Goal: Task Accomplishment & Management: Complete application form

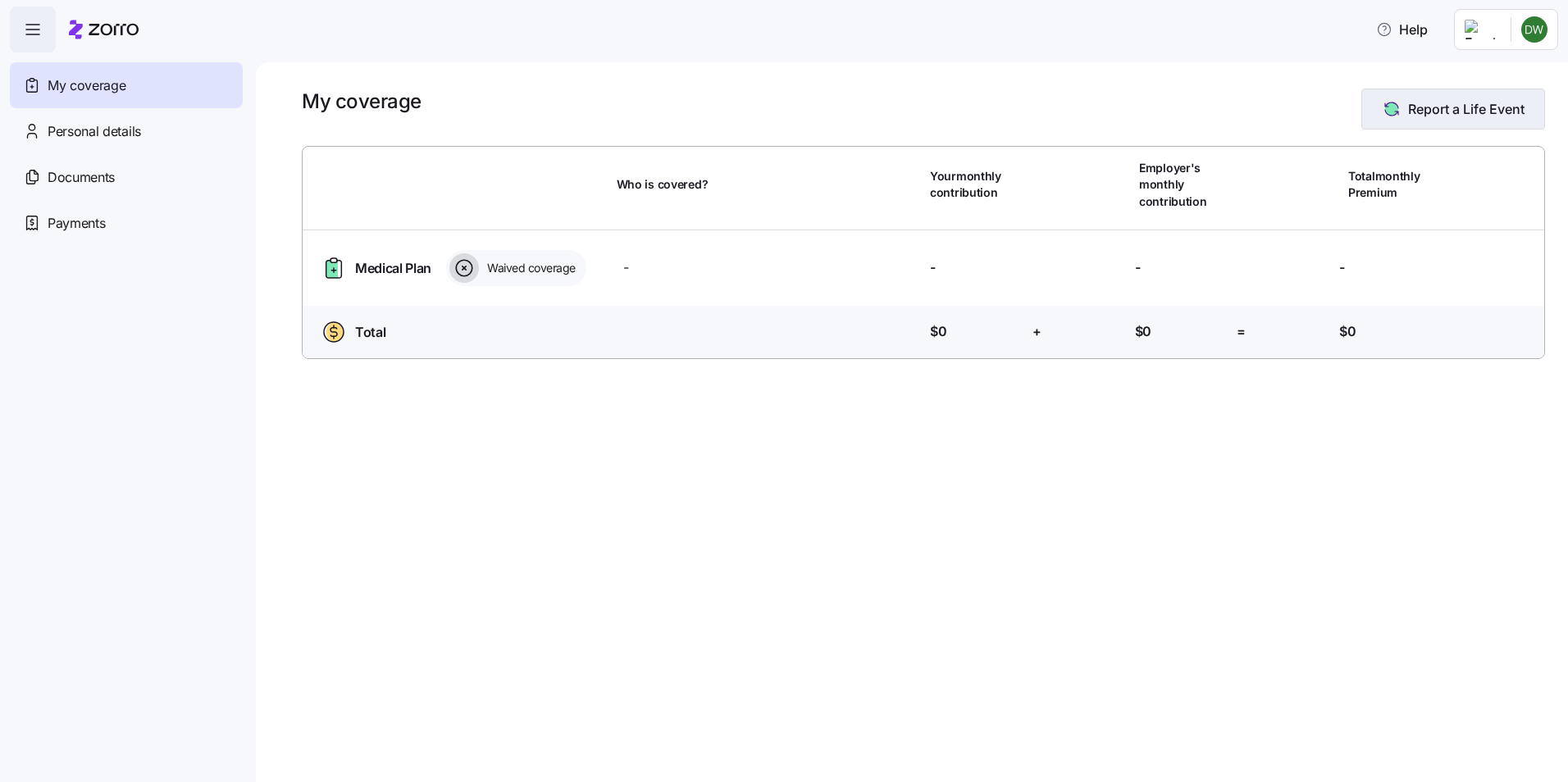
click at [1439, 107] on span "Report a Life Event" at bounding box center [1466, 109] width 116 height 20
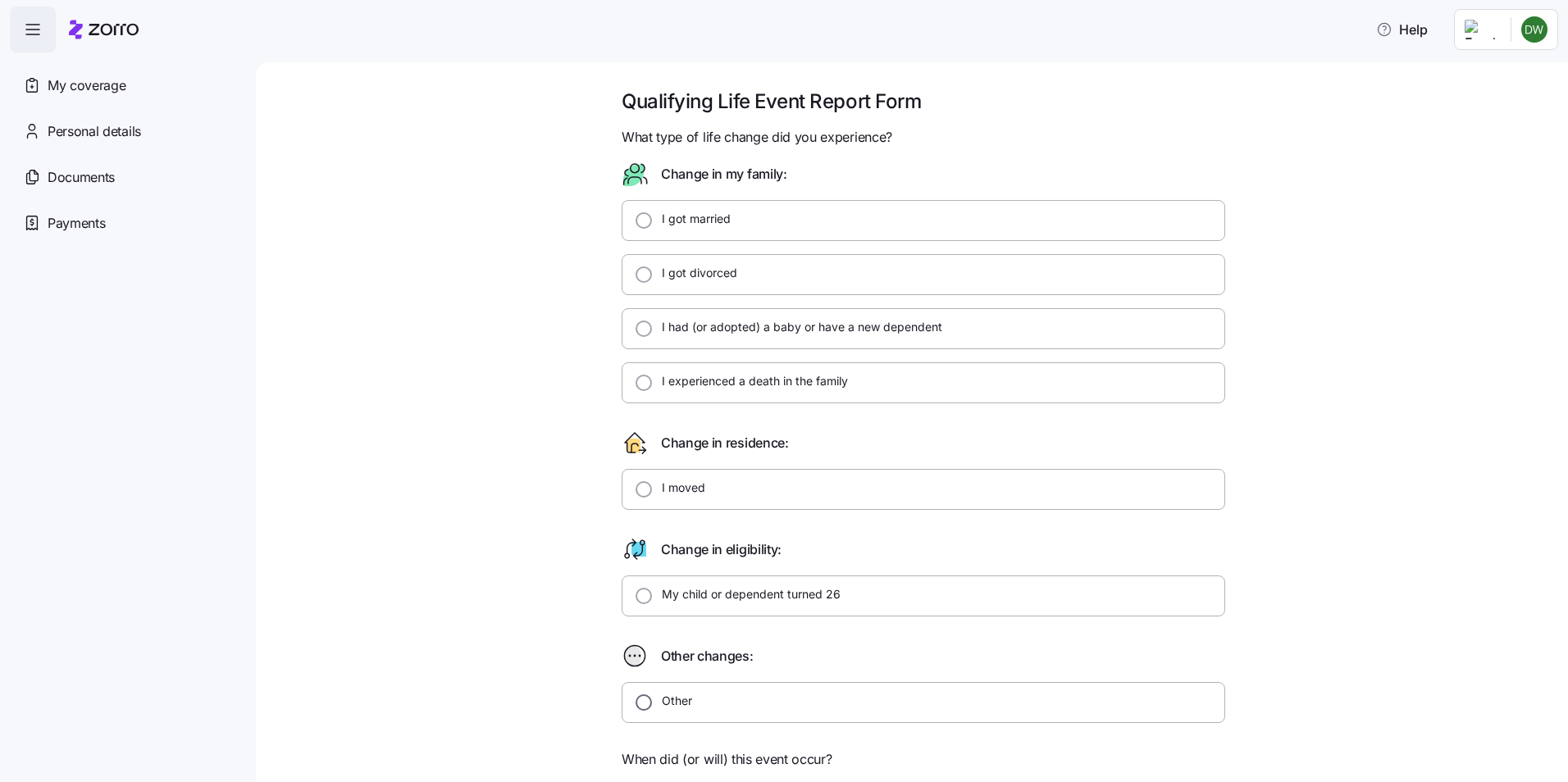
click at [640, 696] on input "Other" at bounding box center [644, 703] width 16 height 16
radio input "true"
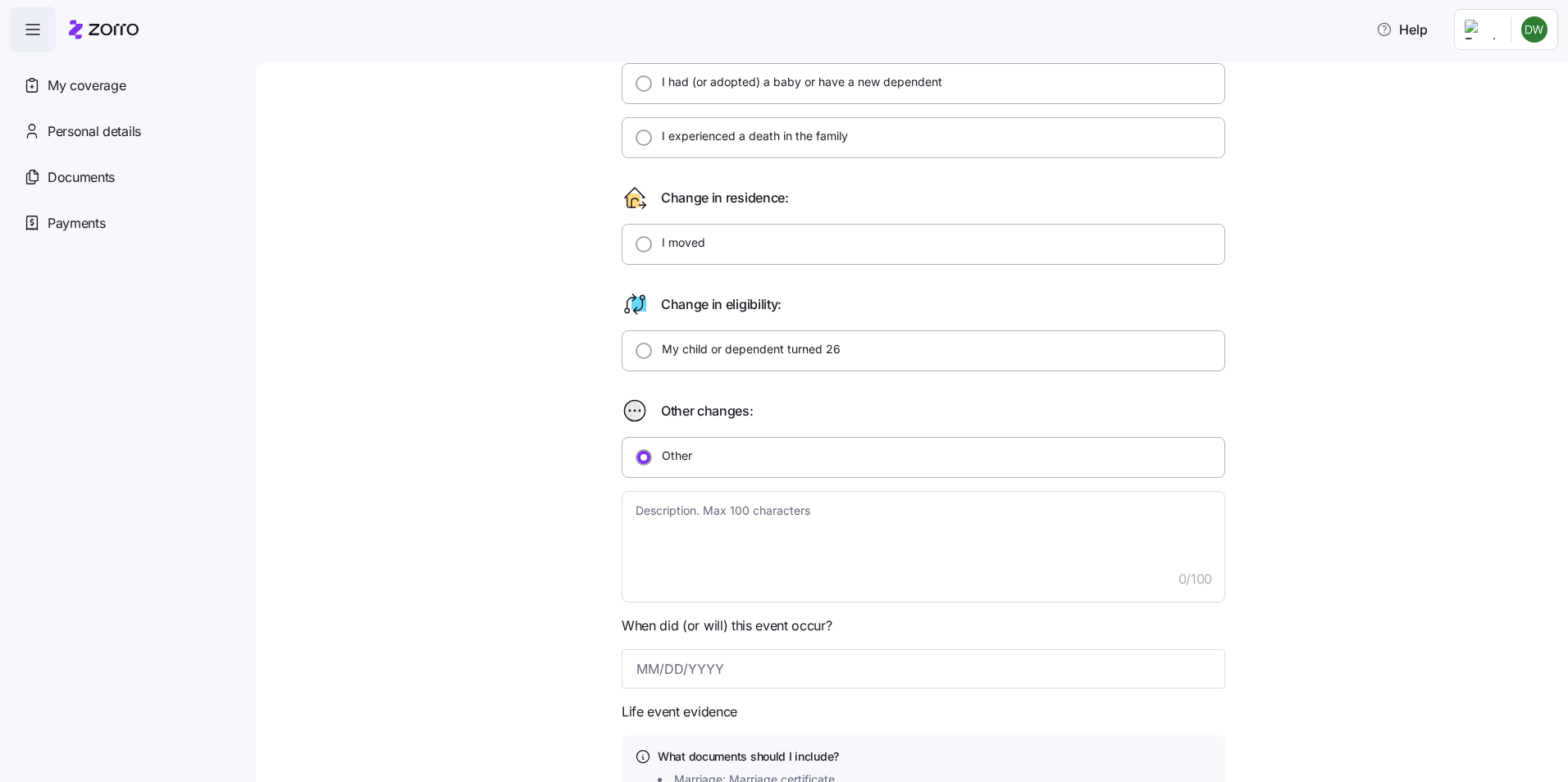
scroll to position [246, 0]
click at [652, 514] on textarea at bounding box center [923, 545] width 604 height 112
type textarea "x"
type textarea "e"
type textarea "x"
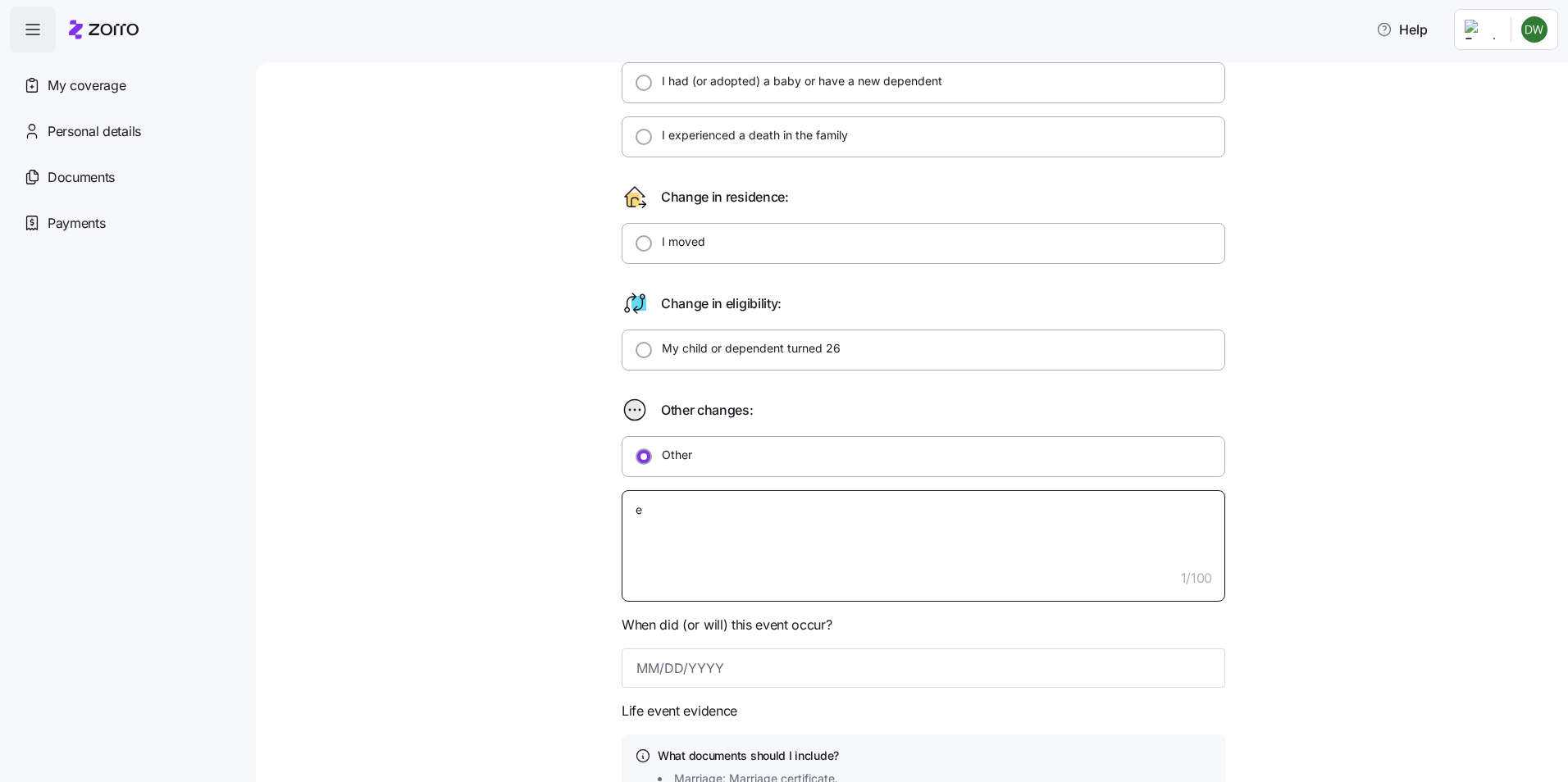
type textarea "eM"
type textarea "x"
type textarea "eMP"
type textarea "x"
type textarea "eMPL"
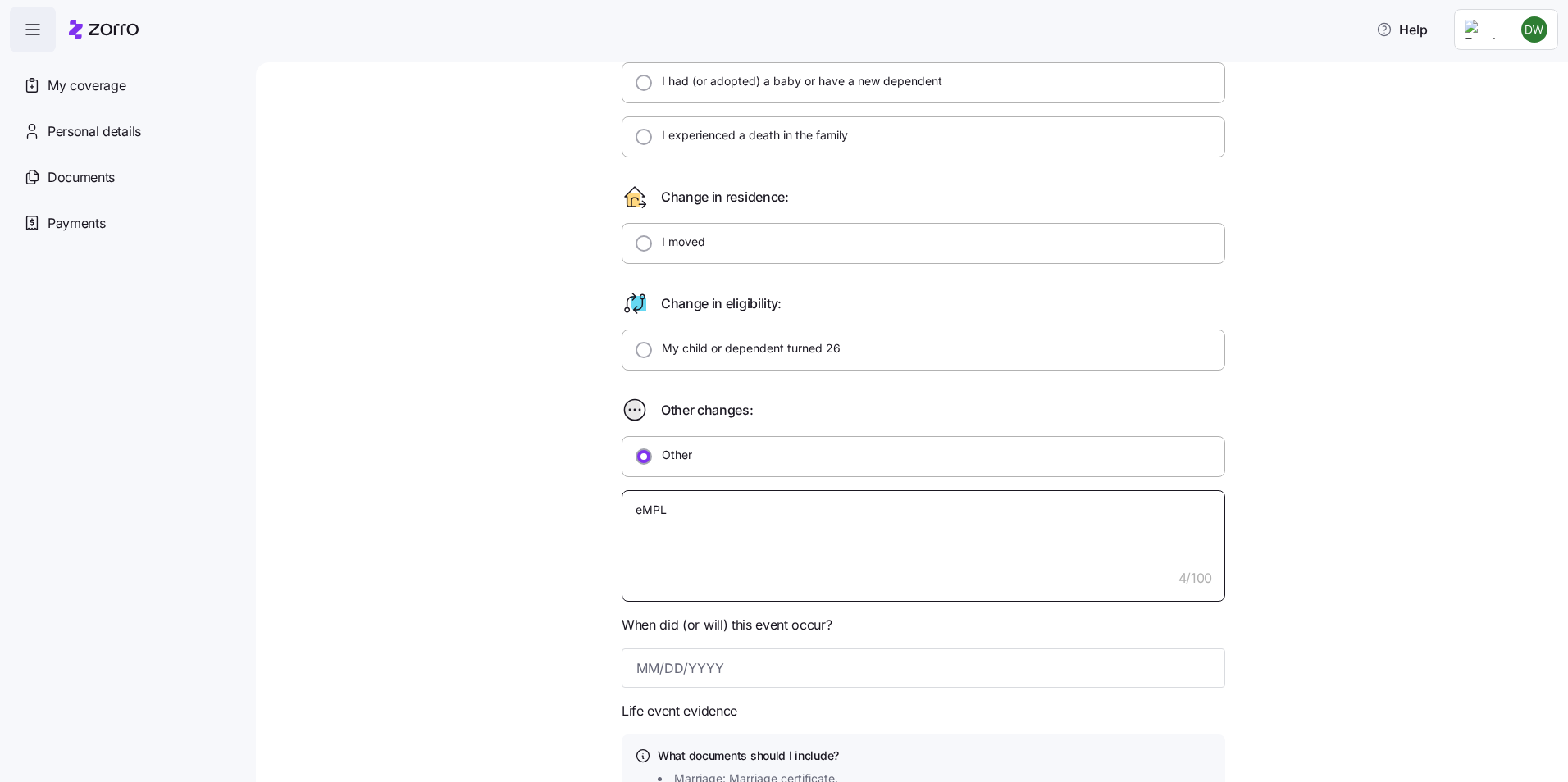
type textarea "x"
type textarea "eMPLO"
type textarea "x"
type textarea "eMPLOY"
type textarea "x"
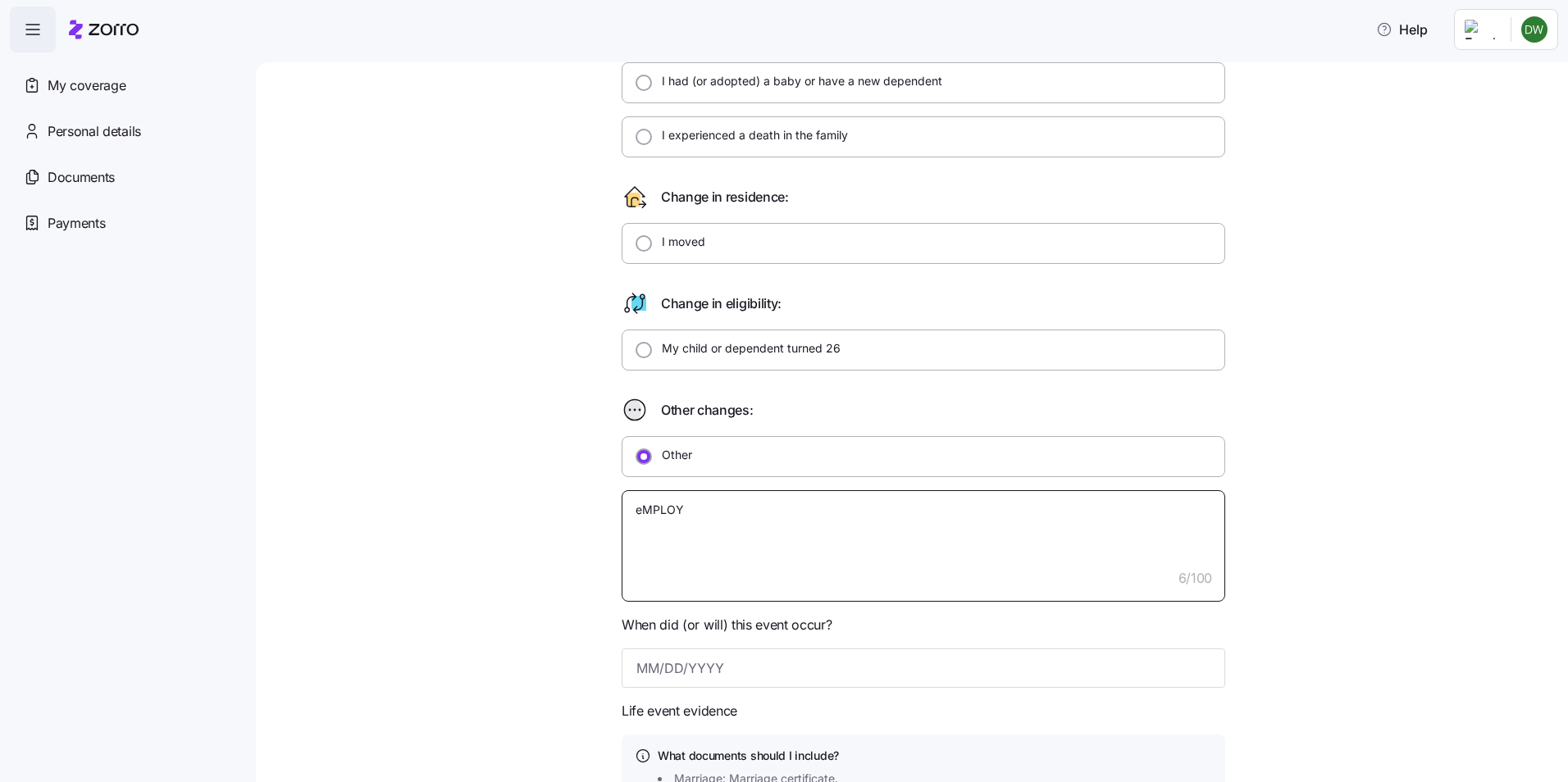
type textarea "eMPLOYE"
type textarea "x"
type textarea "eMPLOYER"
type textarea "x"
type textarea "eMPLOYER"
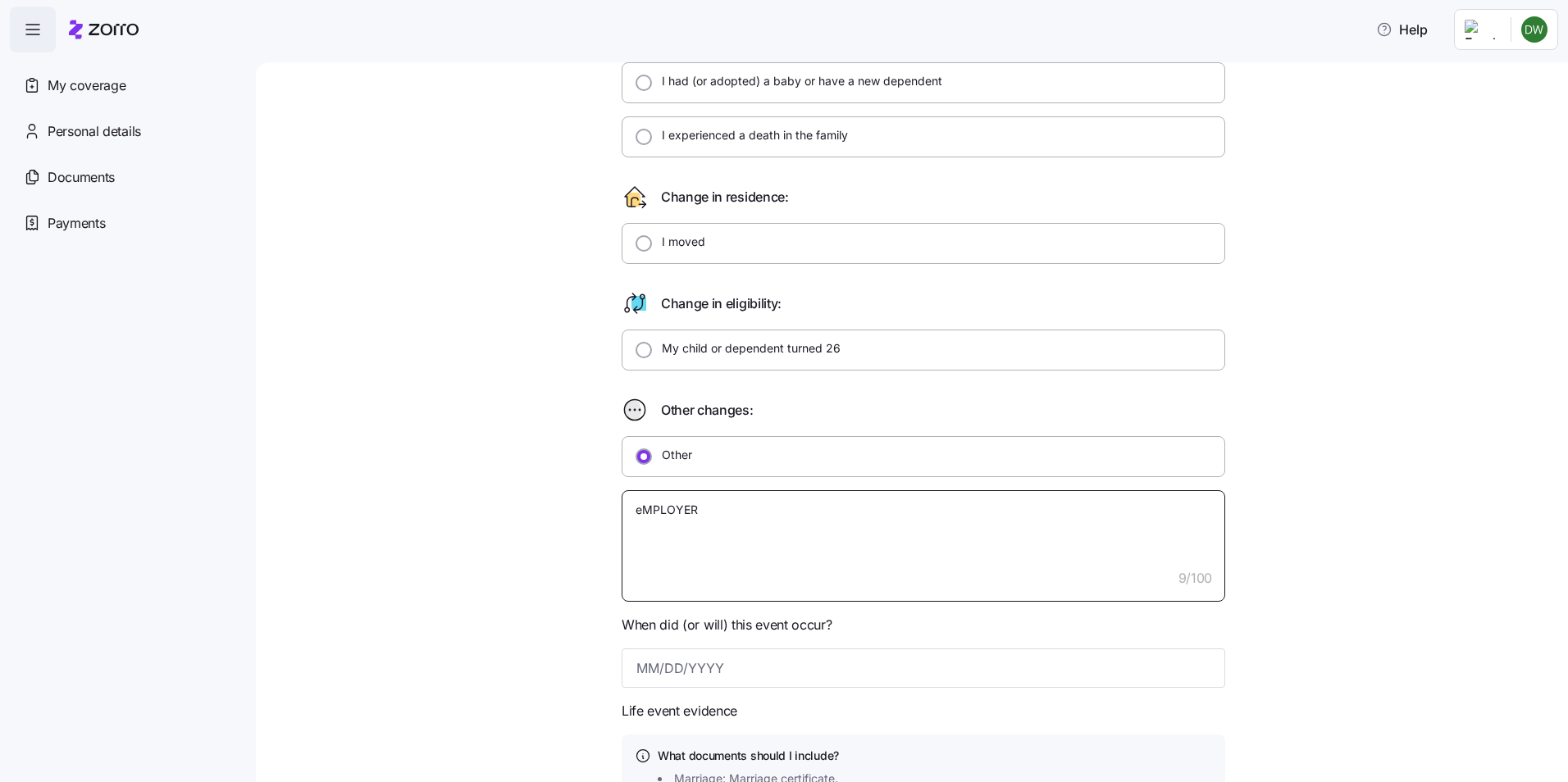
type textarea "x"
type textarea "eMPLOYER N"
type textarea "x"
type textarea "eMPLOYER NO"
type textarea "x"
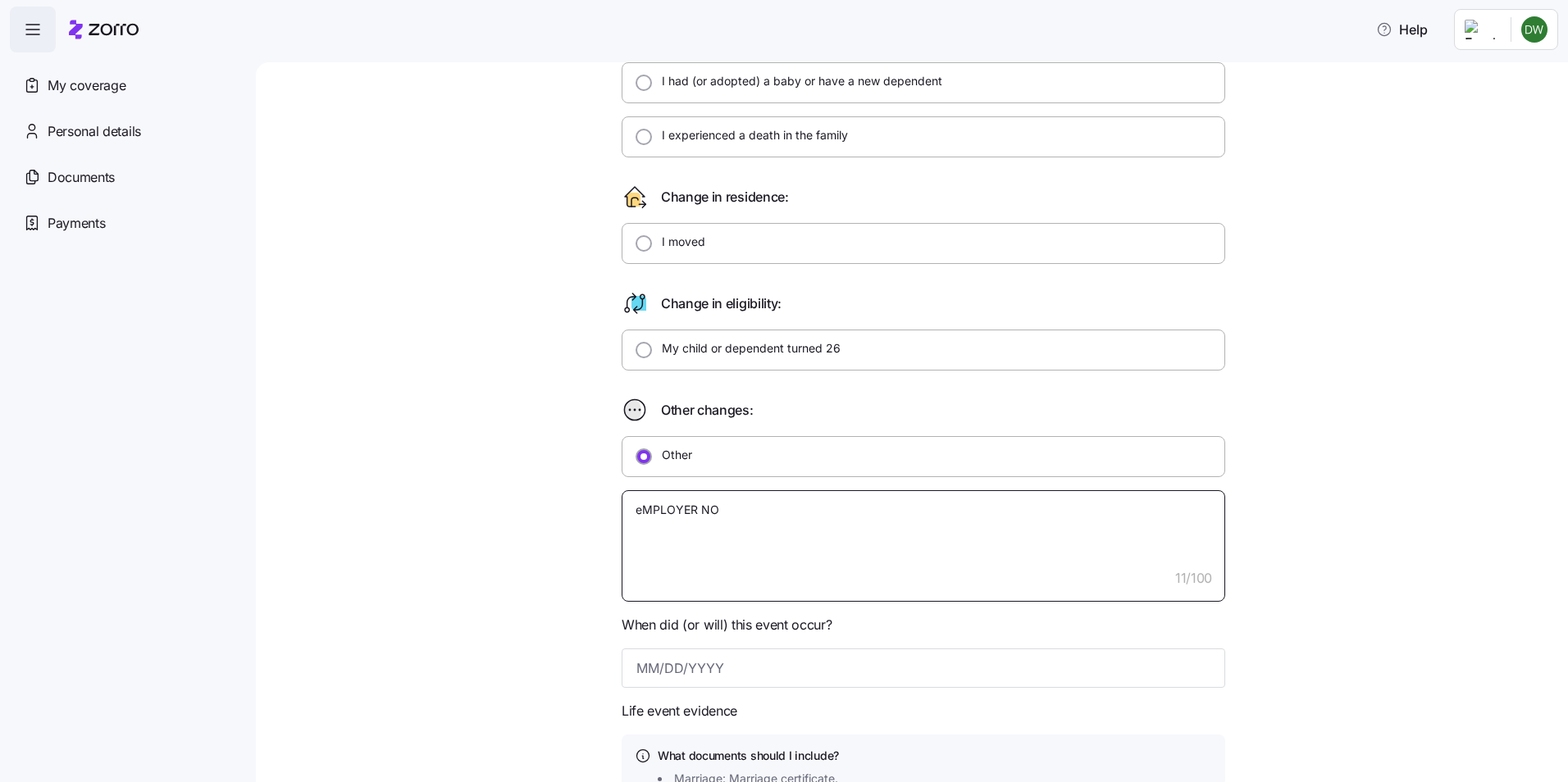
type textarea "eMPLOYER NO"
type textarea "x"
type textarea "eMPLOYER NO L"
type textarea "x"
type textarea "eMPLOYER NO LO"
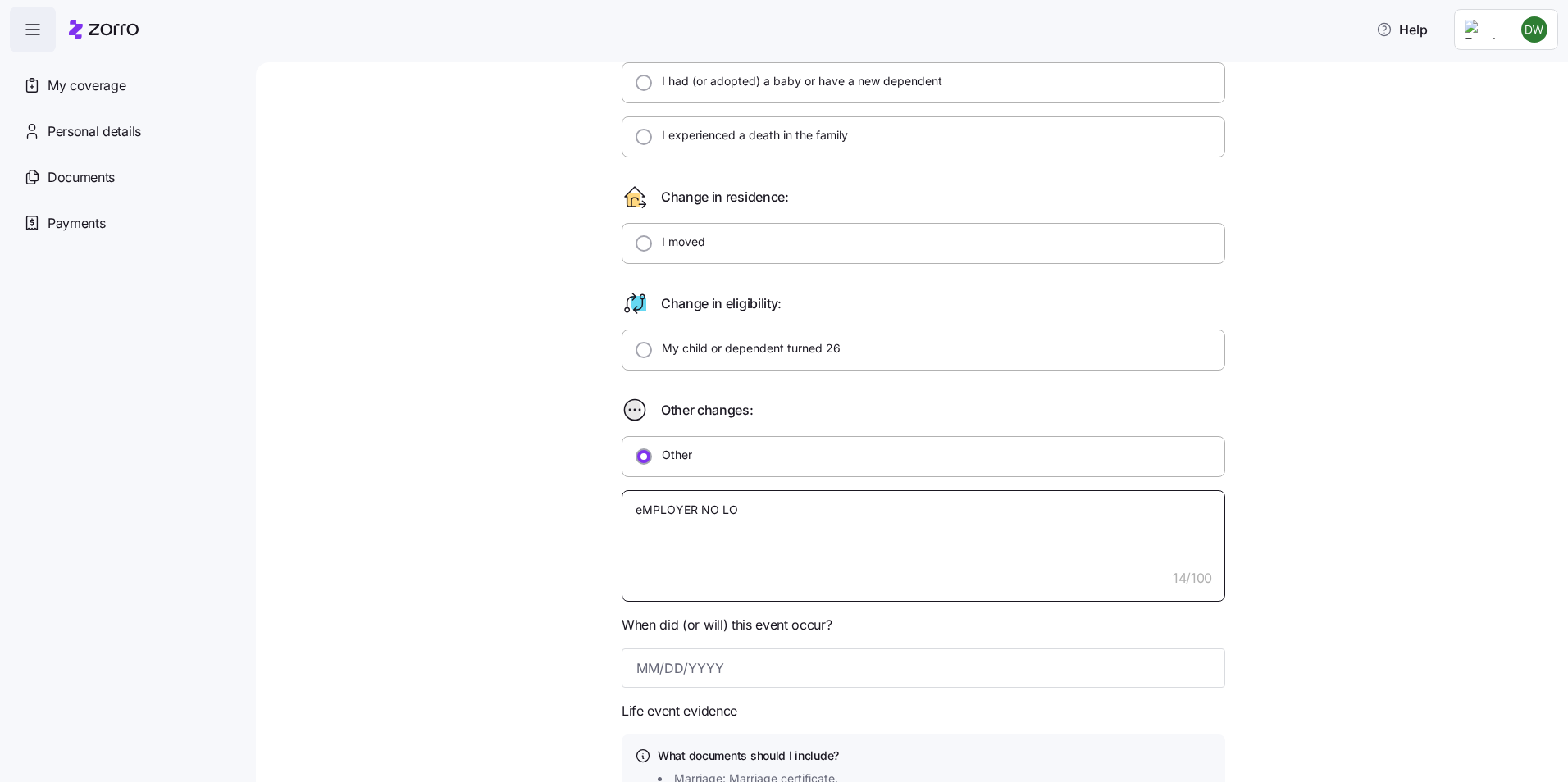
type textarea "x"
type textarea "eMPLOYER NO LON"
type textarea "x"
type textarea "eMPLOYER NO LONG"
type textarea "x"
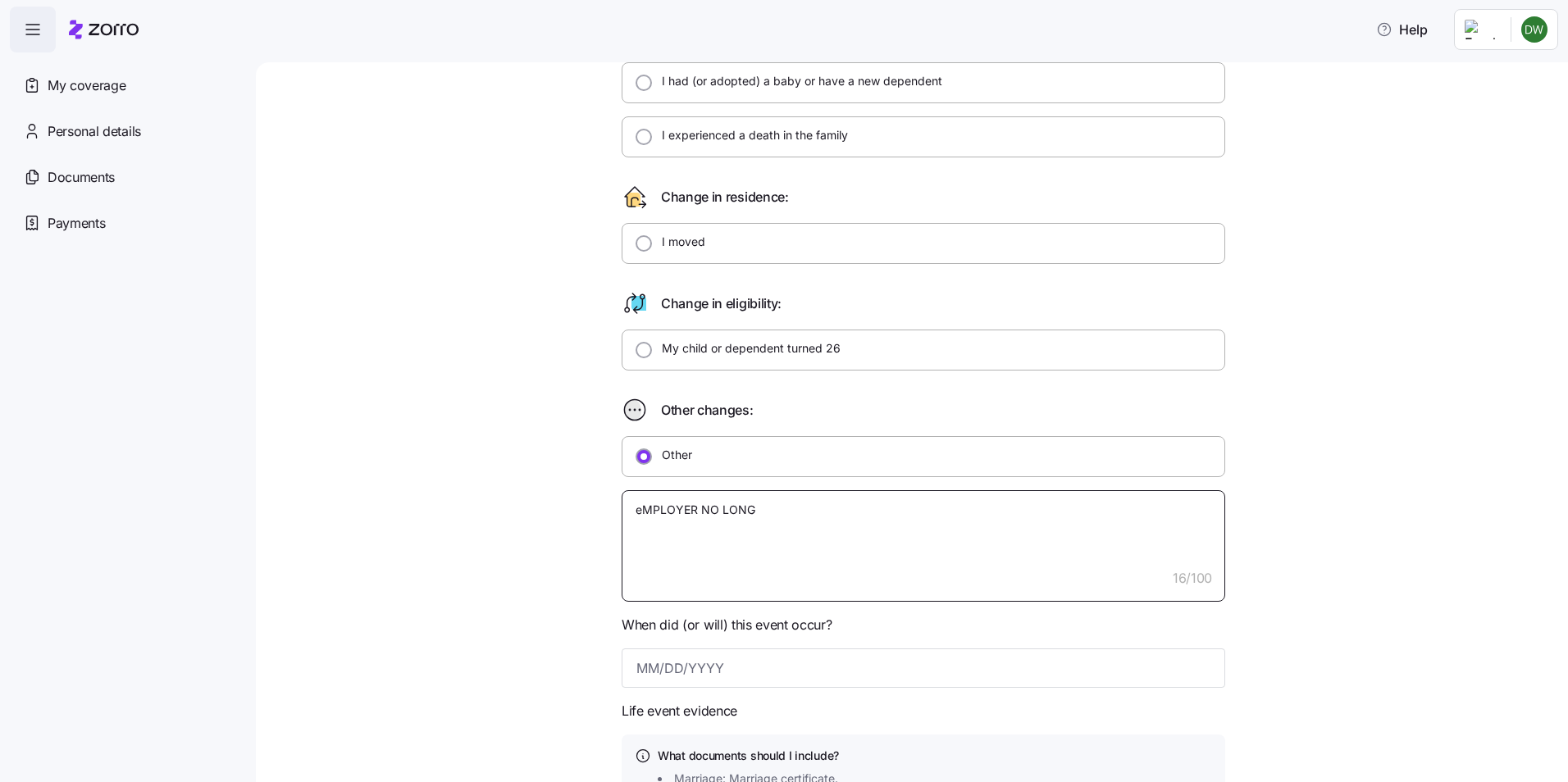
type textarea "eMPLOYER NO LONGE"
type textarea "x"
type textarea "eMPLOYER NO LONGER"
type textarea "x"
type textarea "eMPLOYER NO LONGER"
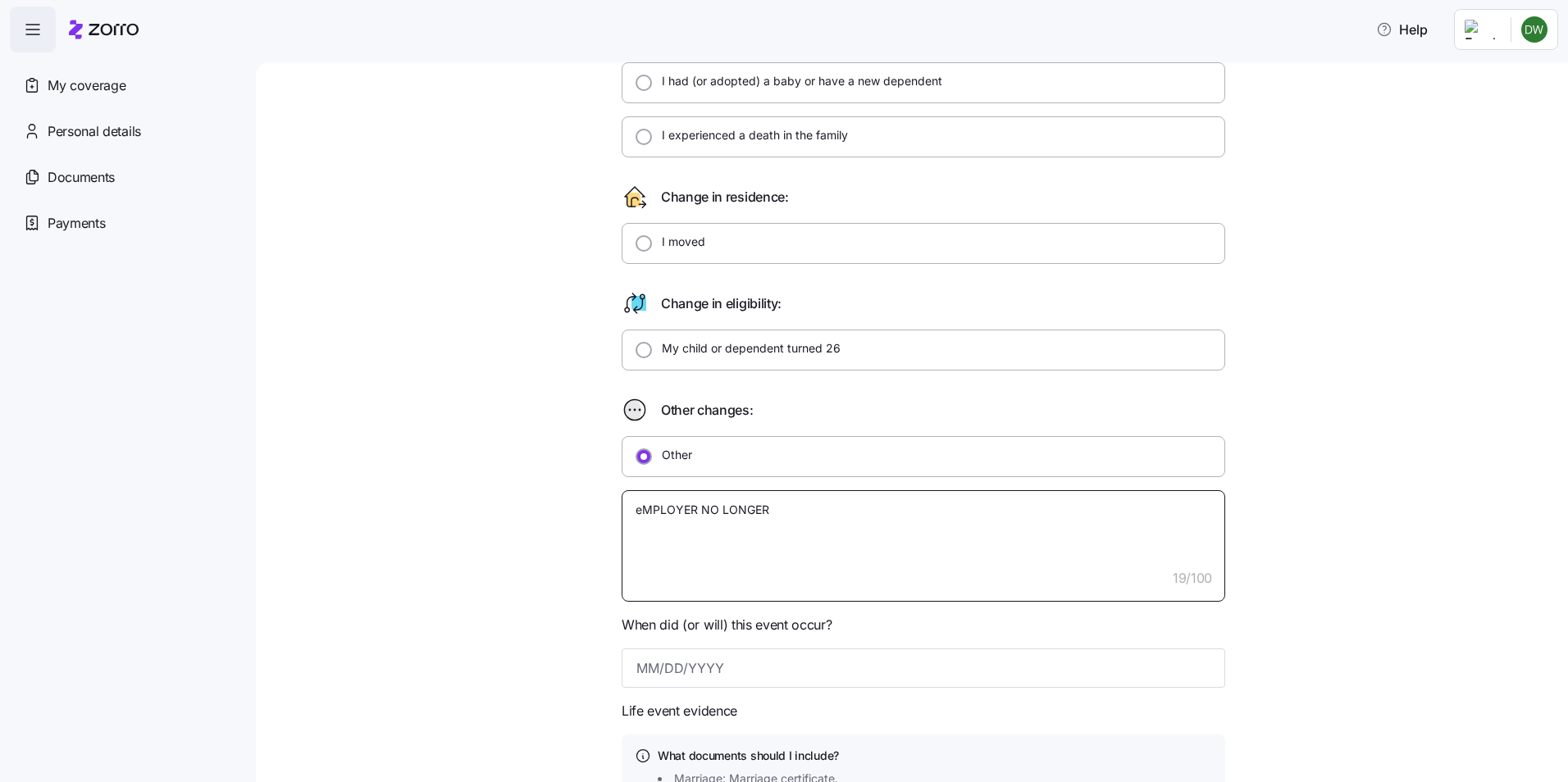
type textarea "x"
type textarea "eMPLOYER NO LONGER O"
type textarea "x"
type textarea "eMPLOYER NO LONGER OF"
type textarea "x"
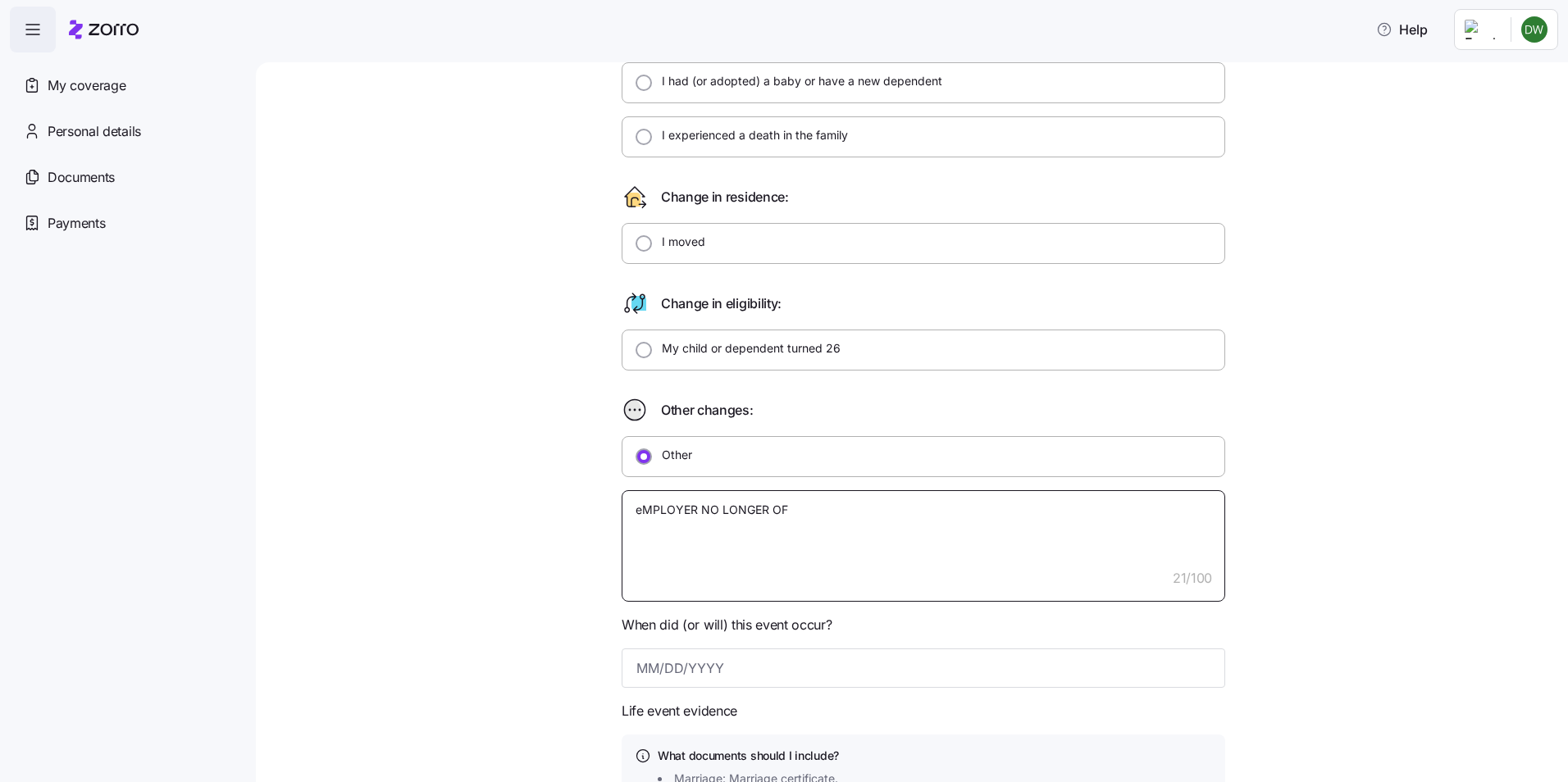
type textarea "eMPLOYER NO LONGER OFF"
type textarea "x"
type textarea "eMPLOYER NO LONGER OFFE"
type textarea "x"
type textarea "eMPLOYER NO LONGER OFFER"
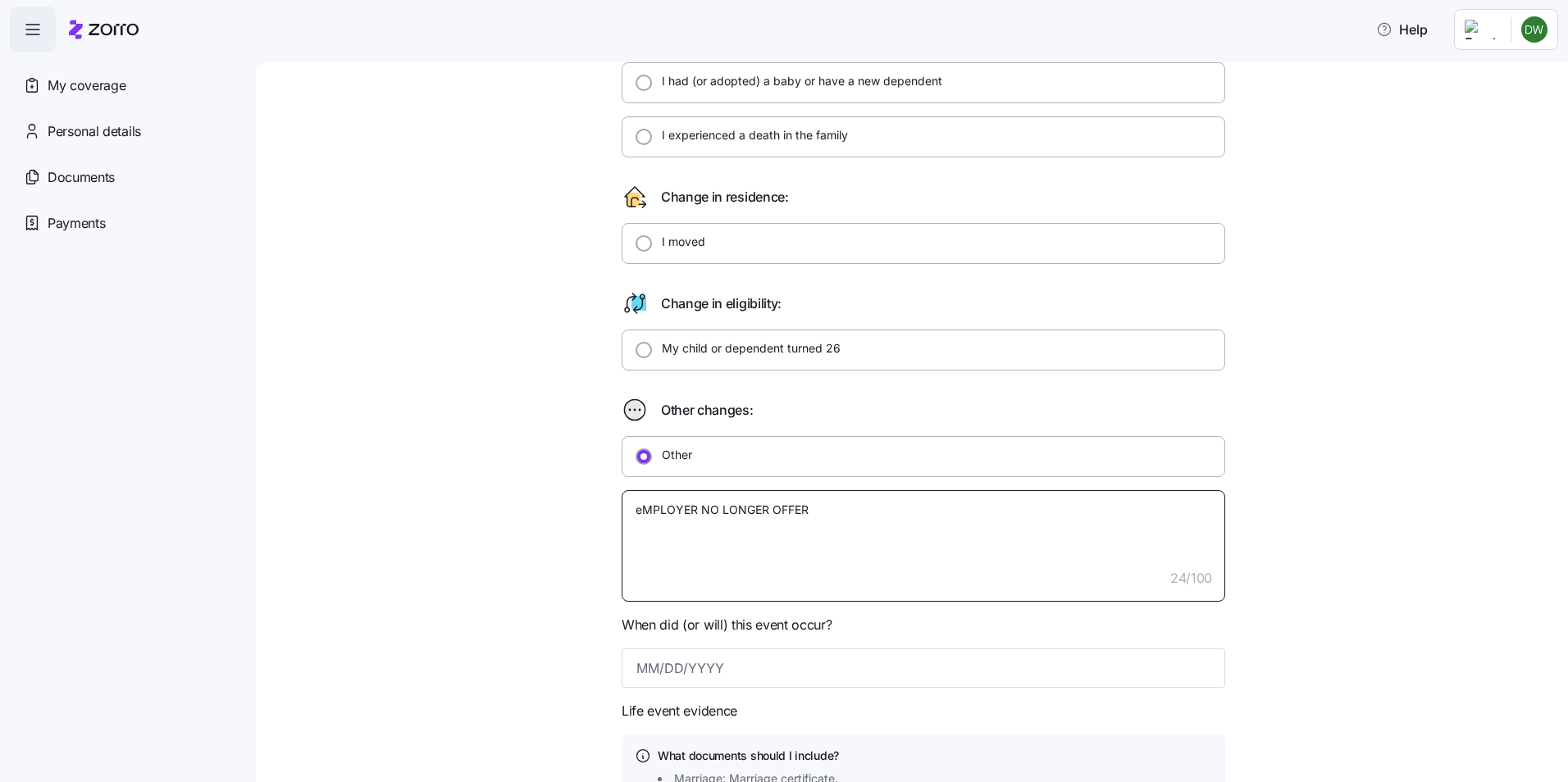
type textarea "x"
type textarea "eMPLOYER NO LONGER OFFERS"
type textarea "x"
type textarea "eMPLOYER NO LONGER OFFERS"
type textarea "x"
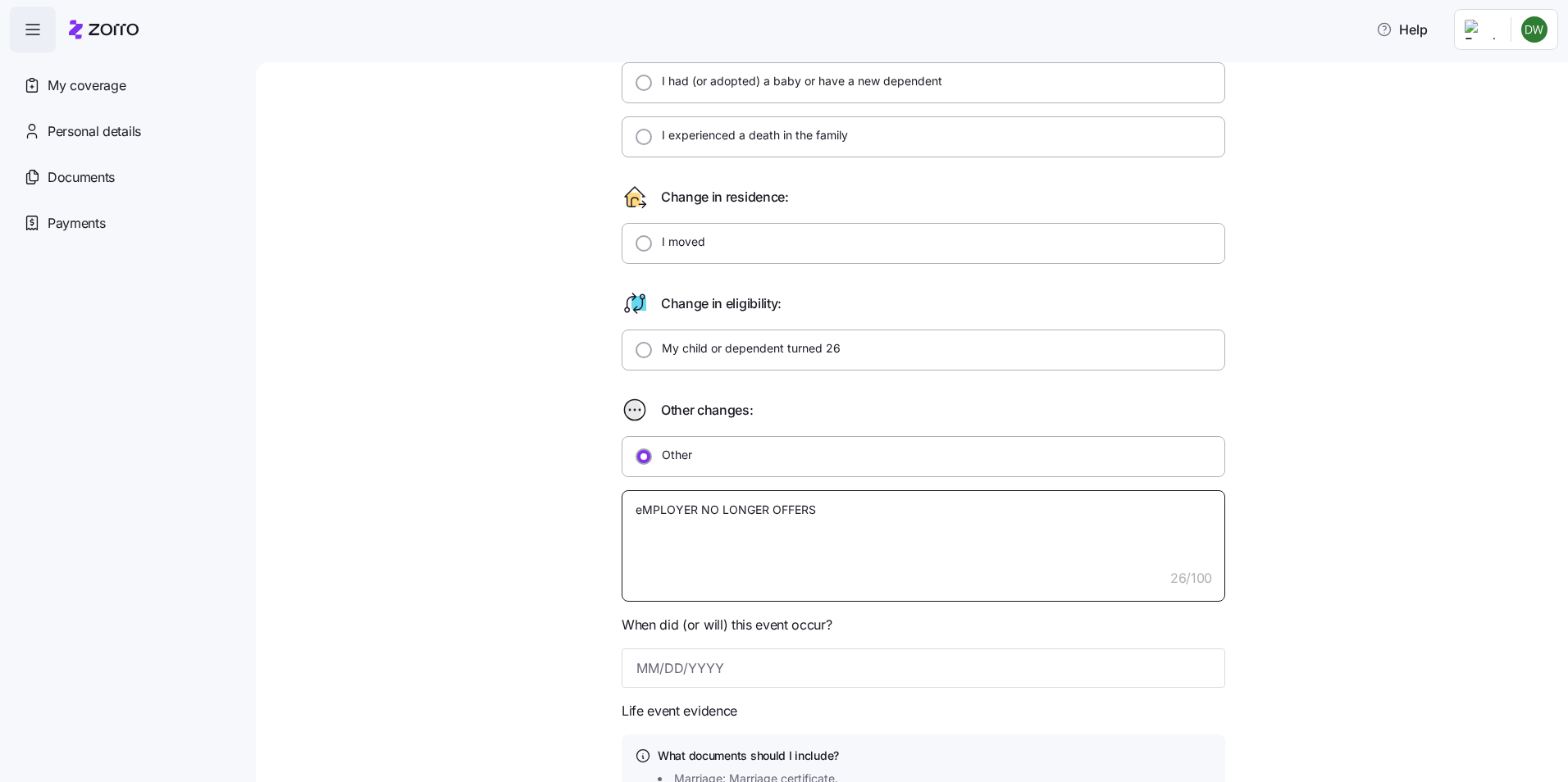
type textarea "eMPLOYER NO LONGER OFFERS"
type textarea "x"
type textarea "eMPLOYER NO LONGER OFFER"
type textarea "x"
type textarea "eMPLOYER NO LONGER OFFE"
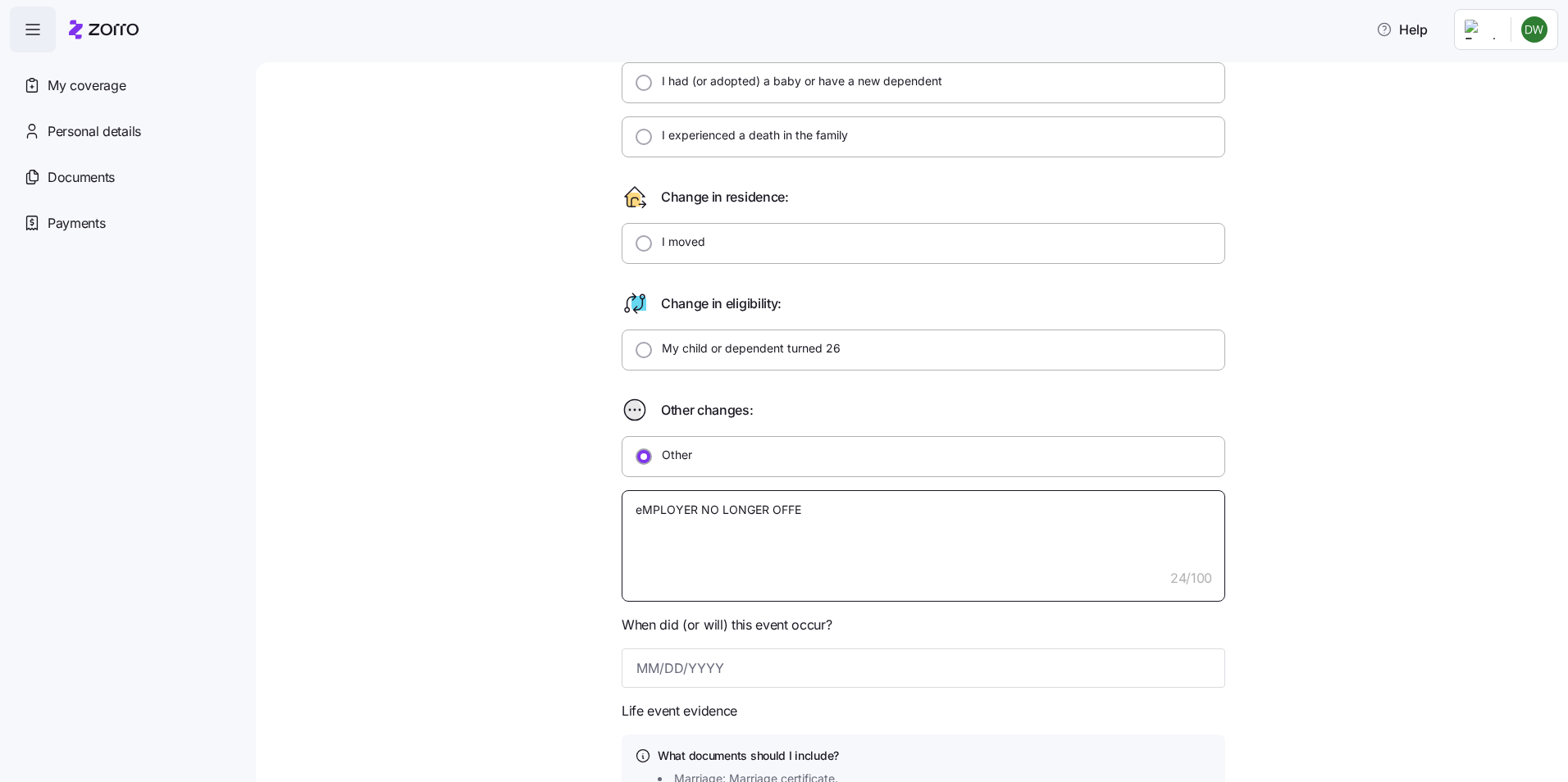
type textarea "x"
type textarea "eMPLOYER NO LONGER OFF"
type textarea "x"
type textarea "eMPLOYER NO LONGER OF"
type textarea "x"
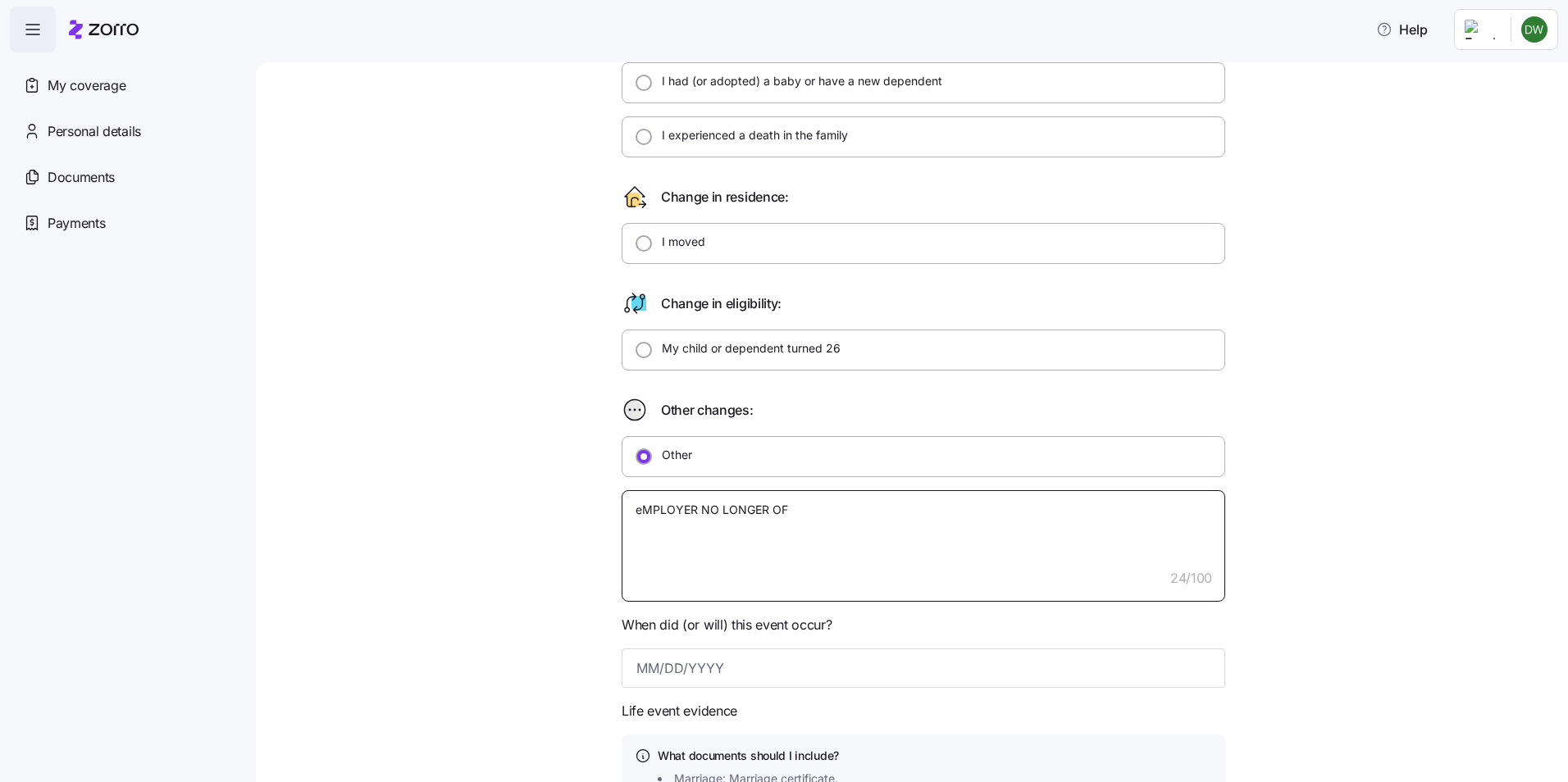
type textarea "eMPLOYER NO LONGER O"
type textarea "x"
type textarea "eMPLOYER NO LONGER"
type textarea "x"
type textarea "eMPLOYER NO LONGER"
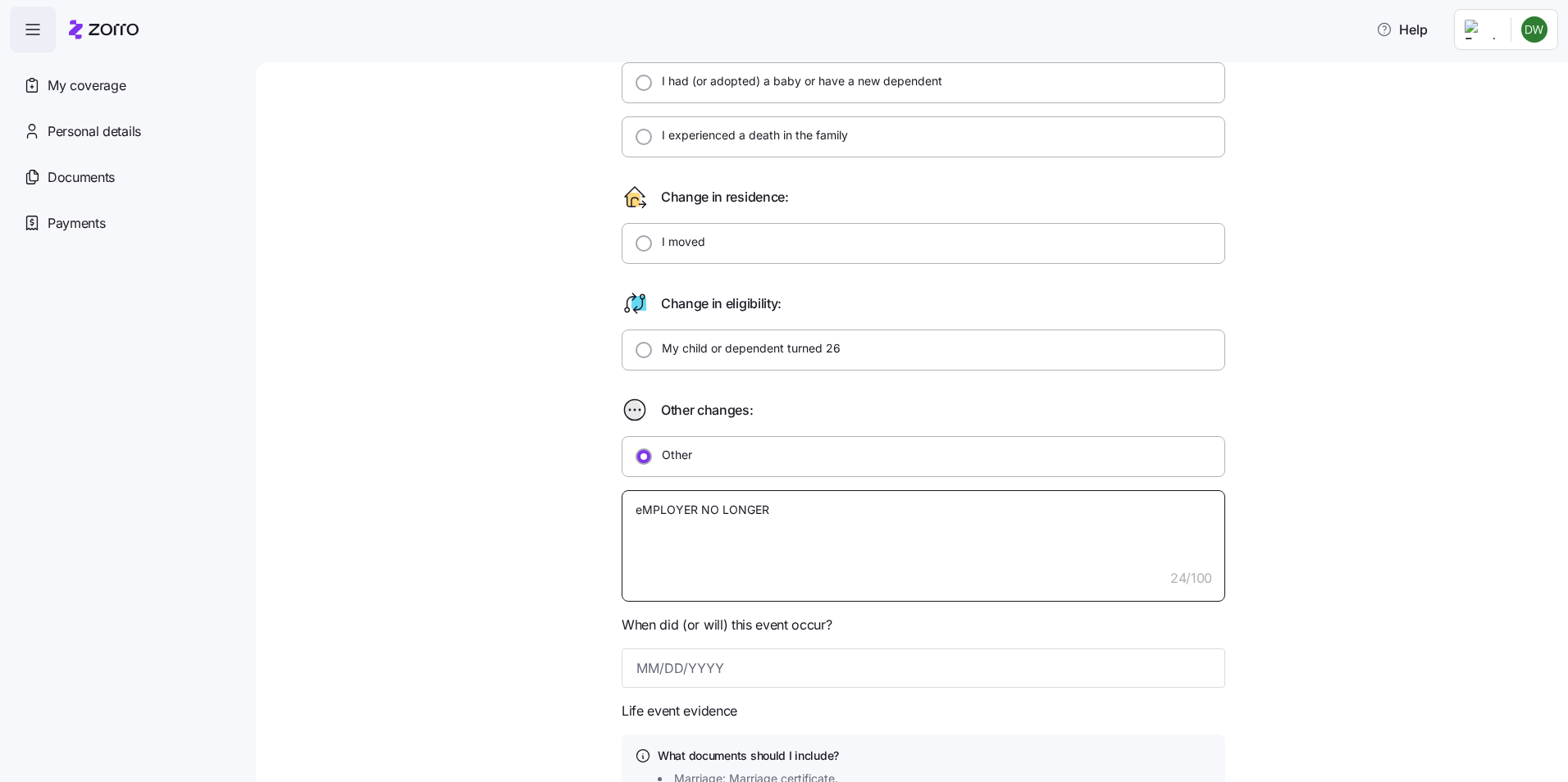
type textarea "x"
type textarea "eMPLOYER NO LONGE"
type textarea "x"
type textarea "eMPLOYER NO LONG"
type textarea "x"
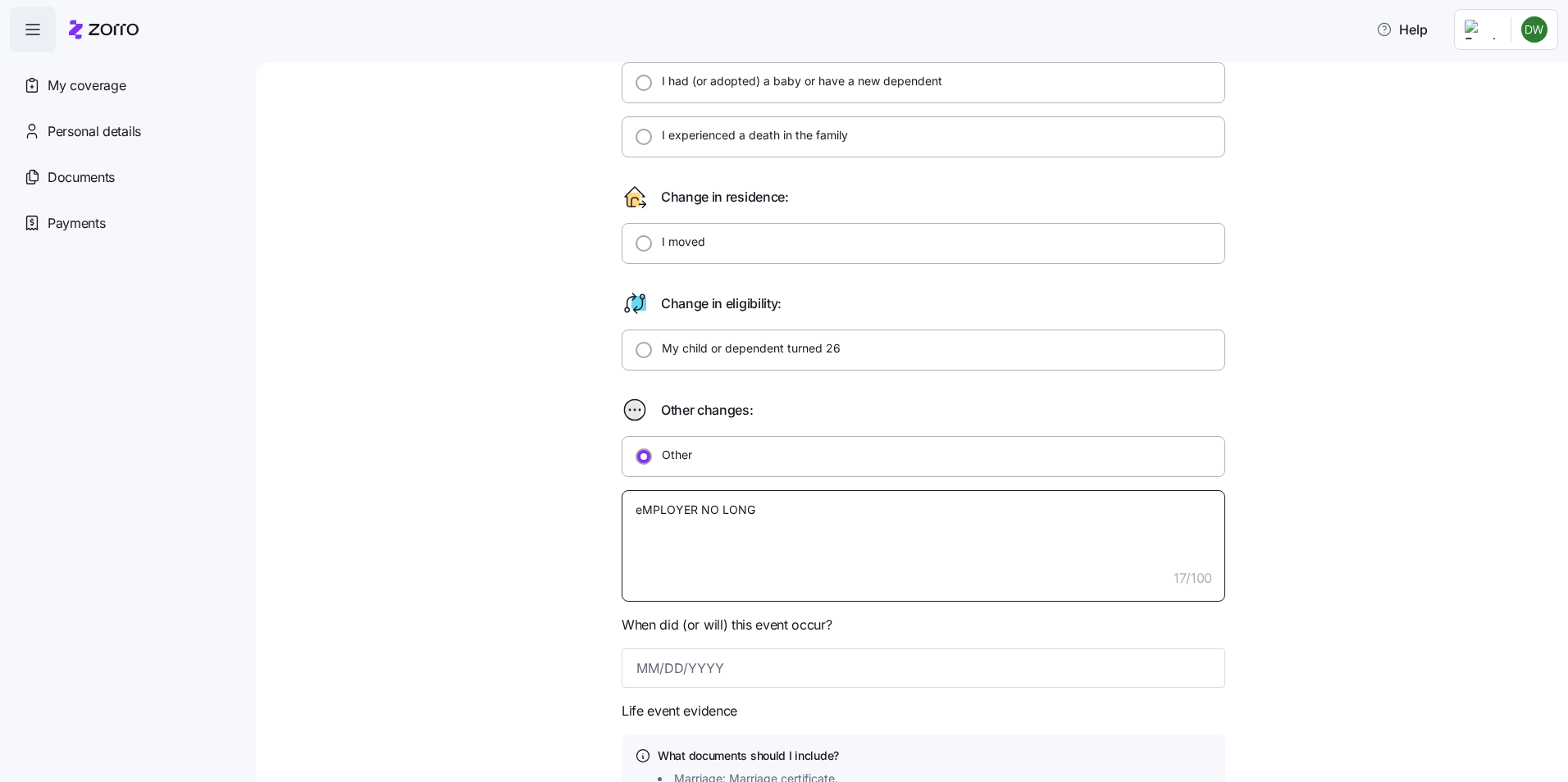
type textarea "eMPLOYER NO LON"
type textarea "x"
type textarea "eMPLOYER NO LO"
type textarea "x"
type textarea "eMPLOYER NO L"
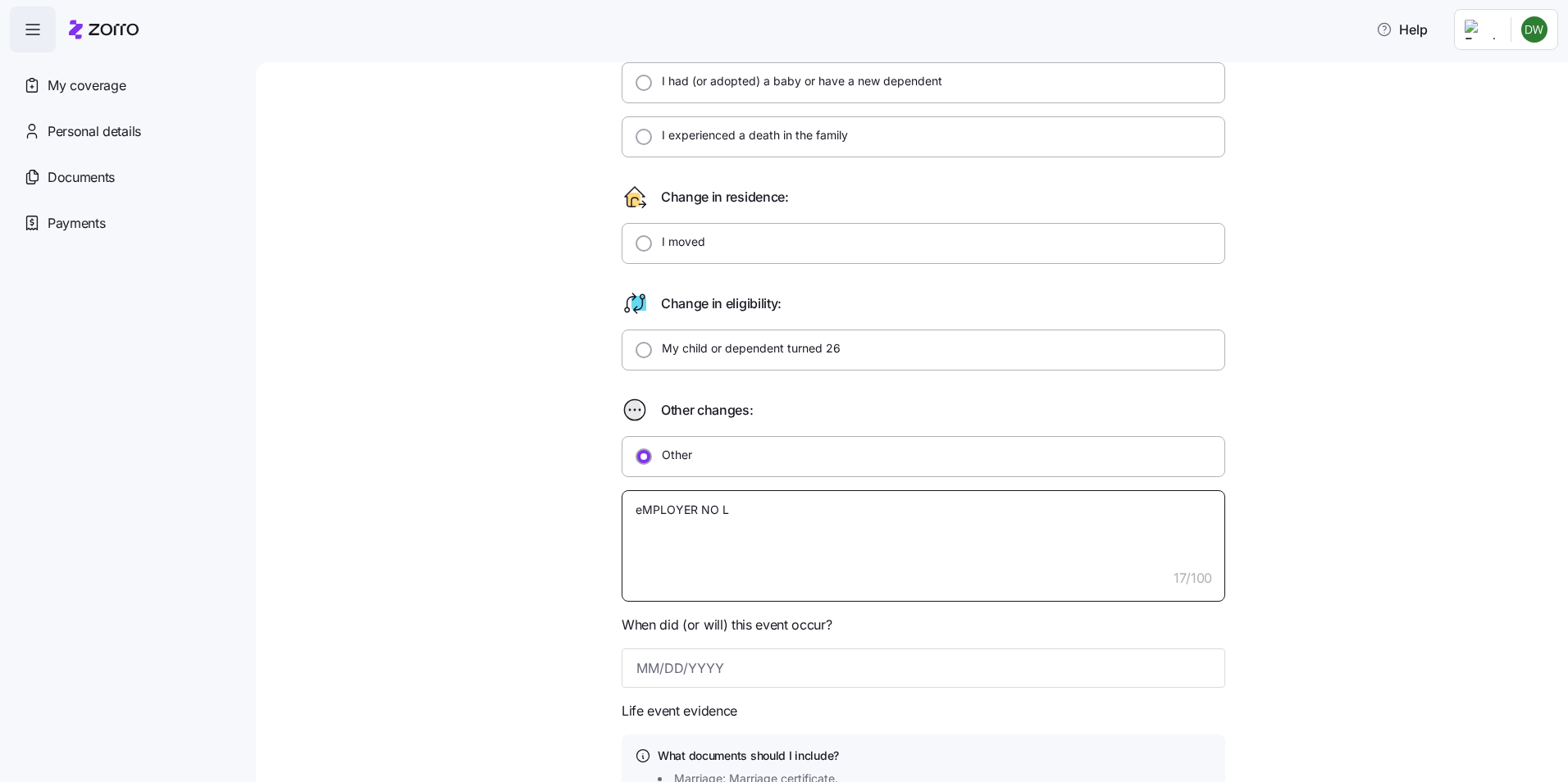
type textarea "x"
type textarea "eMPLOYER NO"
type textarea "x"
type textarea "eMPLOYER NO"
type textarea "x"
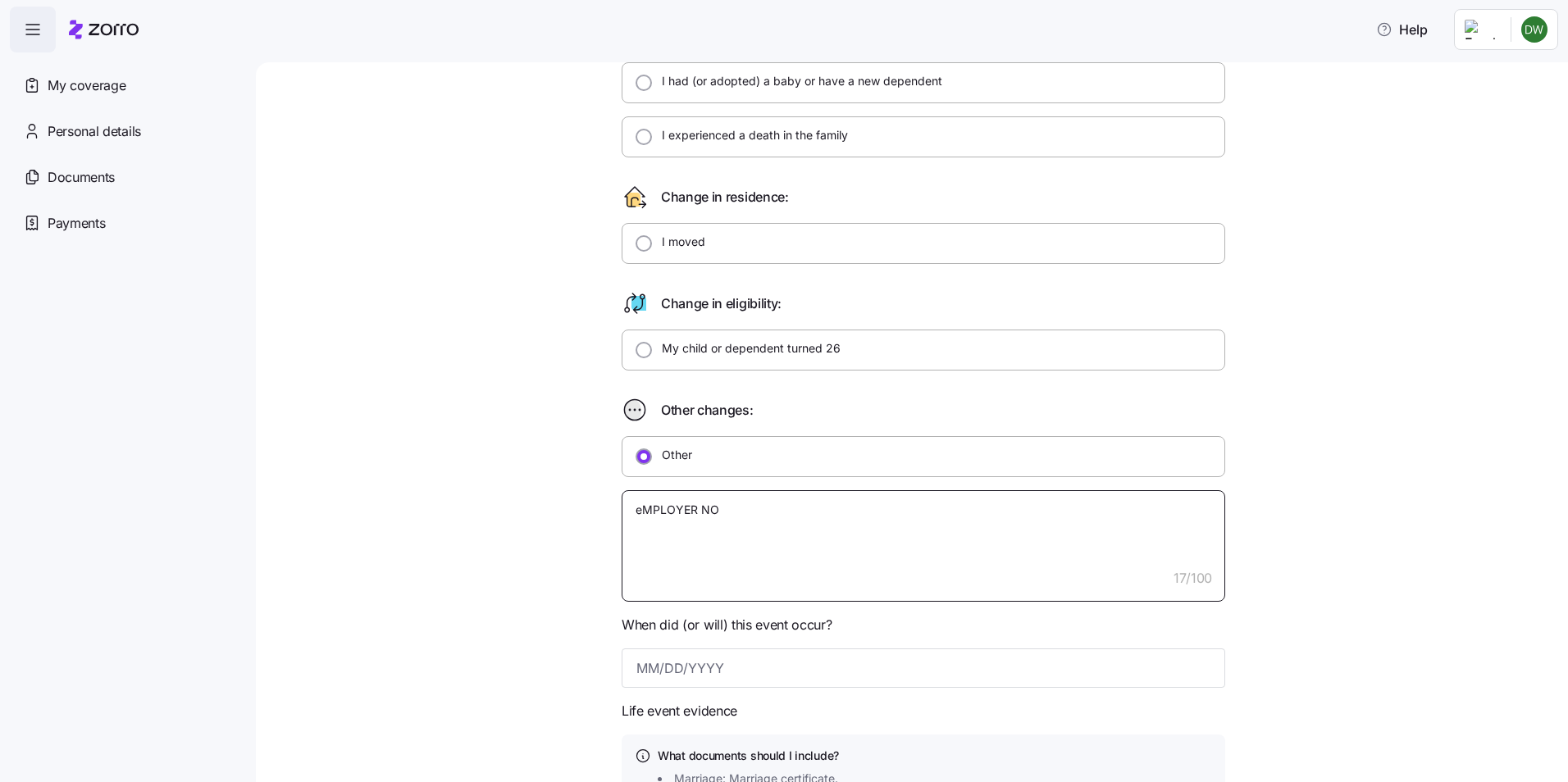
type textarea "eMPLOYER N"
type textarea "x"
type textarea "eMPLOYER"
type textarea "x"
type textarea "eMPLOYER"
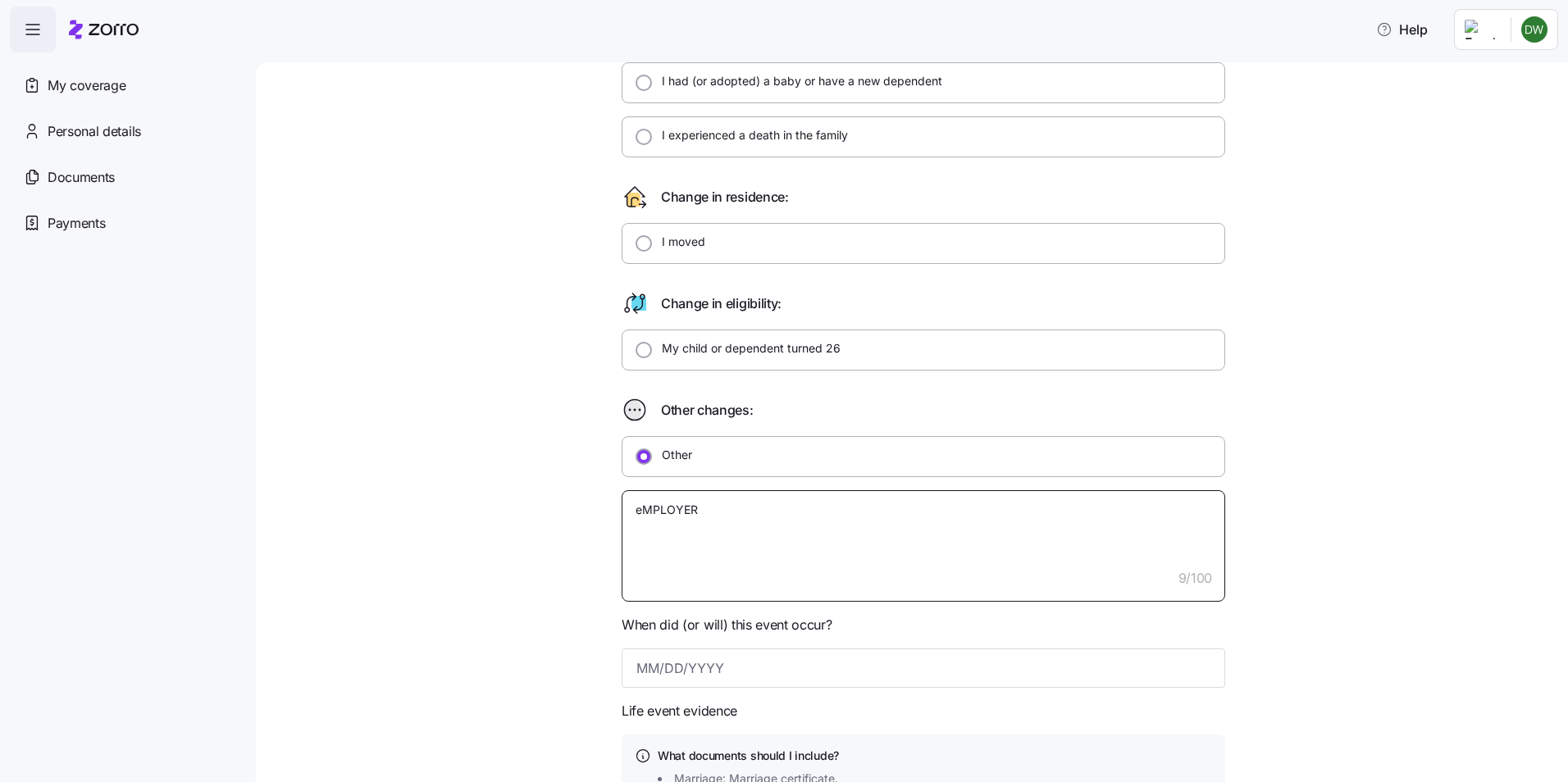
type textarea "x"
type textarea "eMPLOYE"
type textarea "x"
type textarea "eMPLOY"
type textarea "x"
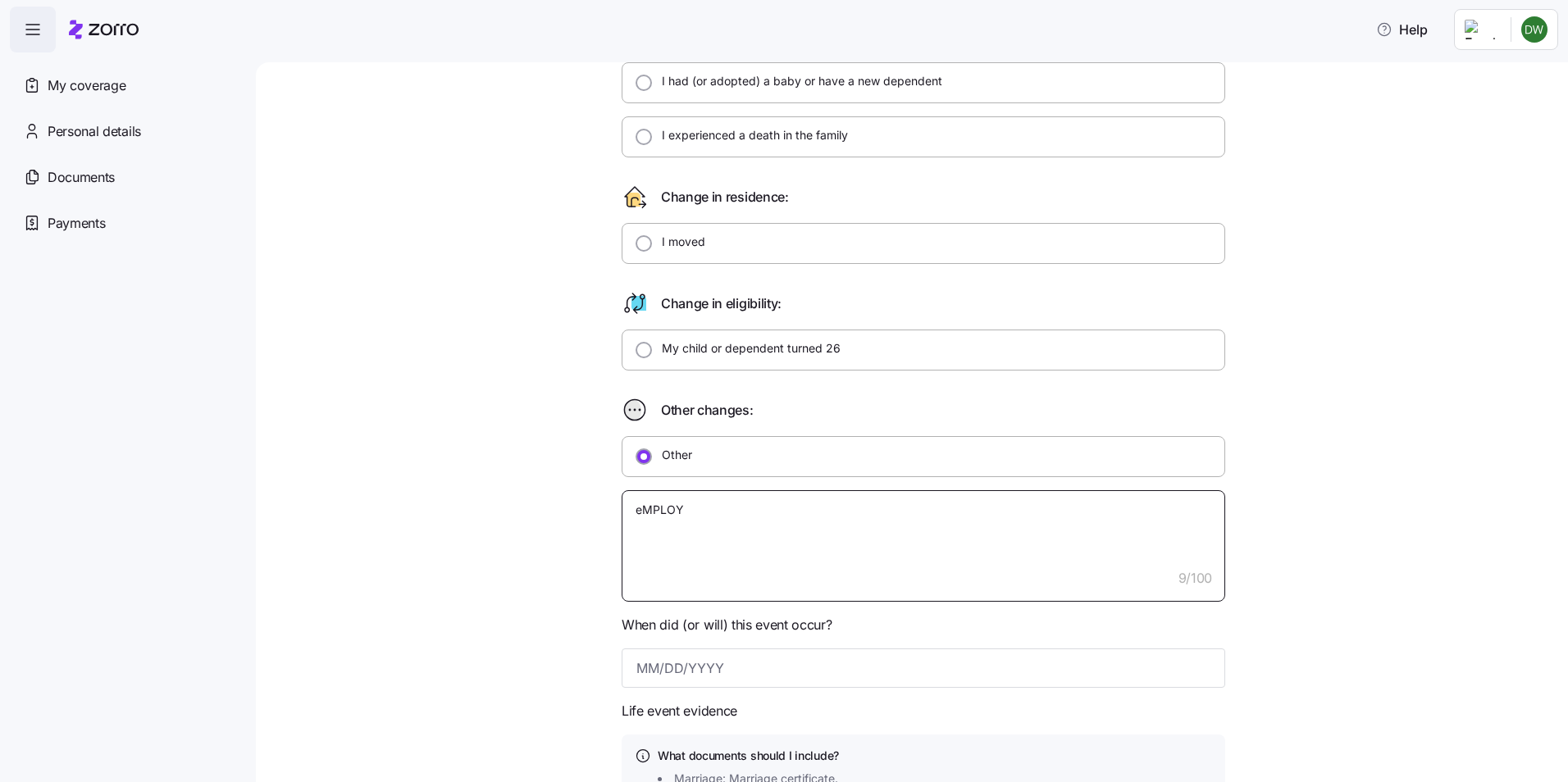
type textarea "eMPLO"
type textarea "x"
type textarea "eMPL"
type textarea "x"
type textarea "eM"
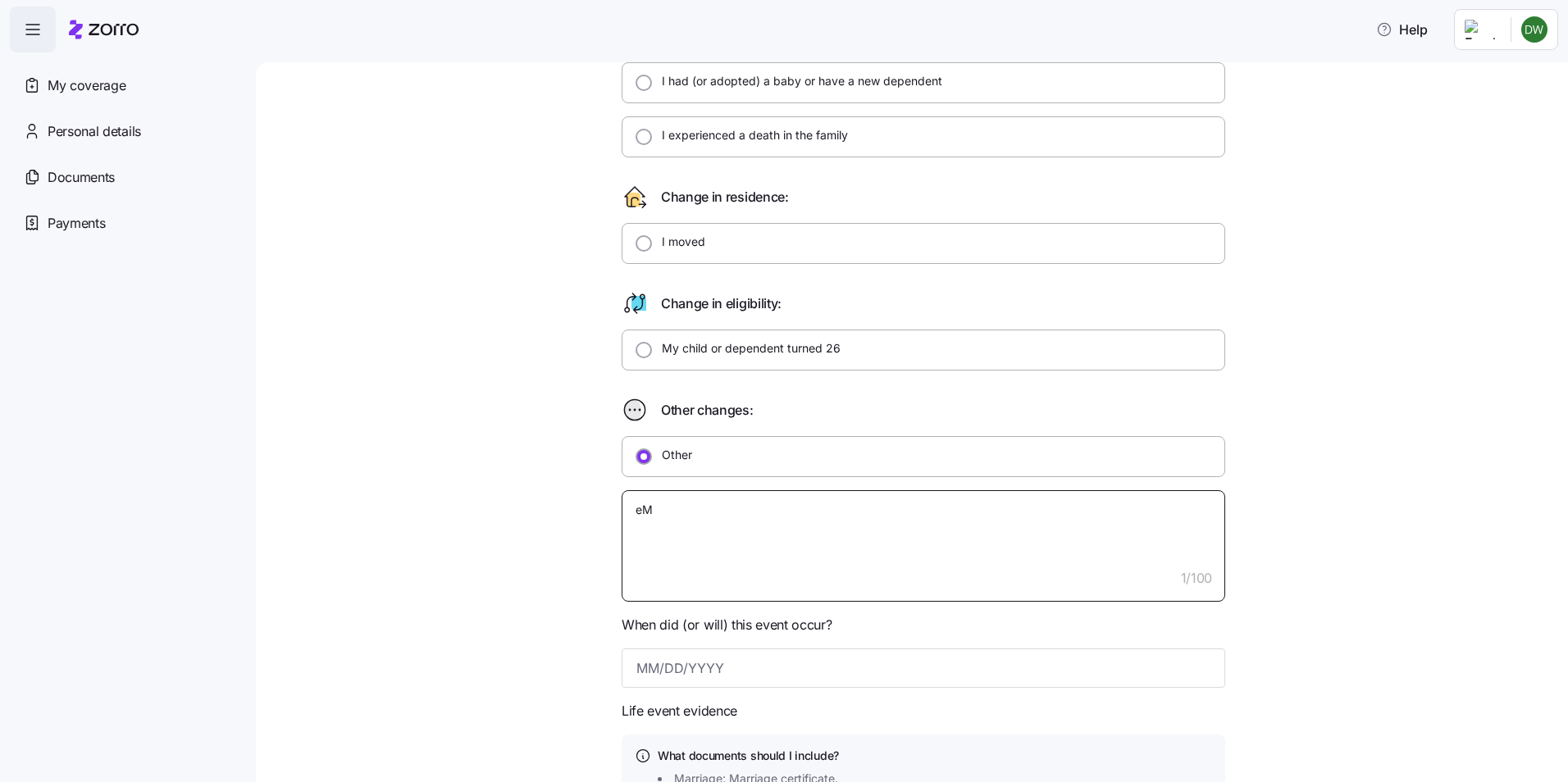
type textarea "x"
type textarea "e"
type textarea "x"
type textarea "E"
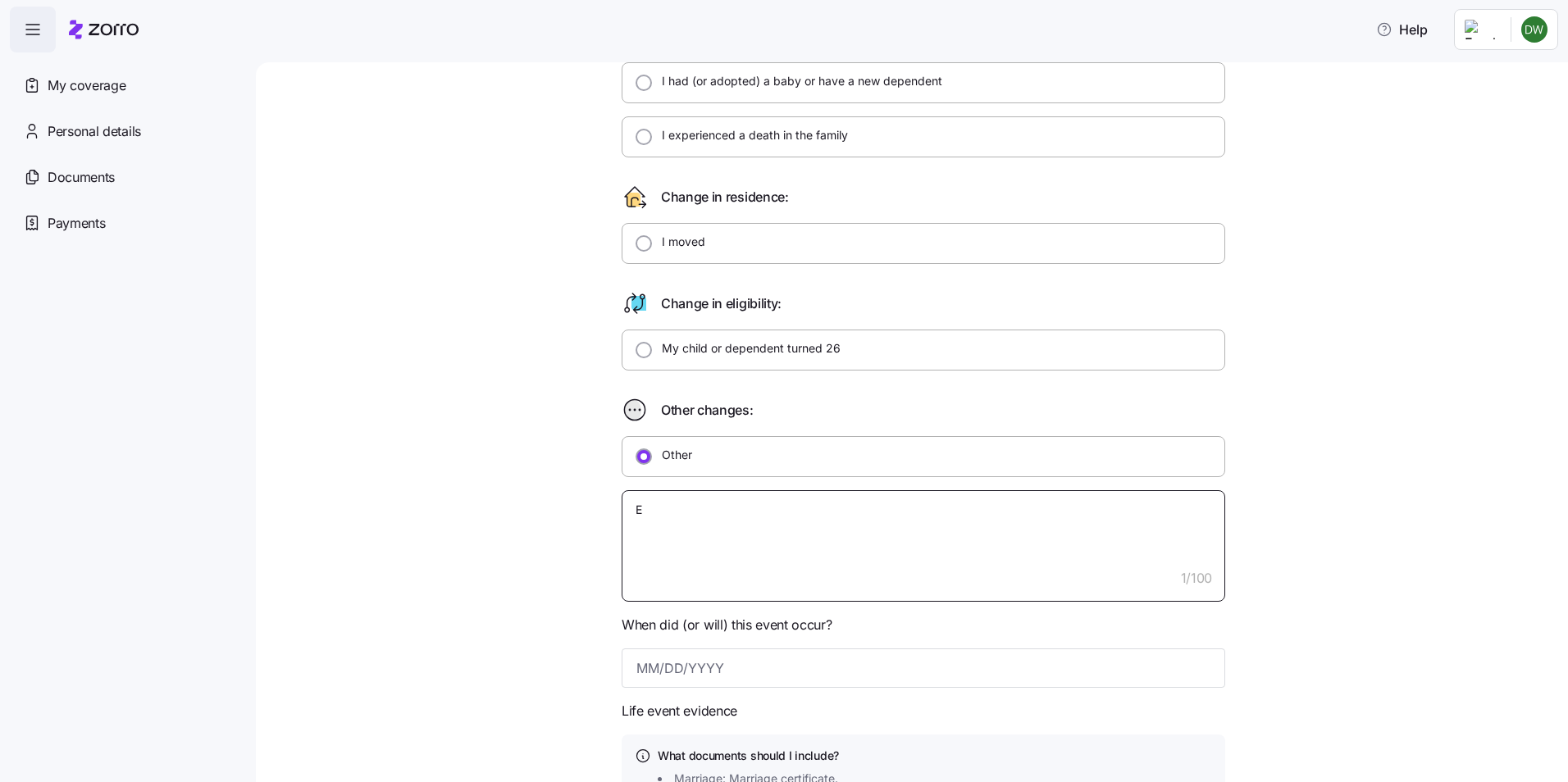
type textarea "x"
type textarea "Em"
type textarea "x"
type textarea "Emp"
type textarea "x"
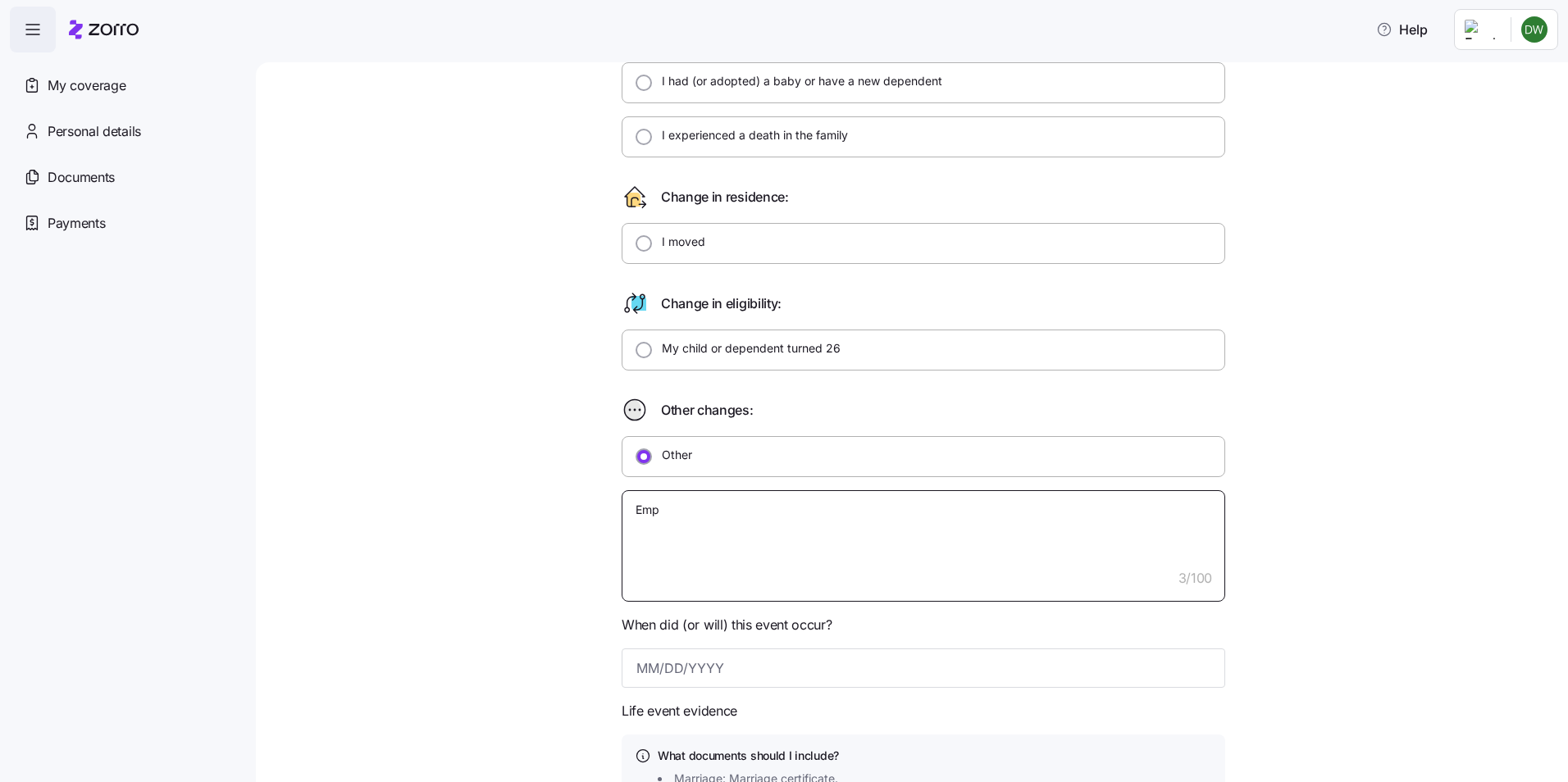
type textarea "Empl"
type textarea "x"
type textarea "Emplo"
type textarea "x"
type textarea "Employ"
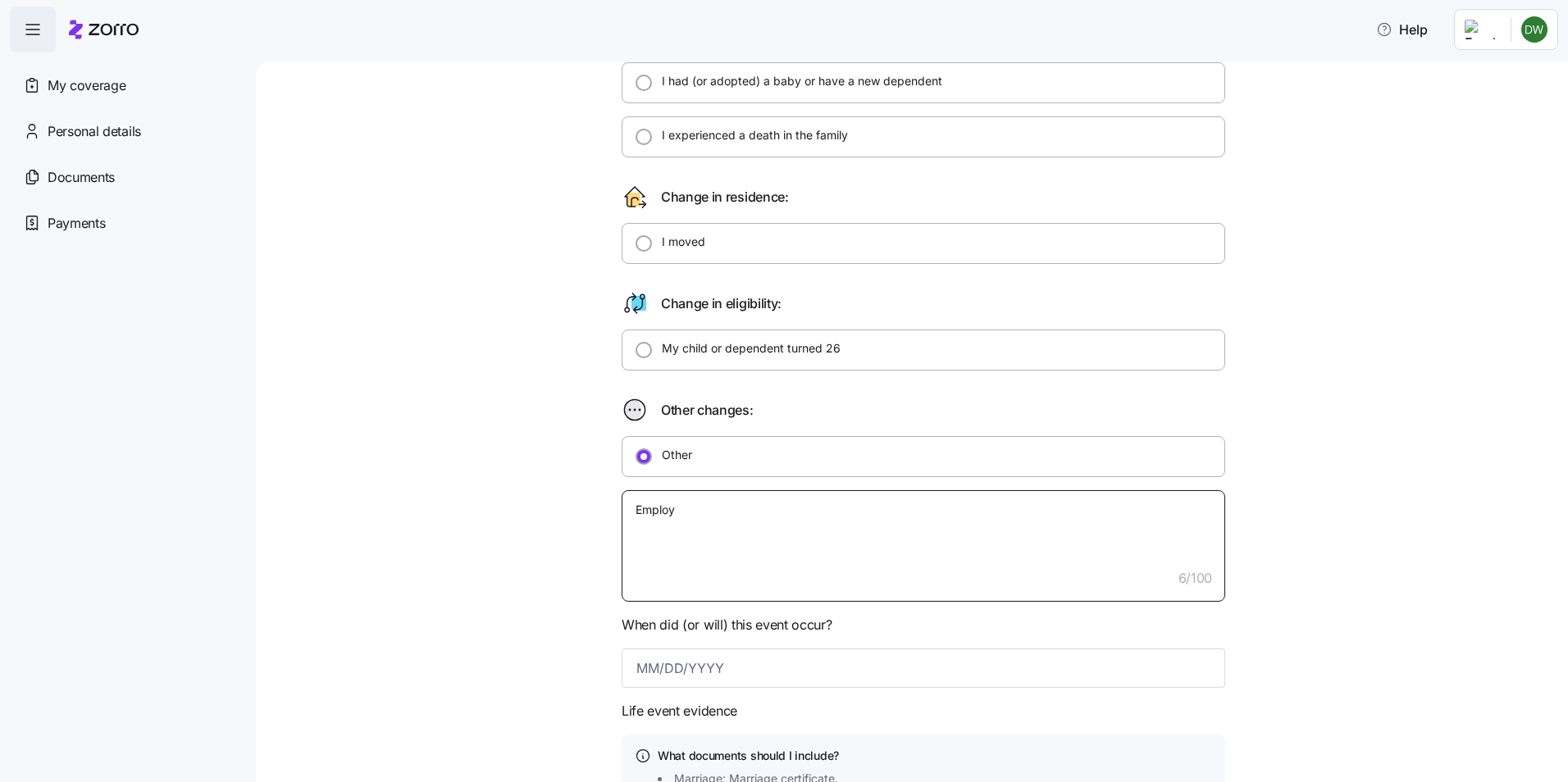
type textarea "x"
type textarea "Employe"
type textarea "x"
type textarea "Employer"
type textarea "x"
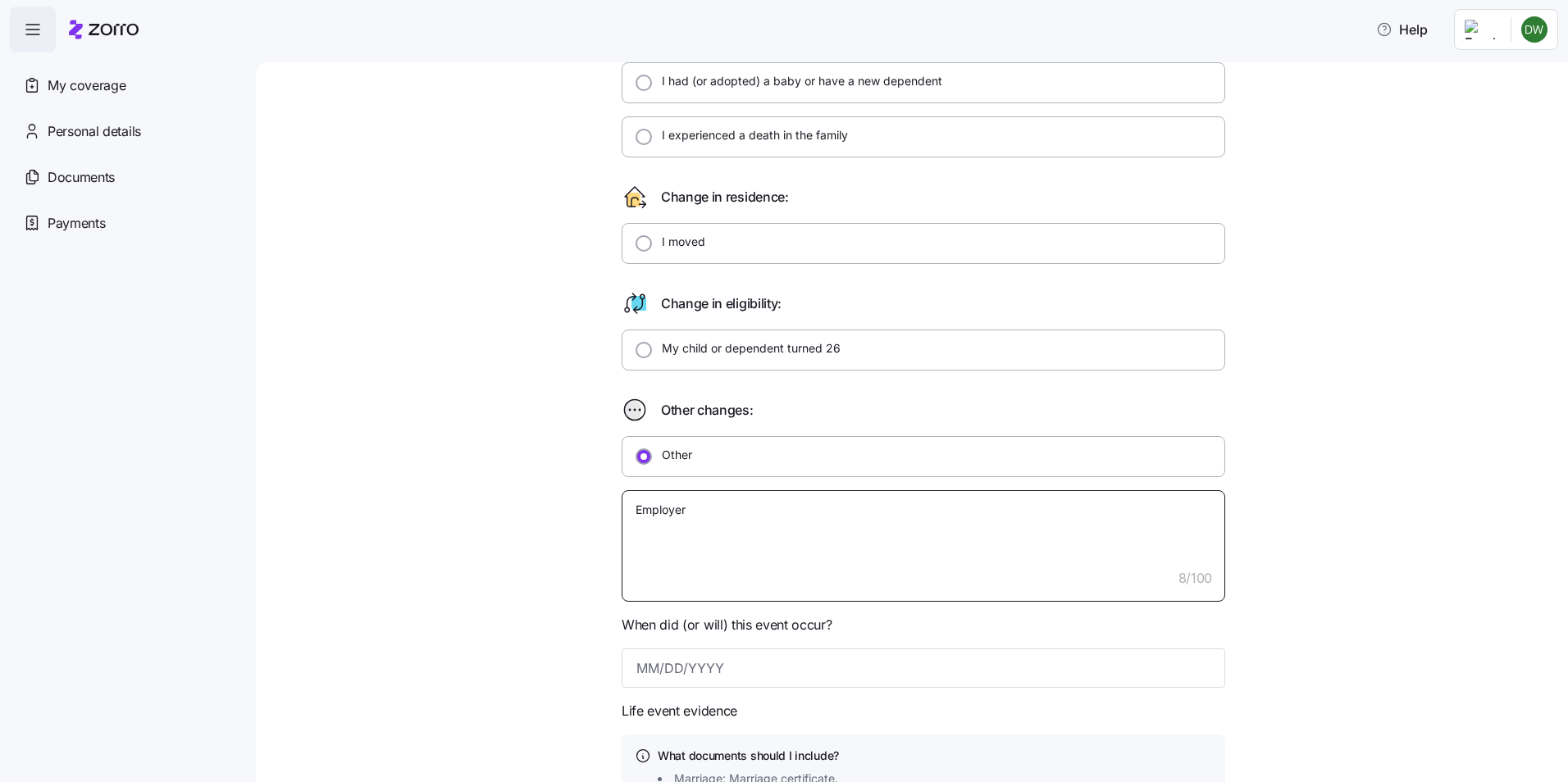
type textarea "Employer"
type textarea "x"
type textarea "Employer n"
type textarea "x"
type textarea "Employer no"
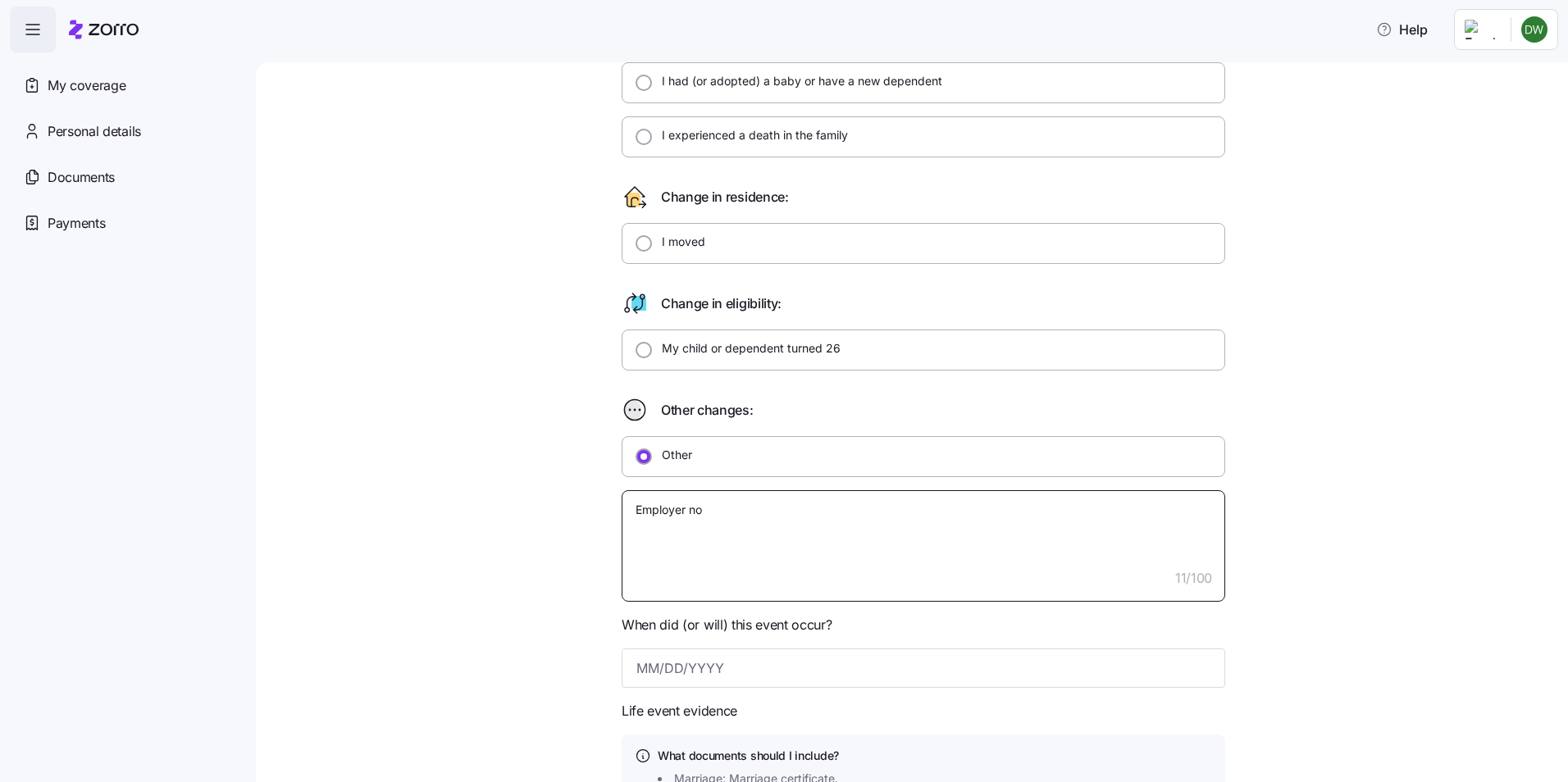
type textarea "x"
type textarea "Employer no"
type textarea "x"
type textarea "Employer no l"
type textarea "x"
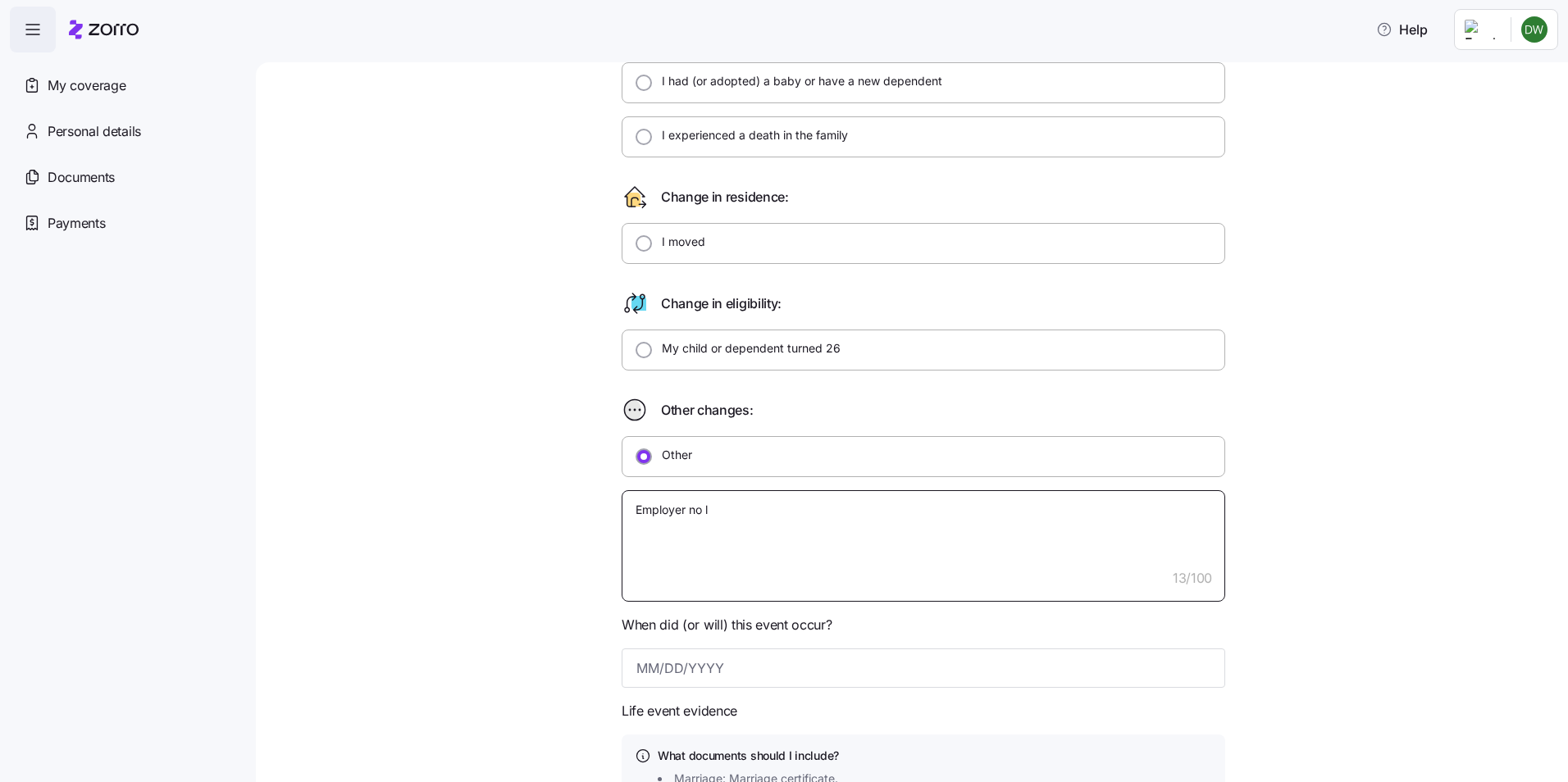
type textarea "Employer no lo"
type textarea "x"
type textarea "Employer no lon"
type textarea "x"
type textarea "Employer no long"
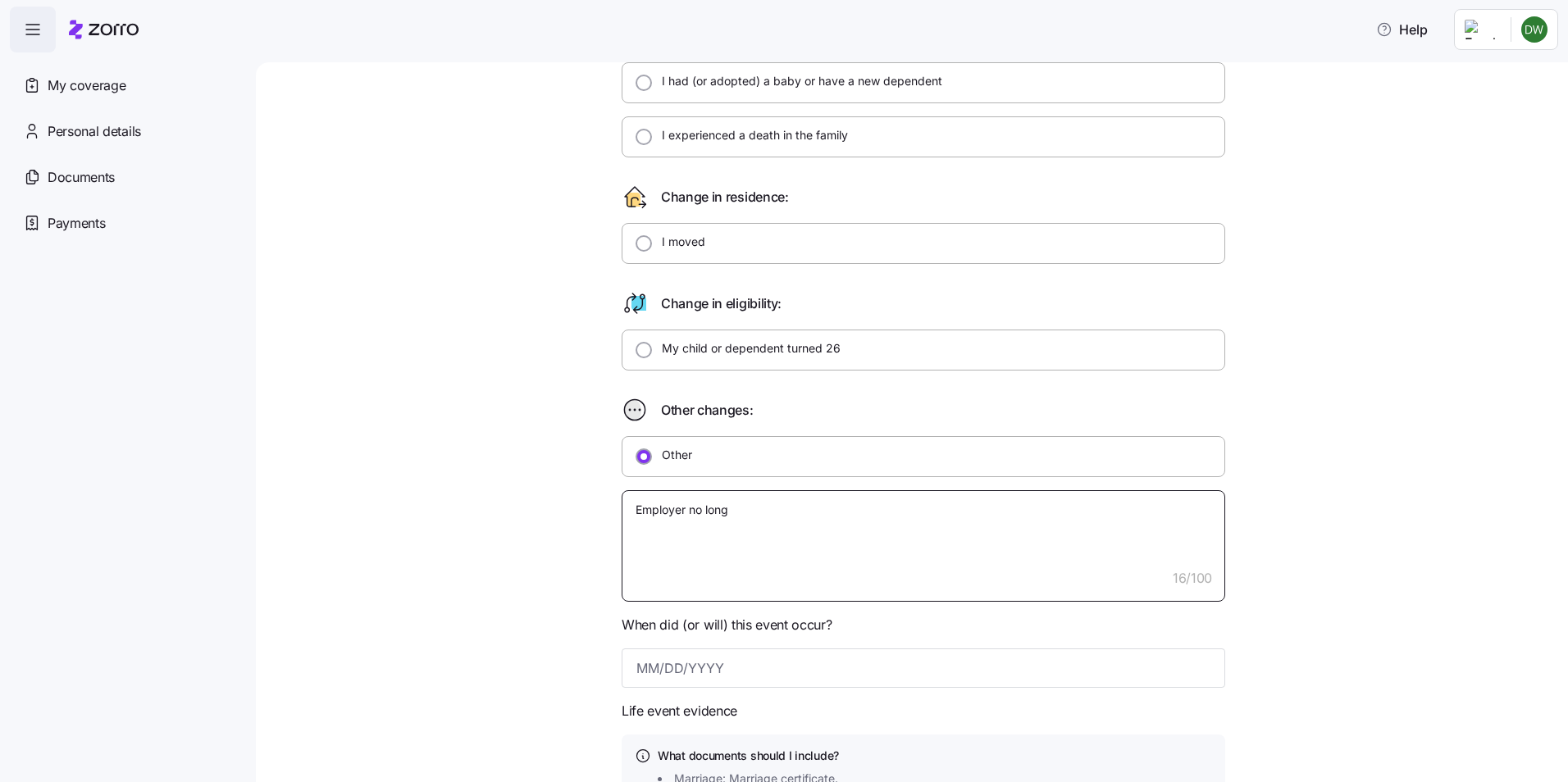
type textarea "x"
type textarea "Employer no longe"
type textarea "x"
type textarea "Employer no longer"
type textarea "x"
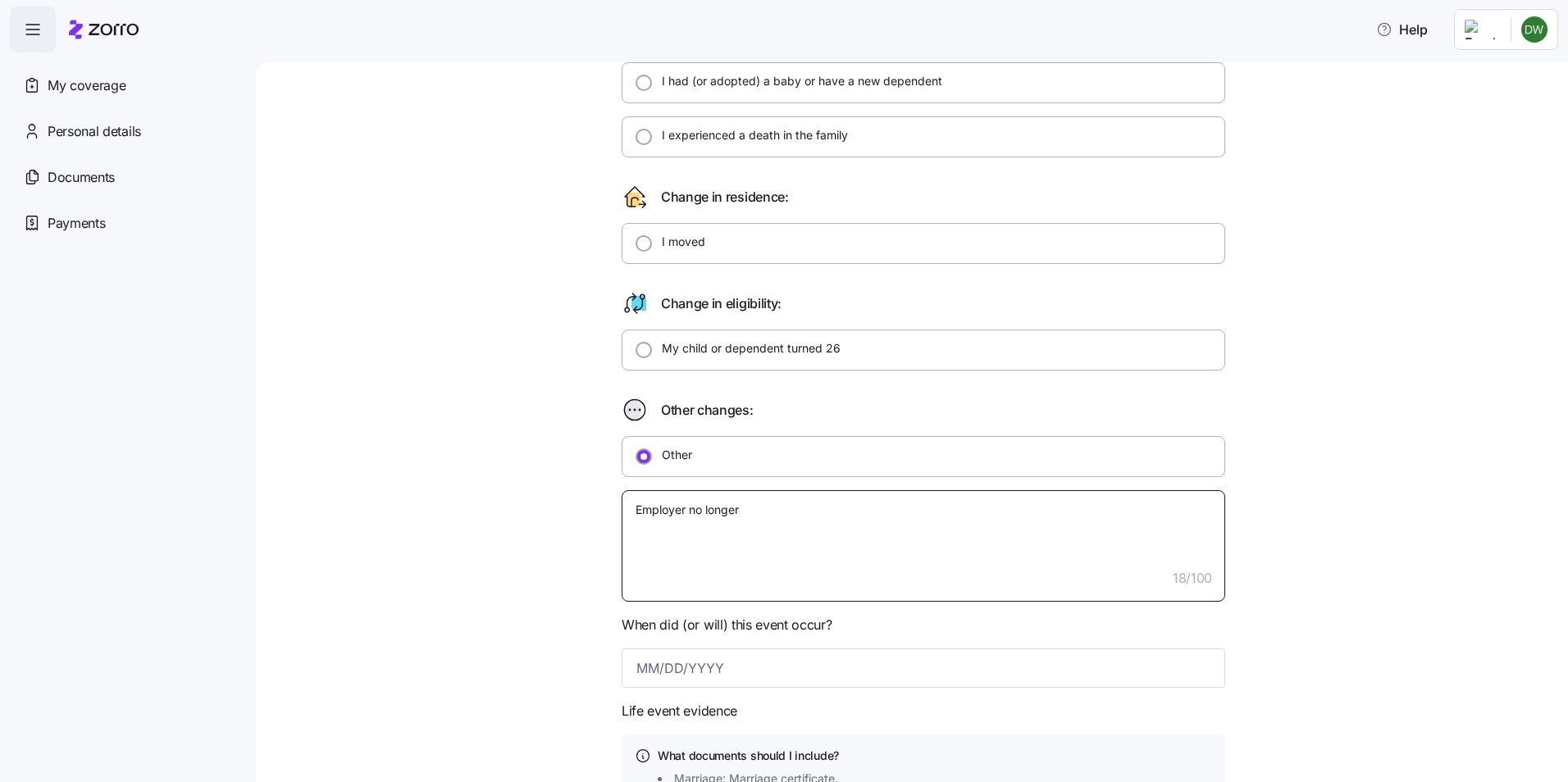
type textarea "Employer no longer"
type textarea "x"
type textarea "Employer no longer o"
type textarea "x"
type textarea "Employer no longer of"
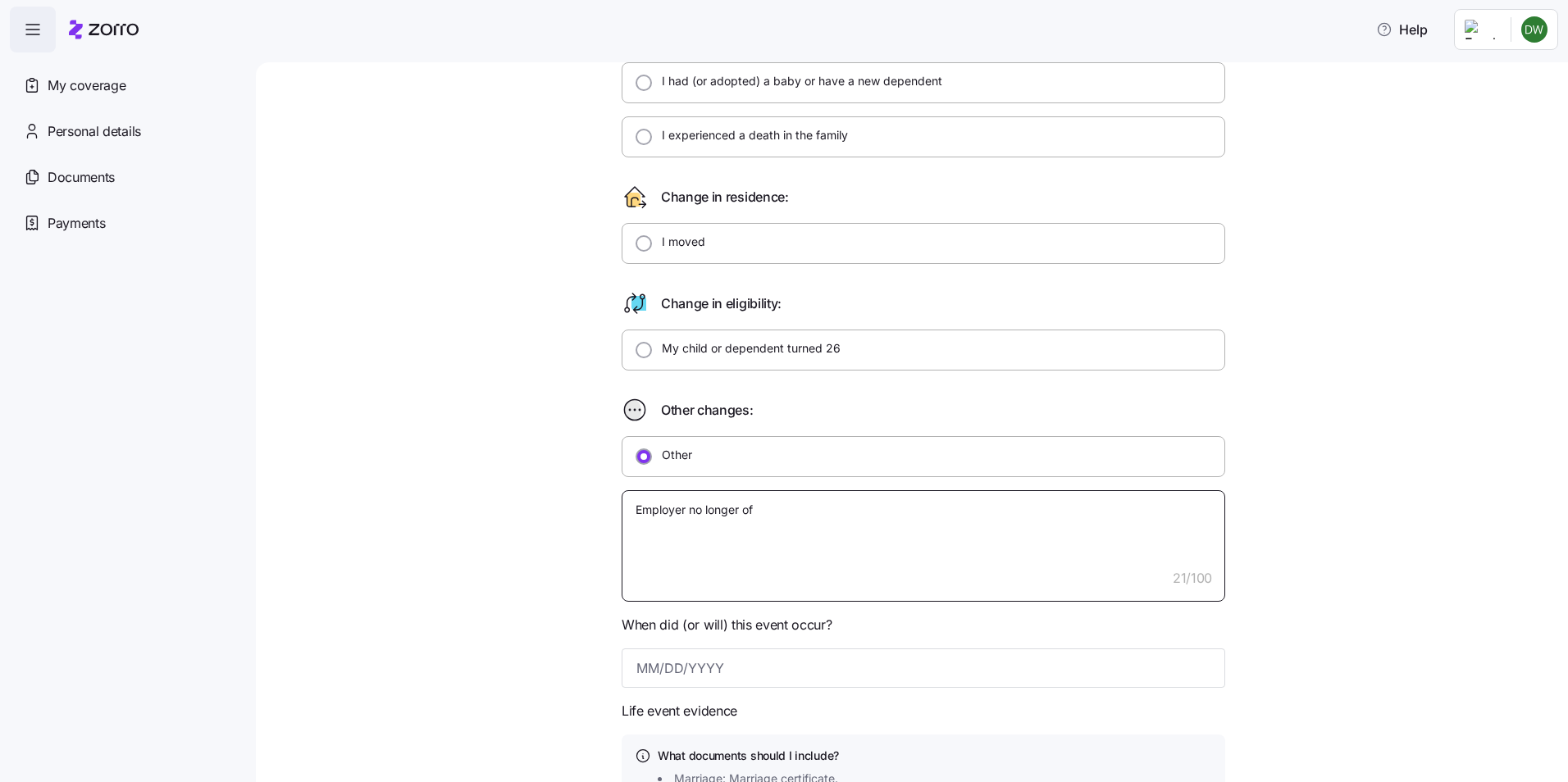
type textarea "x"
type textarea "Employer no longer off"
type textarea "x"
type textarea "Employer no longer offe"
type textarea "x"
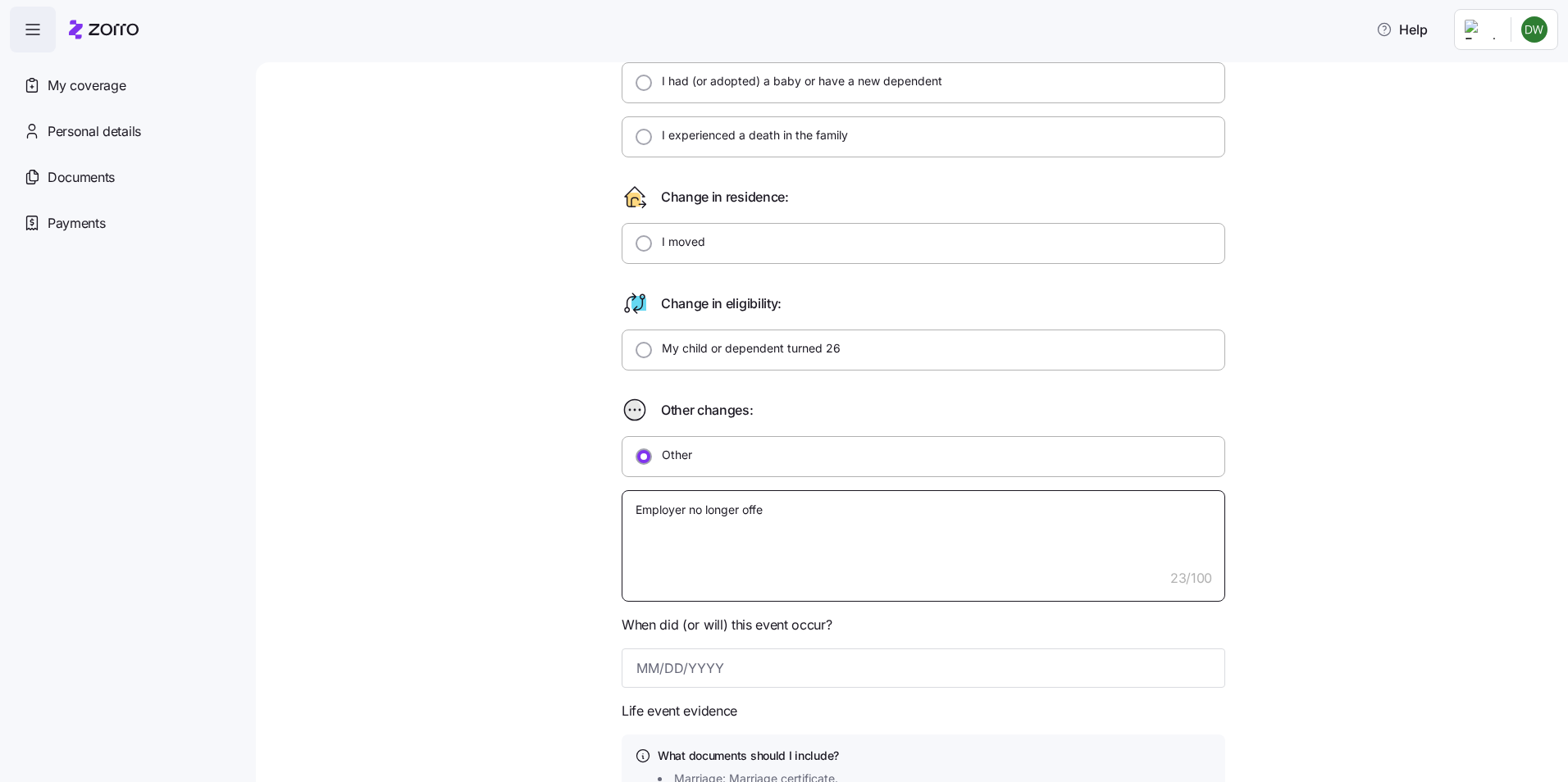
type textarea "Employer no longer offer"
type textarea "x"
type textarea "Employer no longer offers"
type textarea "x"
type textarea "Employer no longer offers"
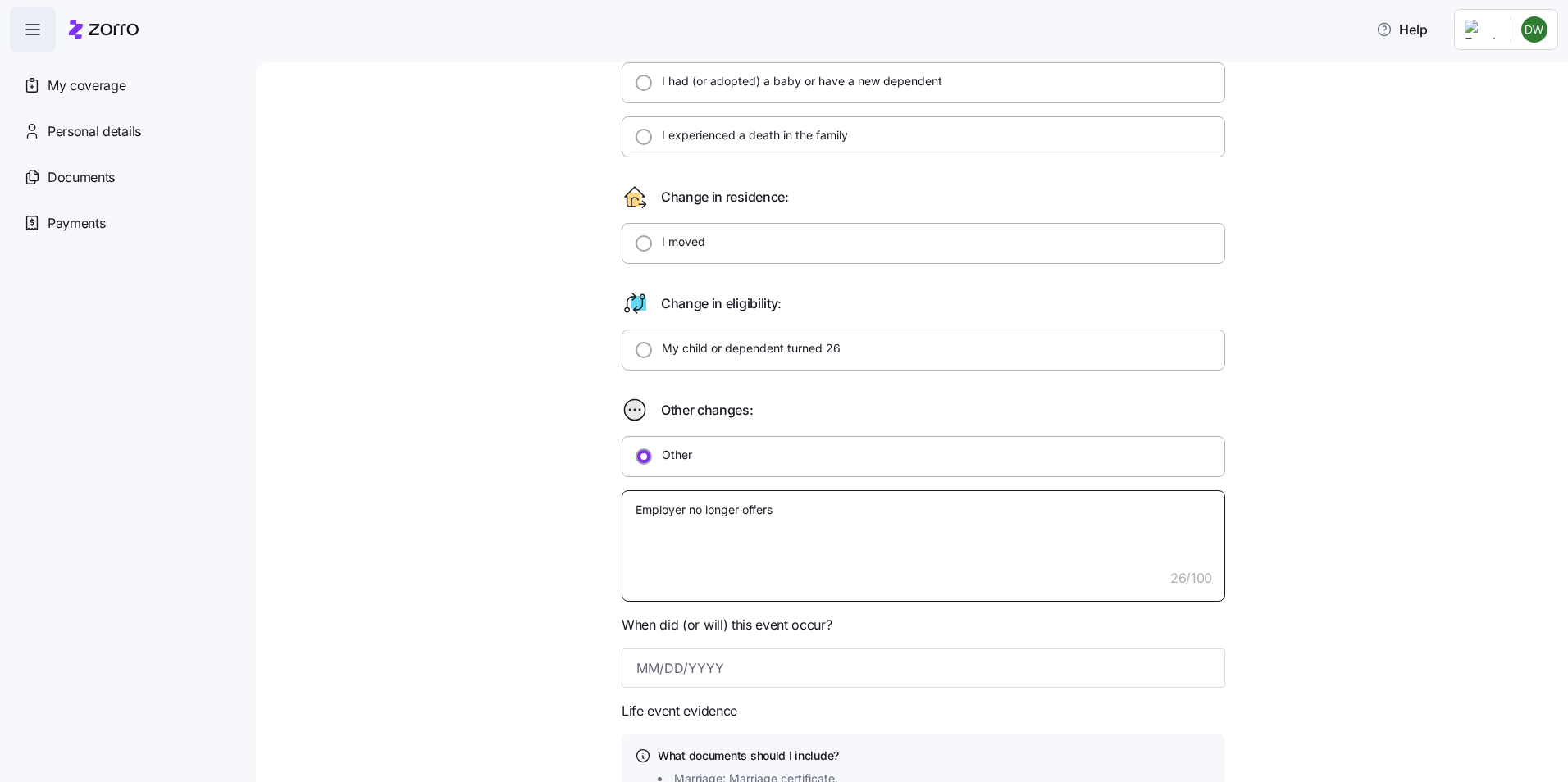
type textarea "x"
type textarea "Employer no longer offers t"
type textarea "x"
type textarea "Employer no longer offers th"
type textarea "x"
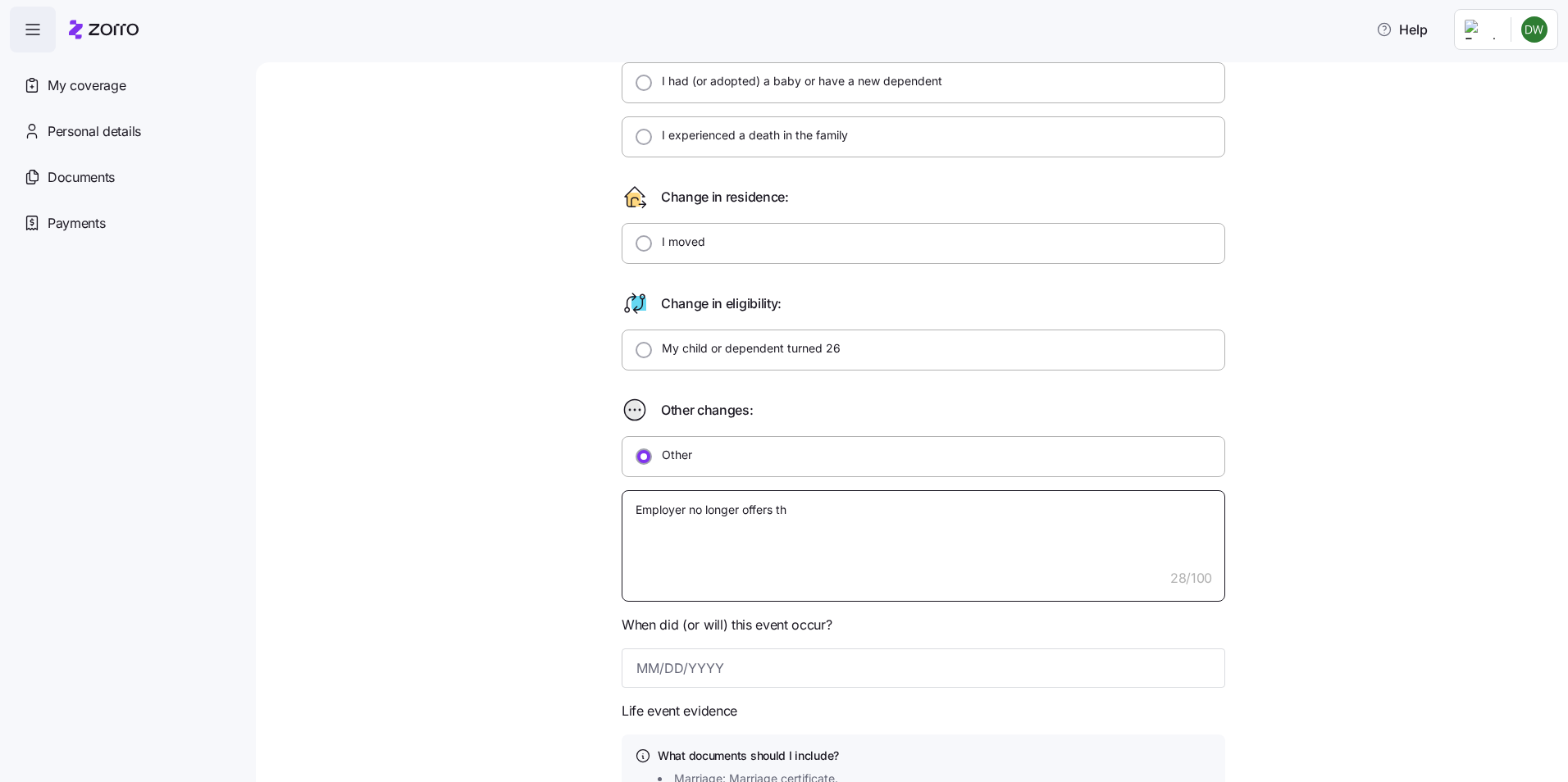
type textarea "Employer no longer offers the"
type textarea "x"
type textarea "Employer no longer offers the"
type textarea "x"
type textarea "Employer no longer offers the g"
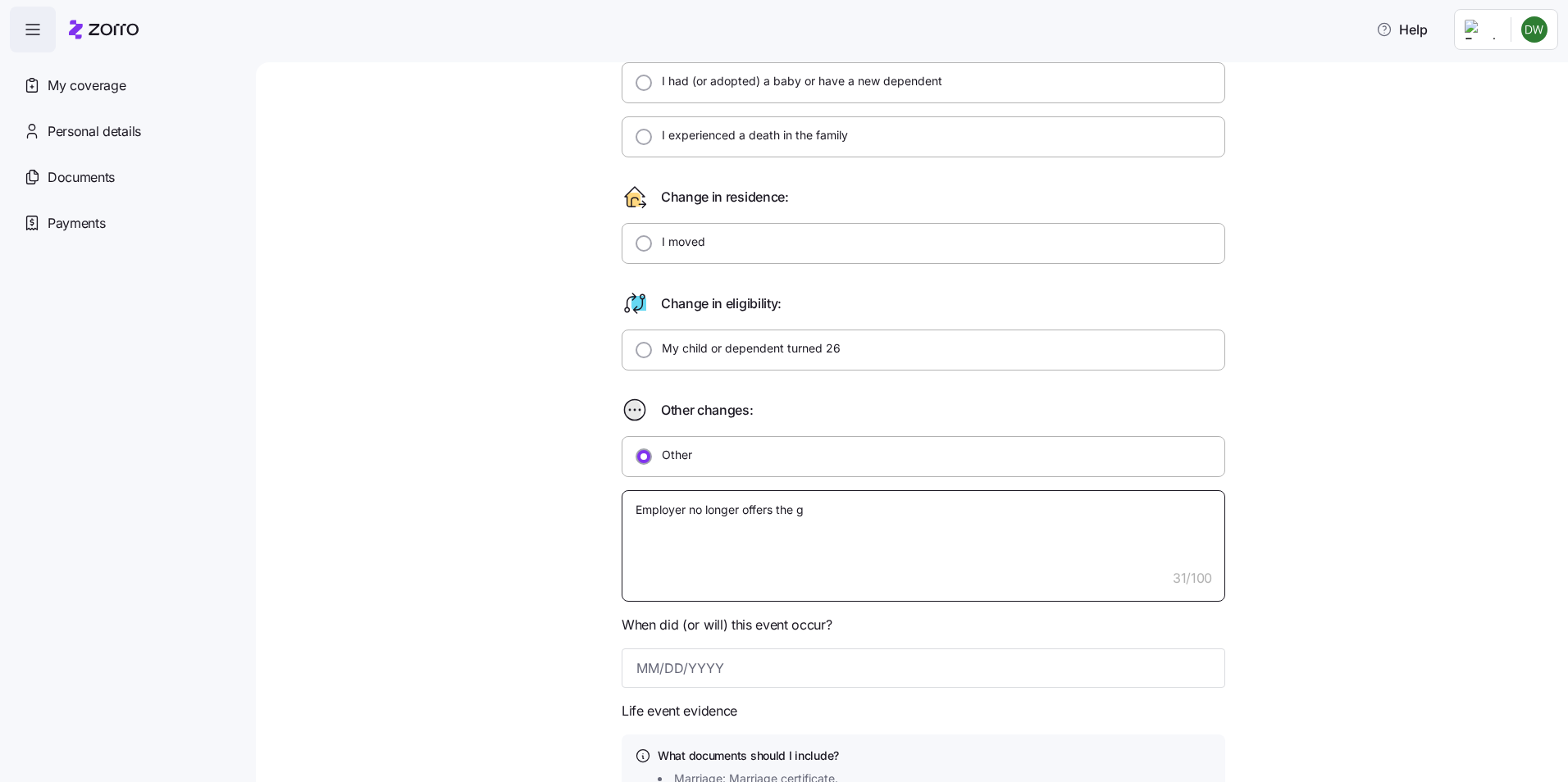
type textarea "x"
type textarea "Employer no longer offers the gr"
type textarea "x"
type textarea "Employer no longer offers the gro"
type textarea "x"
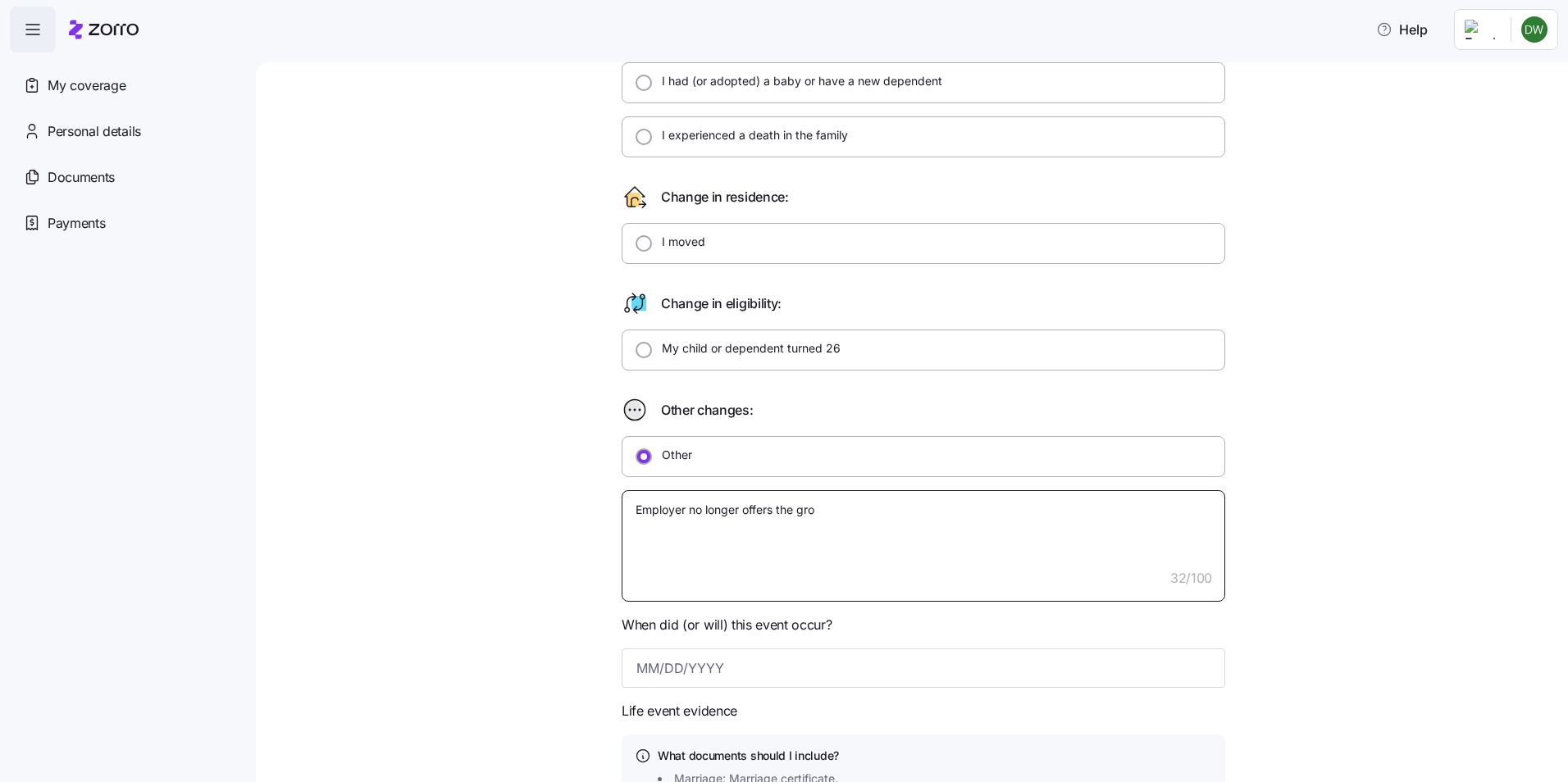
type textarea "Employer no longer offers the grou"
type textarea "x"
type textarea "Employer no longer offers the group"
type textarea "x"
type textarea "Employer no longer offers the group"
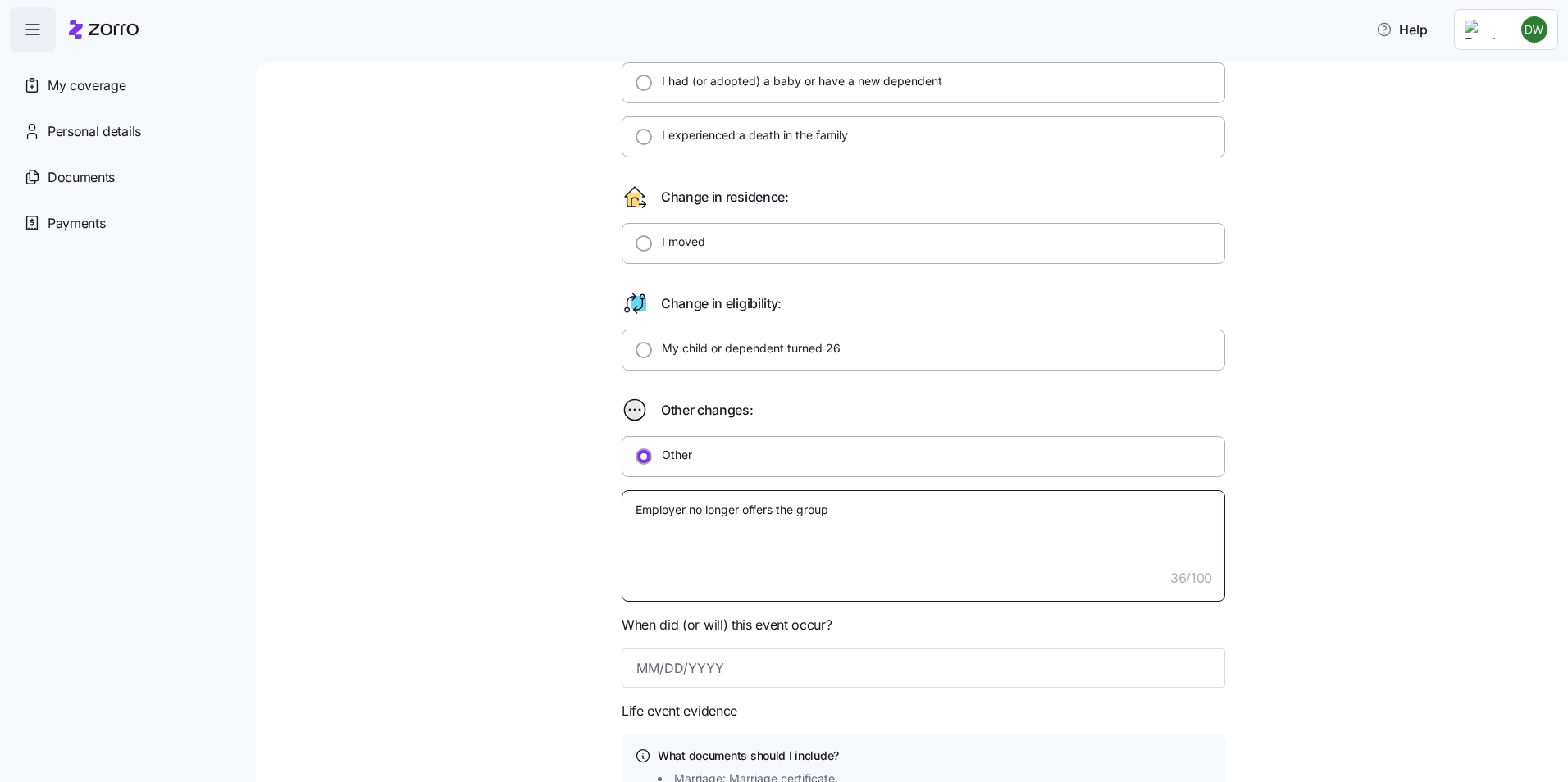
type textarea "x"
type textarea "Employer no longer offers the group i"
type textarea "x"
type textarea "Employer no longer offers the group in"
type textarea "x"
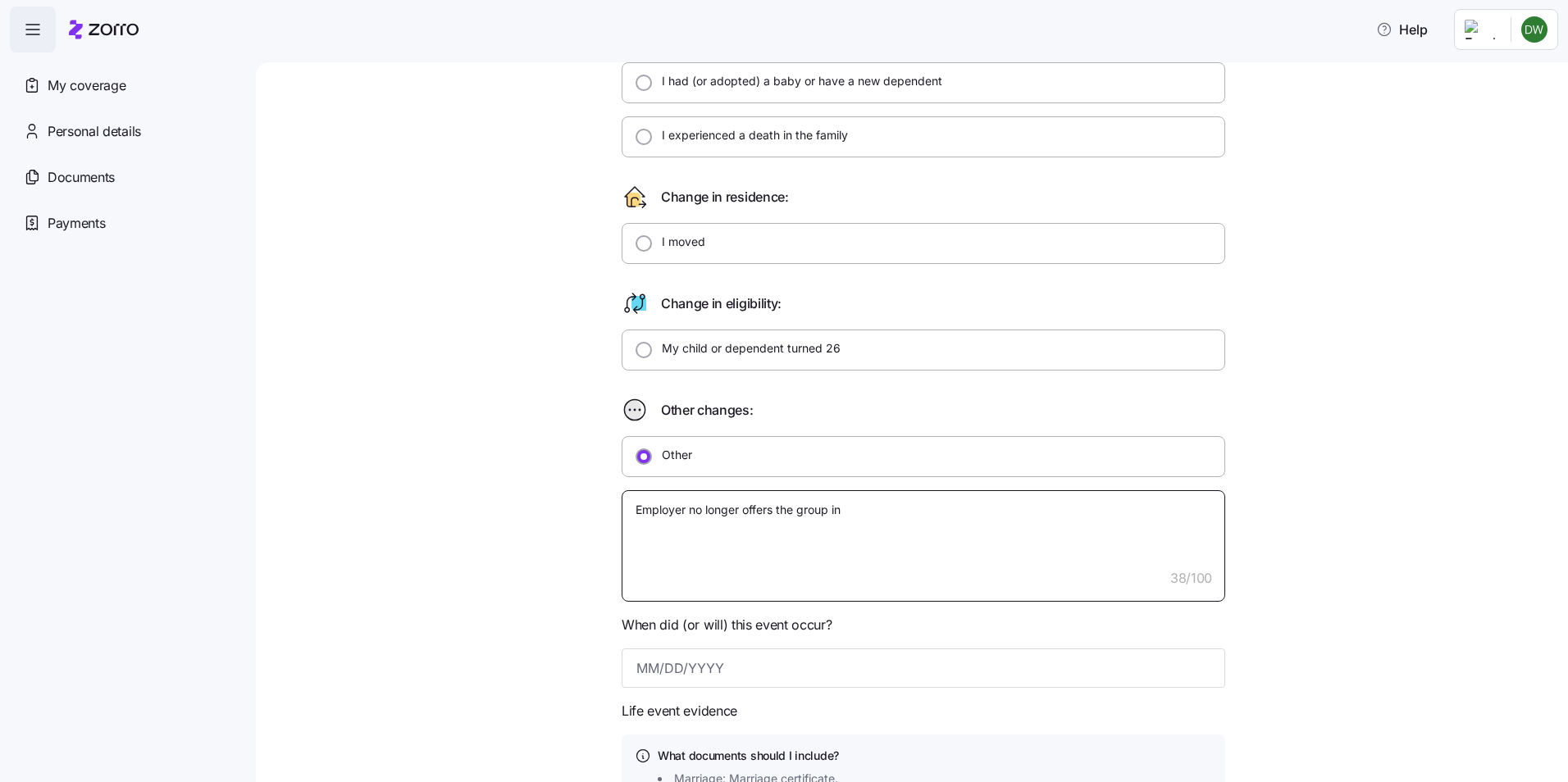
type textarea "Employer no longer offers the group ins"
type textarea "x"
type textarea "Employer no longer offers the group insu"
type textarea "x"
type textarea "Employer no longer offers the group insur"
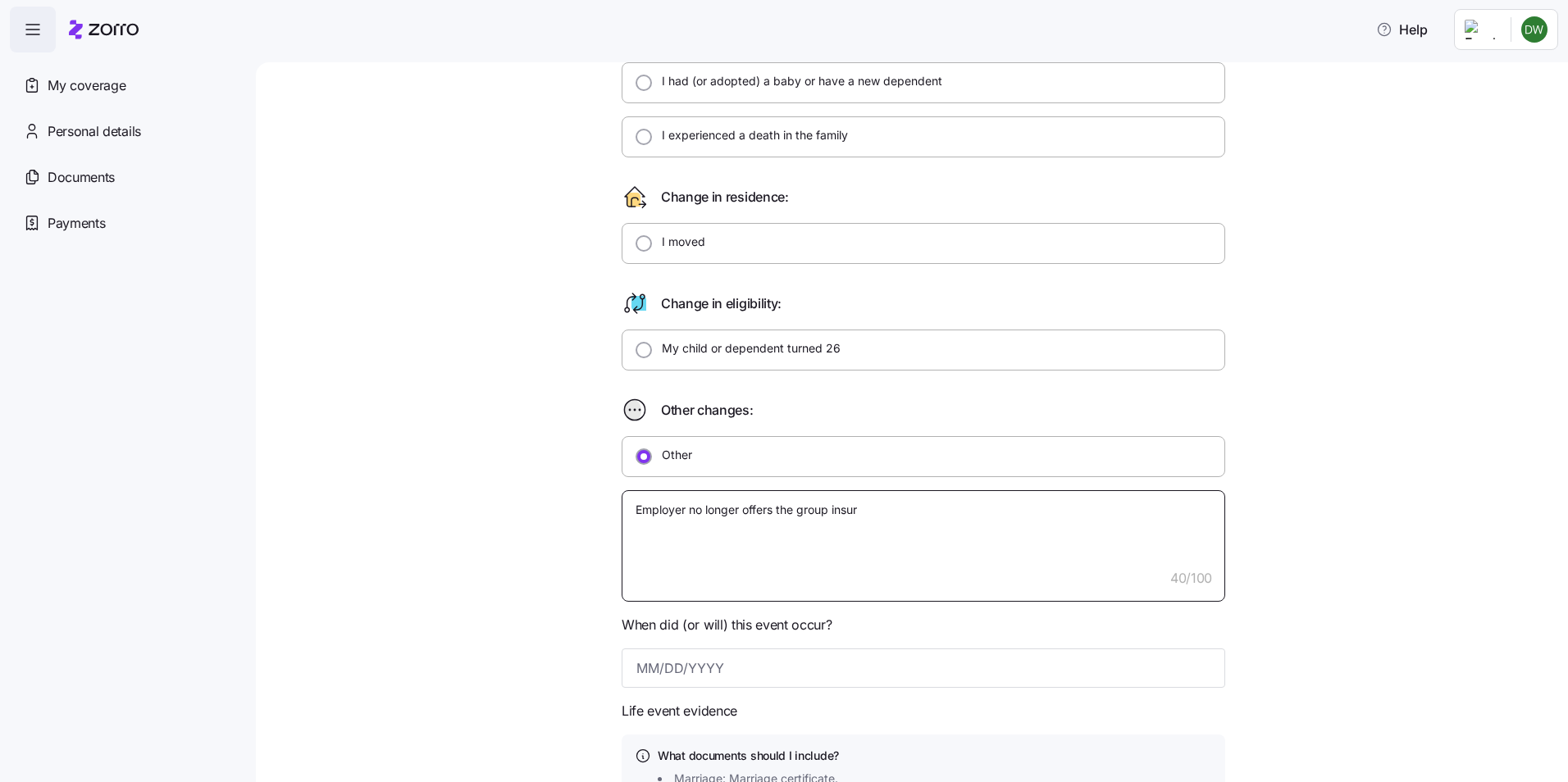
type textarea "x"
type textarea "Employer no longer offers the group insura"
type textarea "x"
type textarea "Employer no longer offers the group insuran"
type textarea "x"
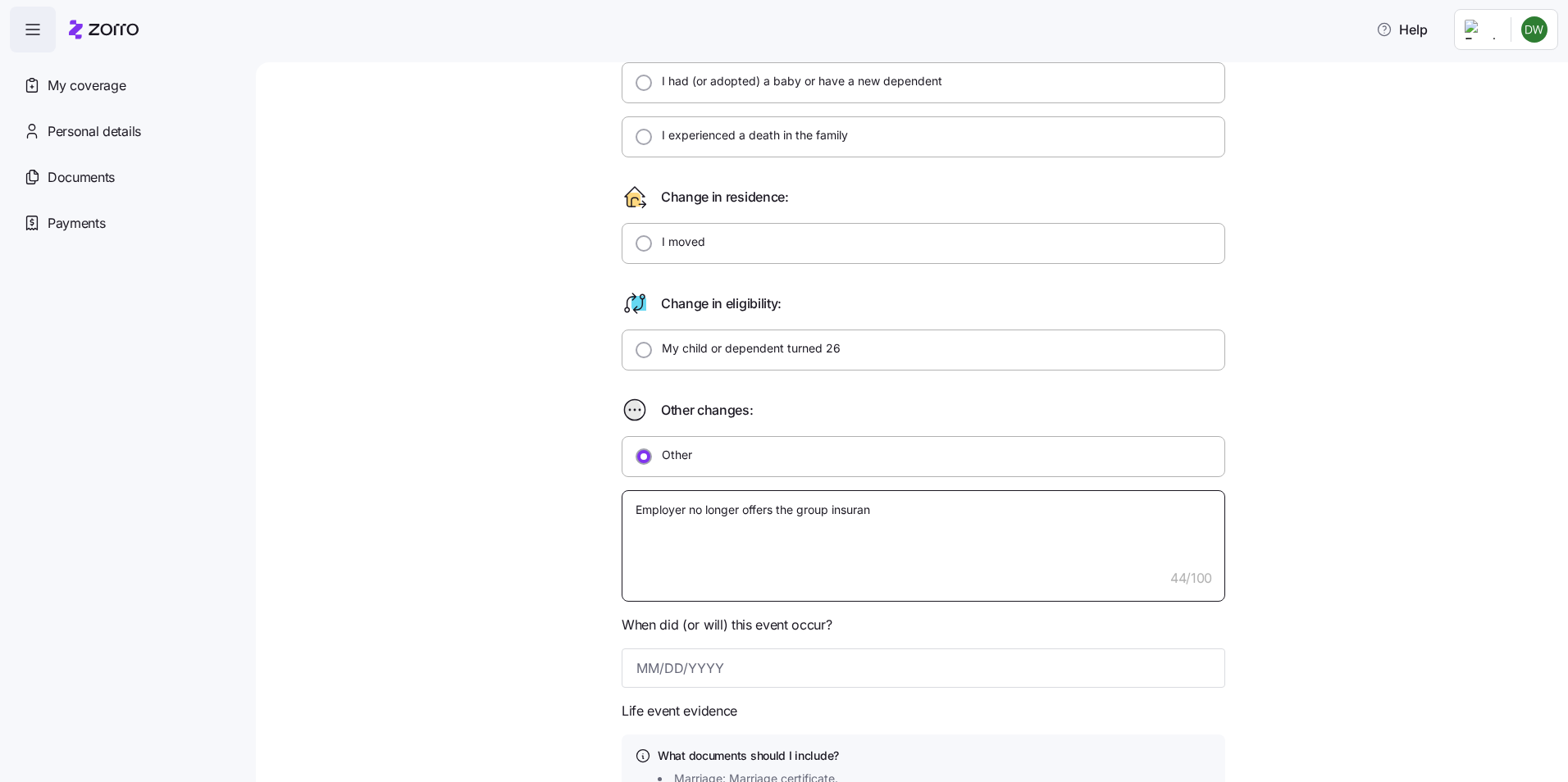
type textarea "Employer no longer offers the group insuranc"
type textarea "x"
type textarea "Employer no longer offers the group insurance"
type textarea "x"
type textarea "Employer no longer offers the group insurance"
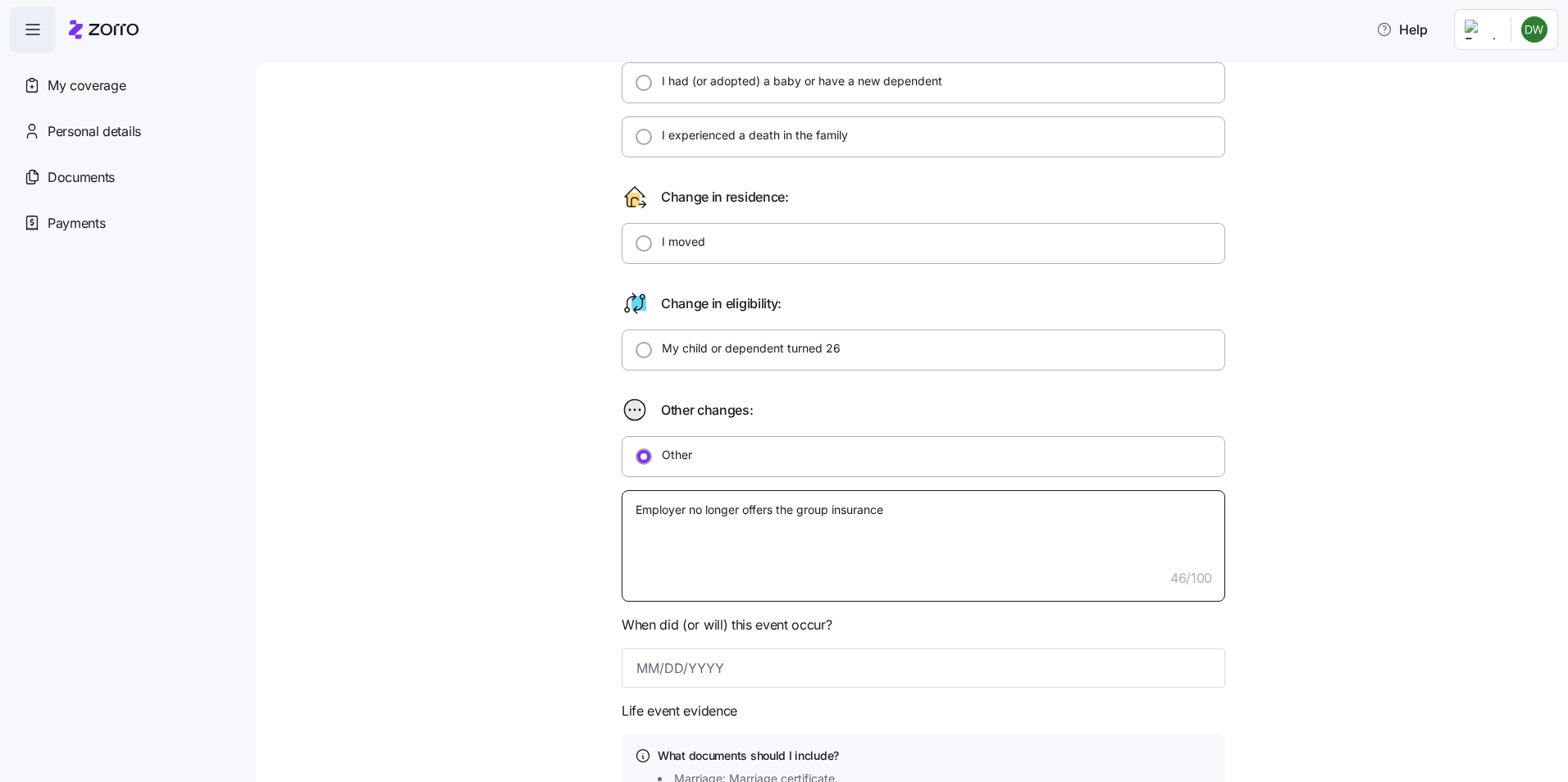
type textarea "x"
type textarea "Employer no longer offers the group insurance p"
type textarea "x"
type textarea "Employer no longer offers the group insurance pl"
type textarea "x"
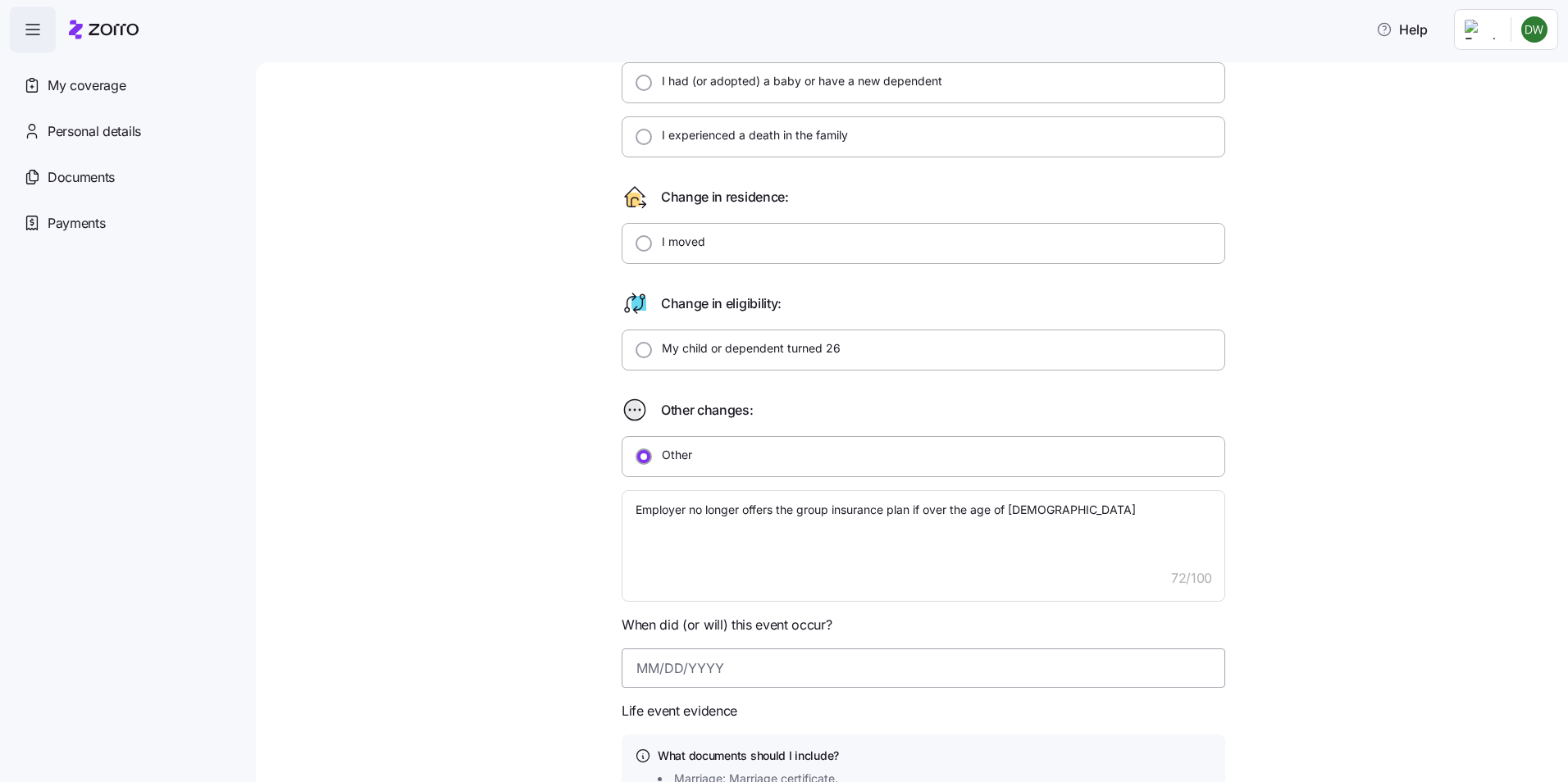
click at [712, 671] on input at bounding box center [923, 669] width 604 height 39
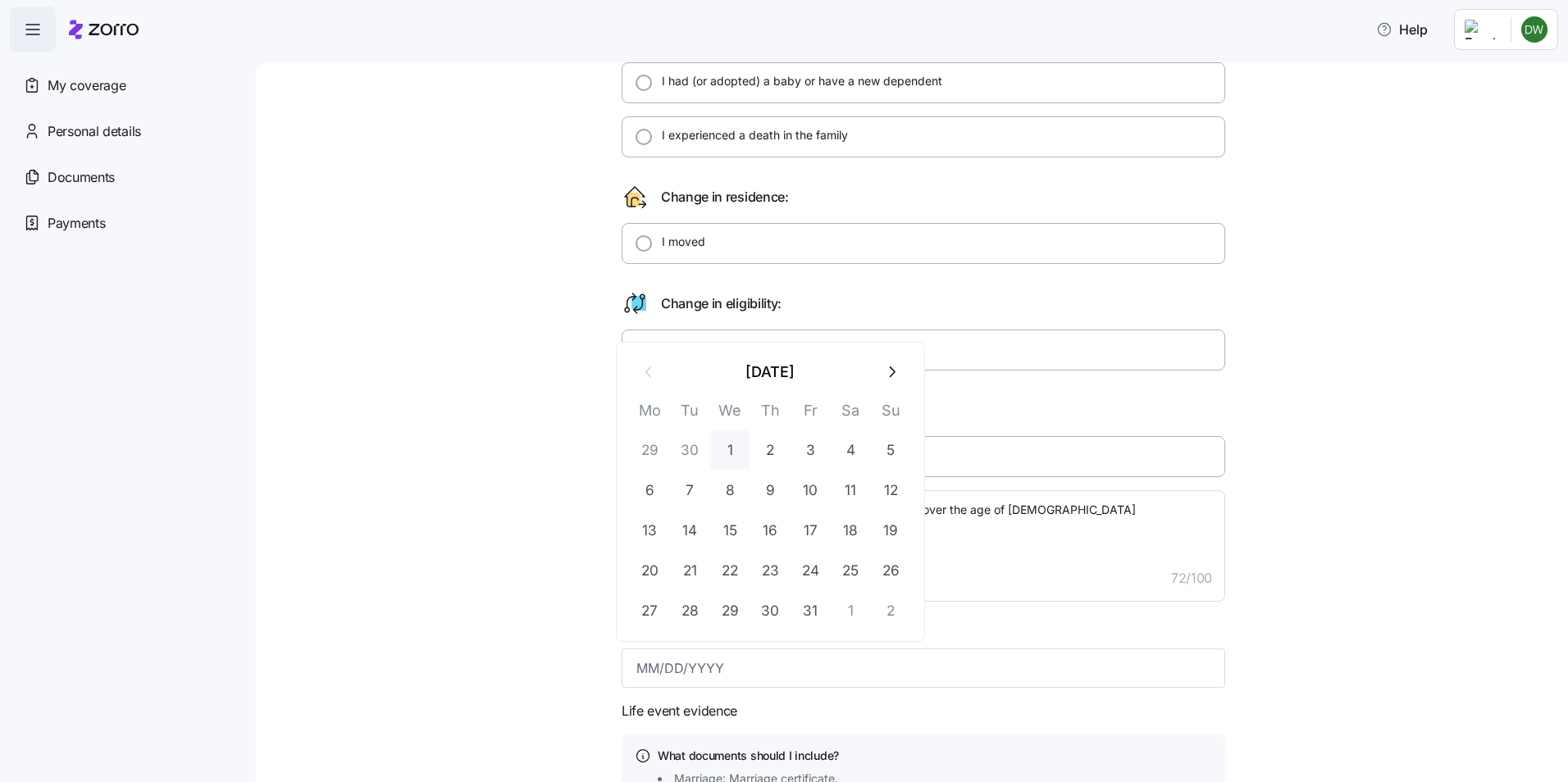
click at [730, 449] on button "1" at bounding box center [730, 450] width 39 height 39
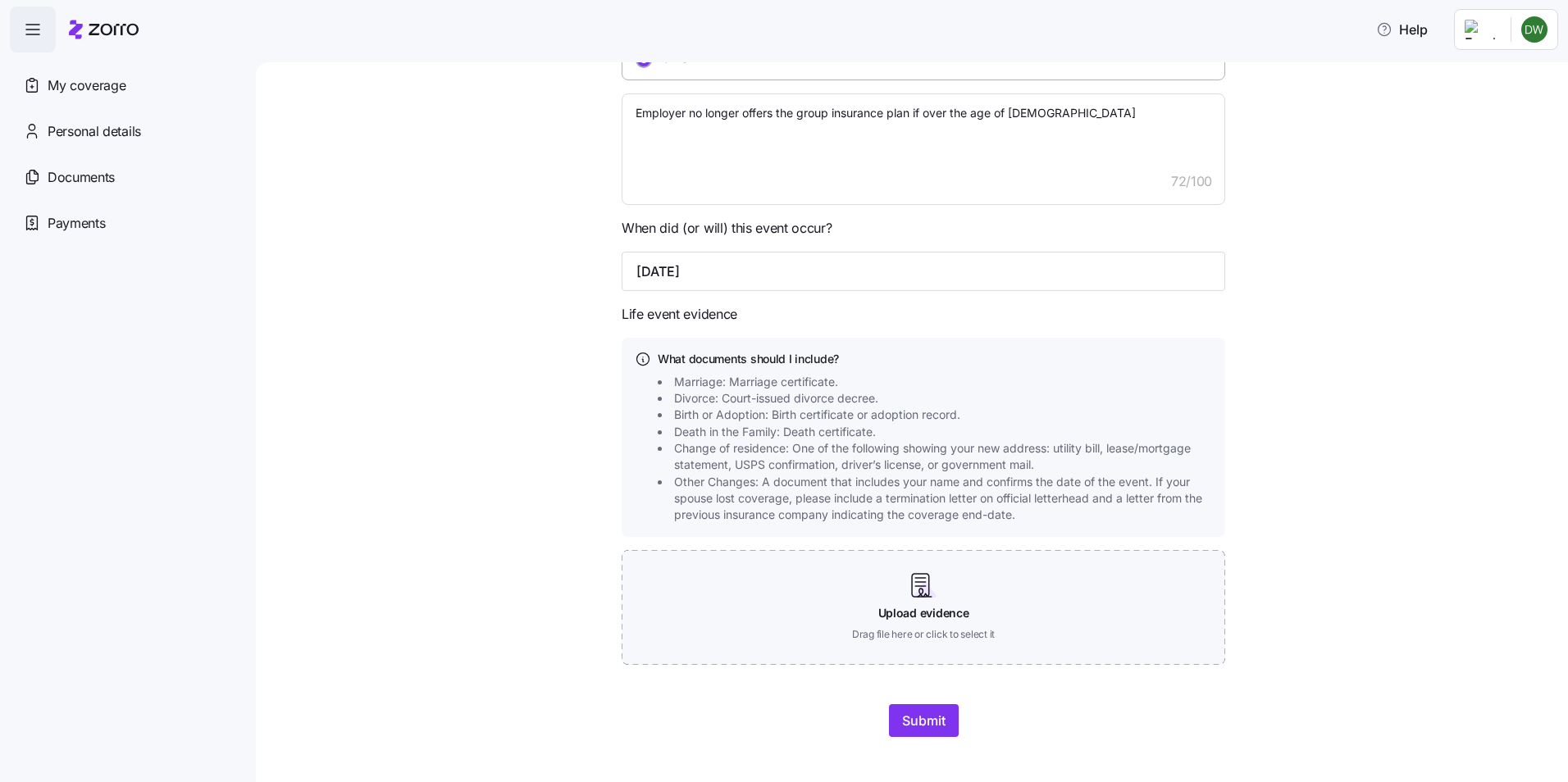
scroll to position [656, 0]
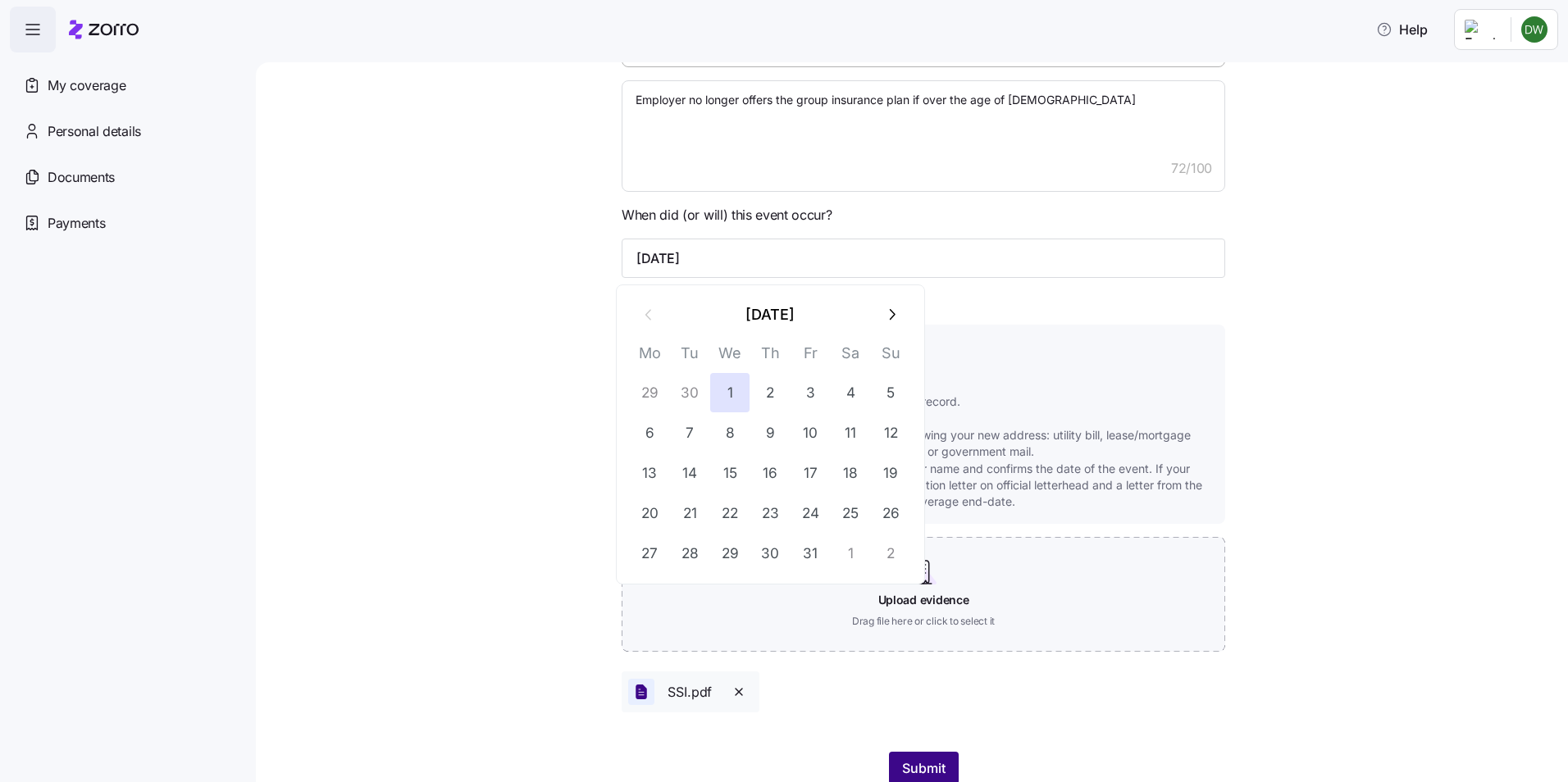
click at [922, 763] on span "Submit" at bounding box center [923, 769] width 44 height 20
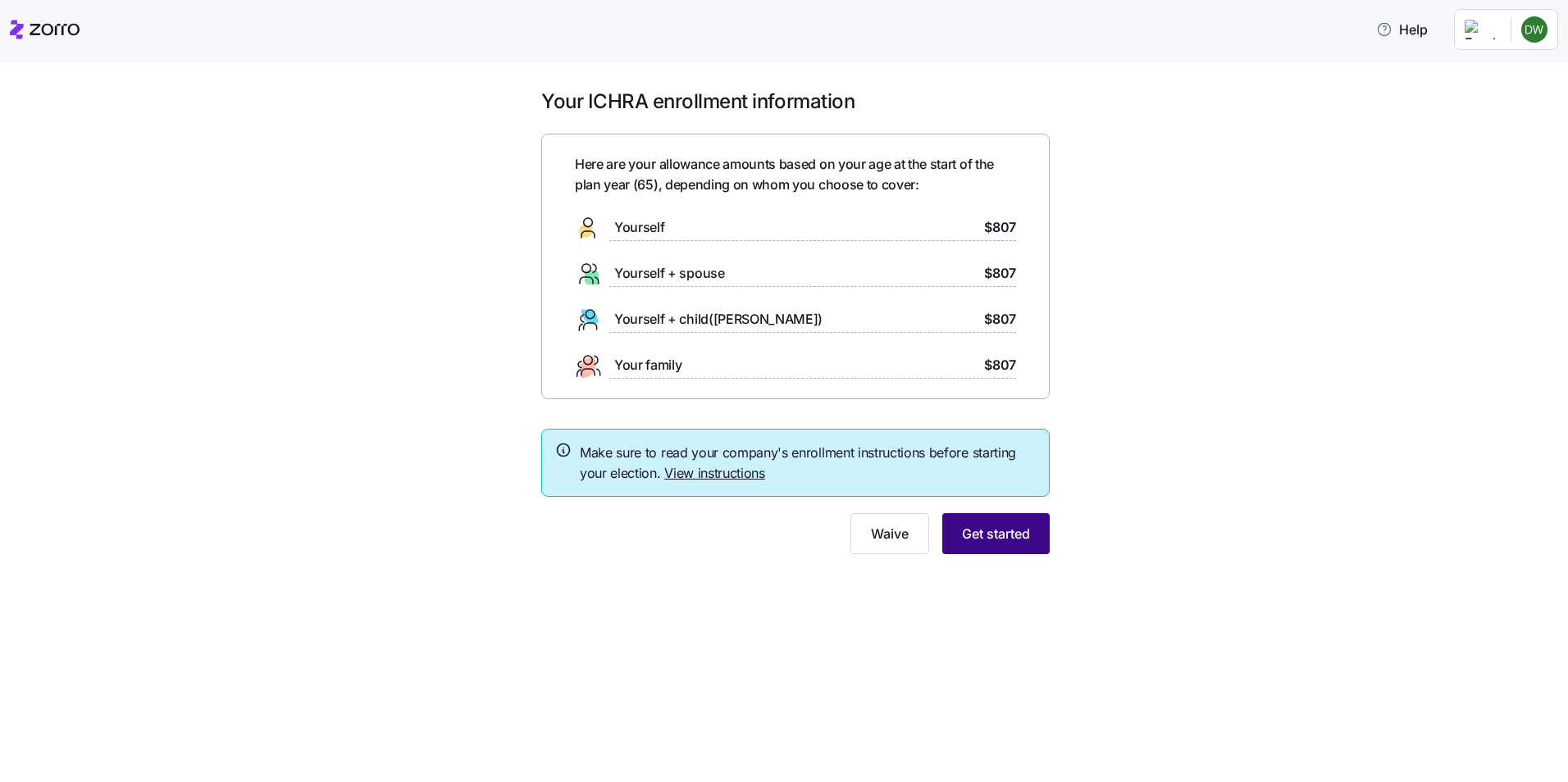
click at [980, 537] on span "Get started" at bounding box center [996, 534] width 68 height 20
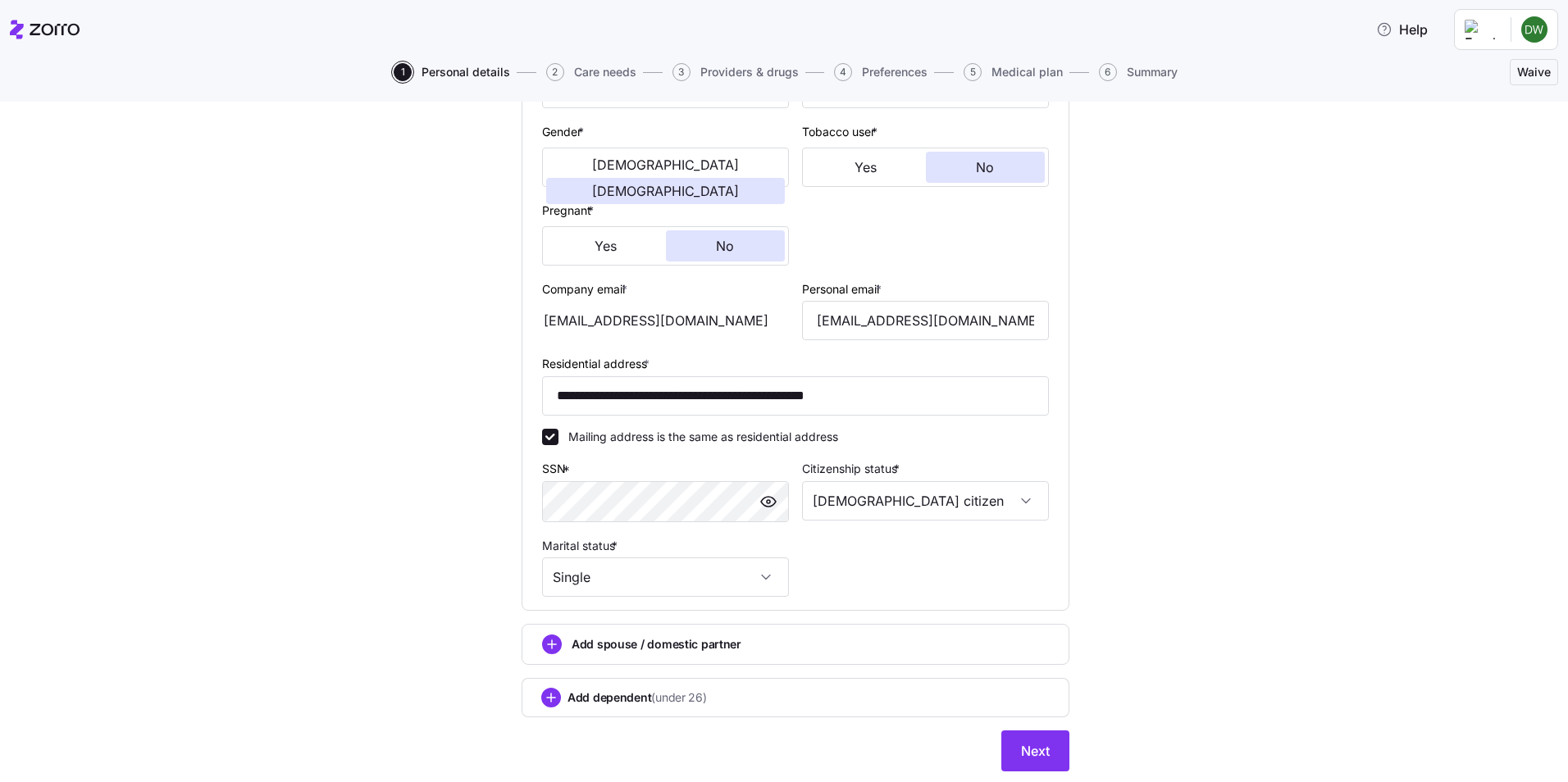
scroll to position [351, 0]
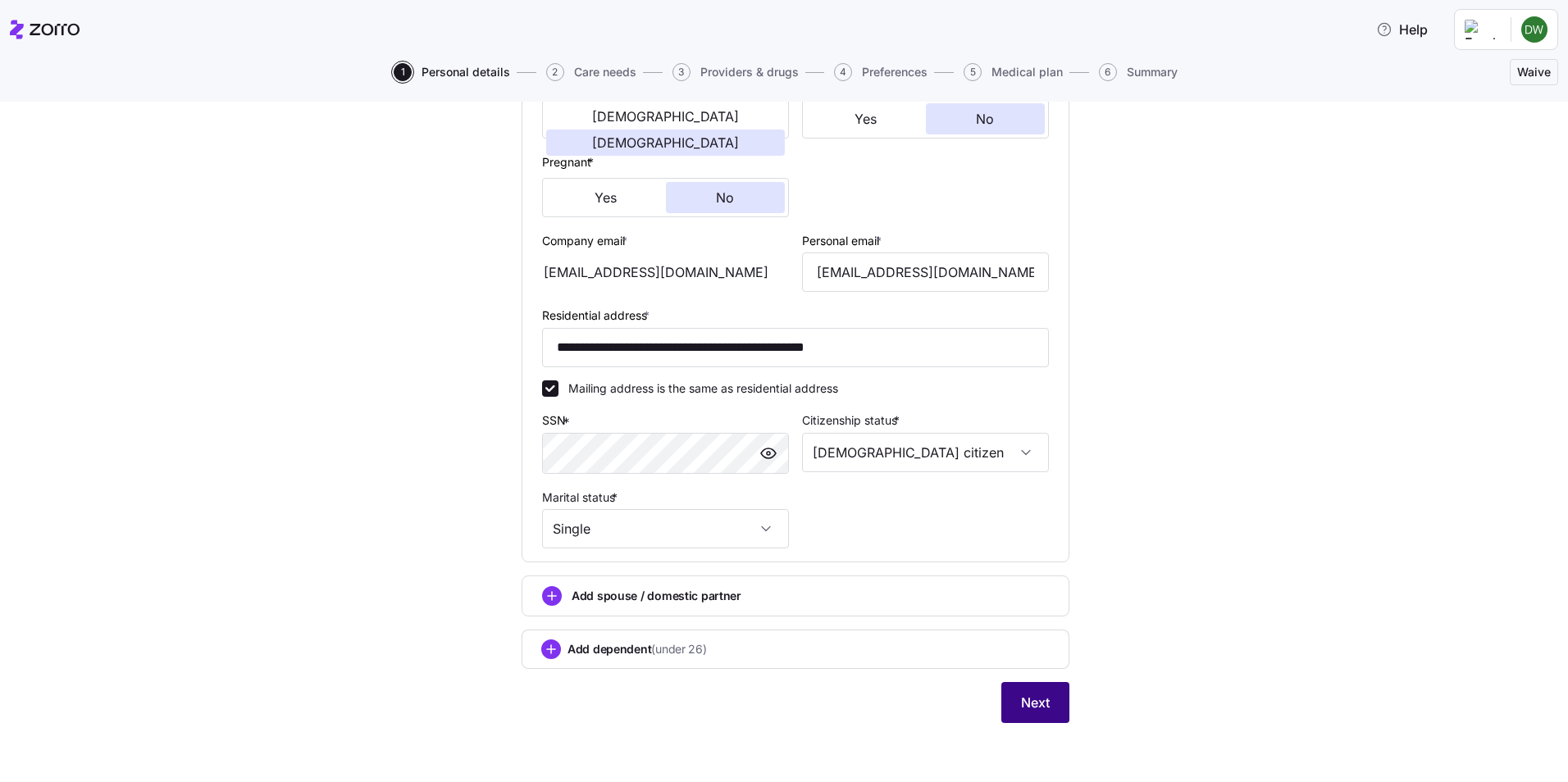
click at [1052, 710] on button "Next" at bounding box center [1036, 703] width 68 height 41
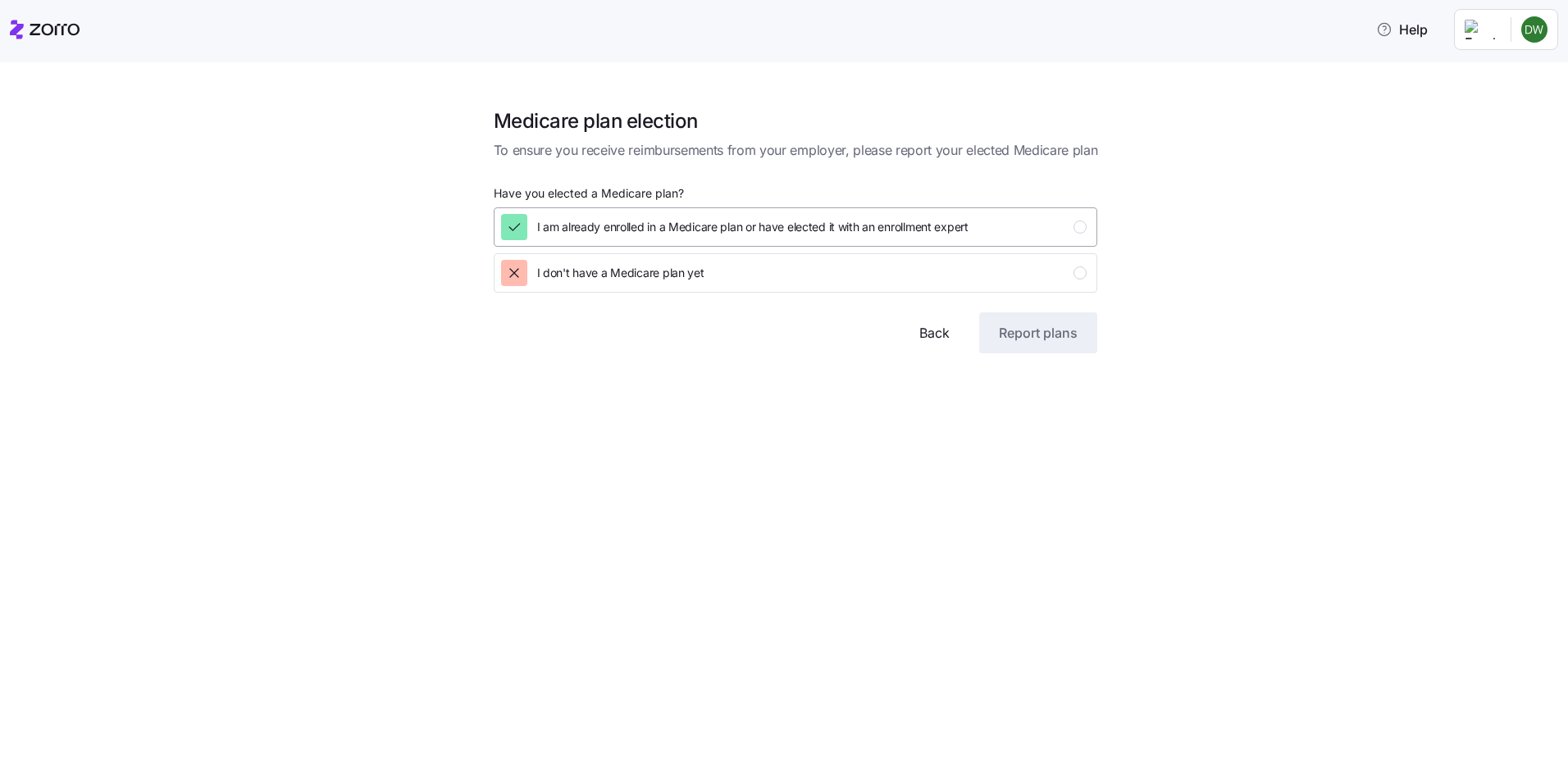
click at [513, 225] on icon "button" at bounding box center [514, 227] width 16 height 16
click at [1064, 335] on span "Report plans" at bounding box center [1038, 333] width 79 height 20
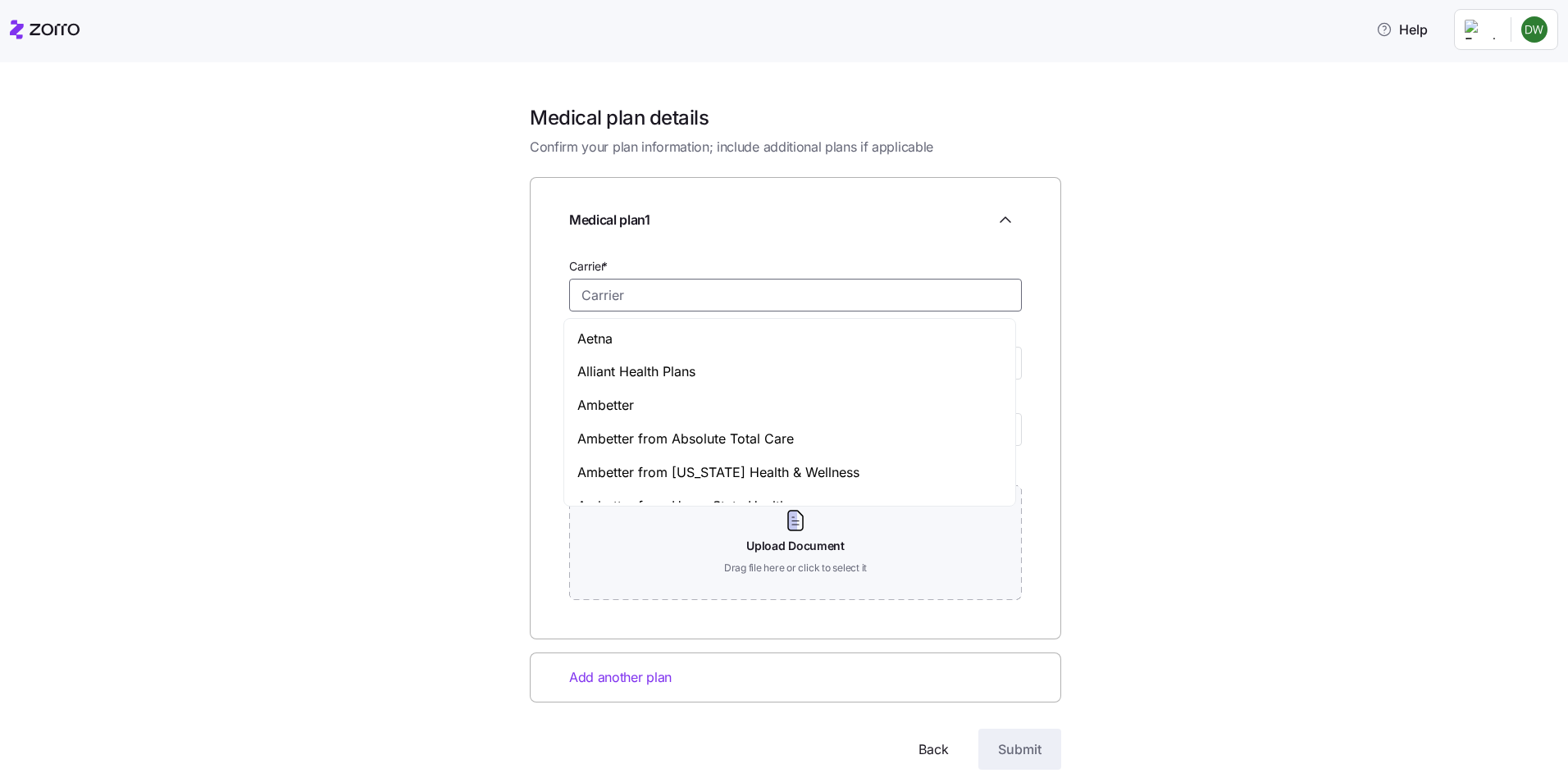
click at [623, 296] on input "Carrier *" at bounding box center [795, 295] width 453 height 33
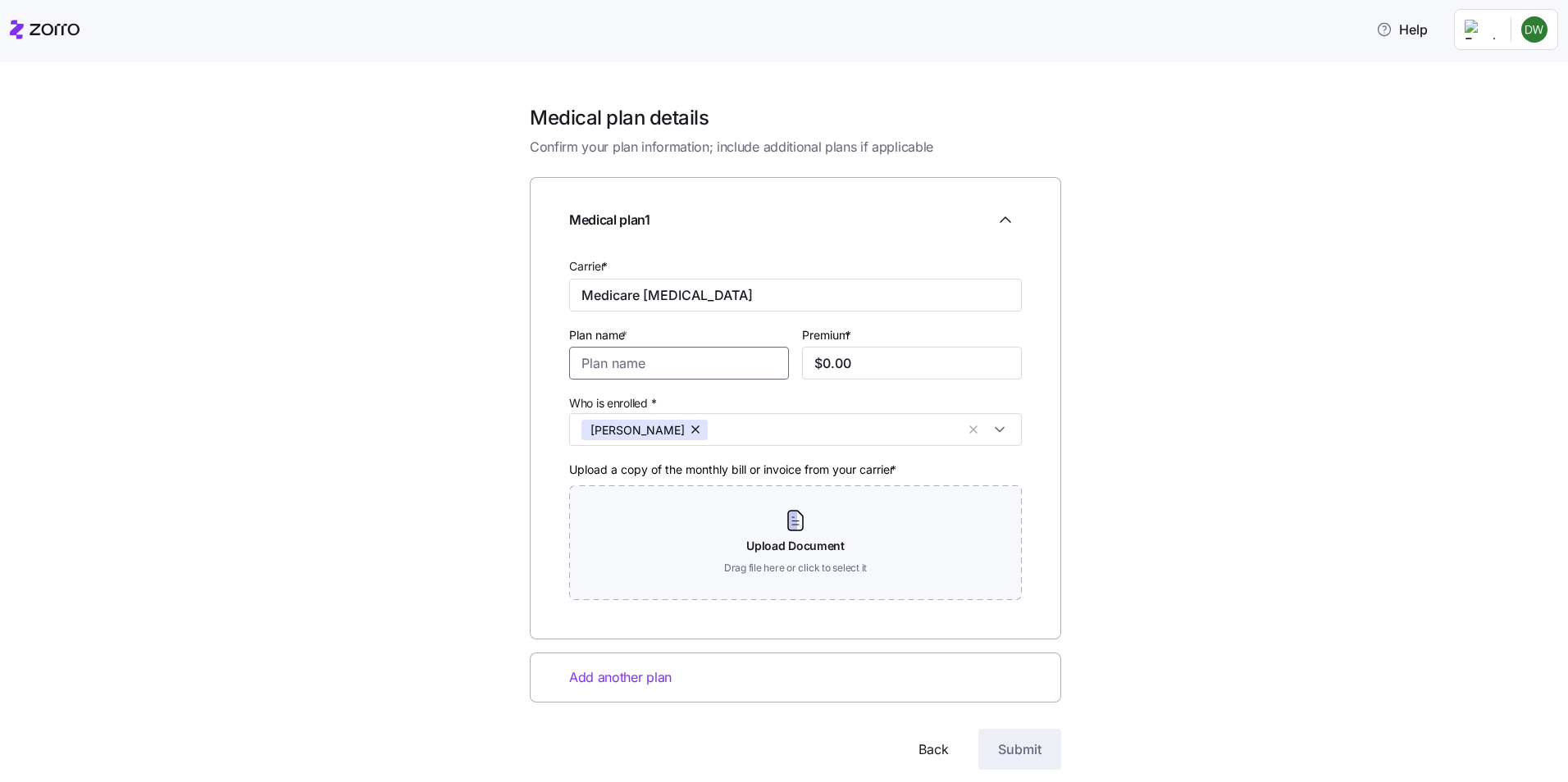
click at [660, 363] on input "Plan name *" at bounding box center [679, 363] width 220 height 33
click at [849, 358] on input "$0.00" at bounding box center [912, 363] width 220 height 33
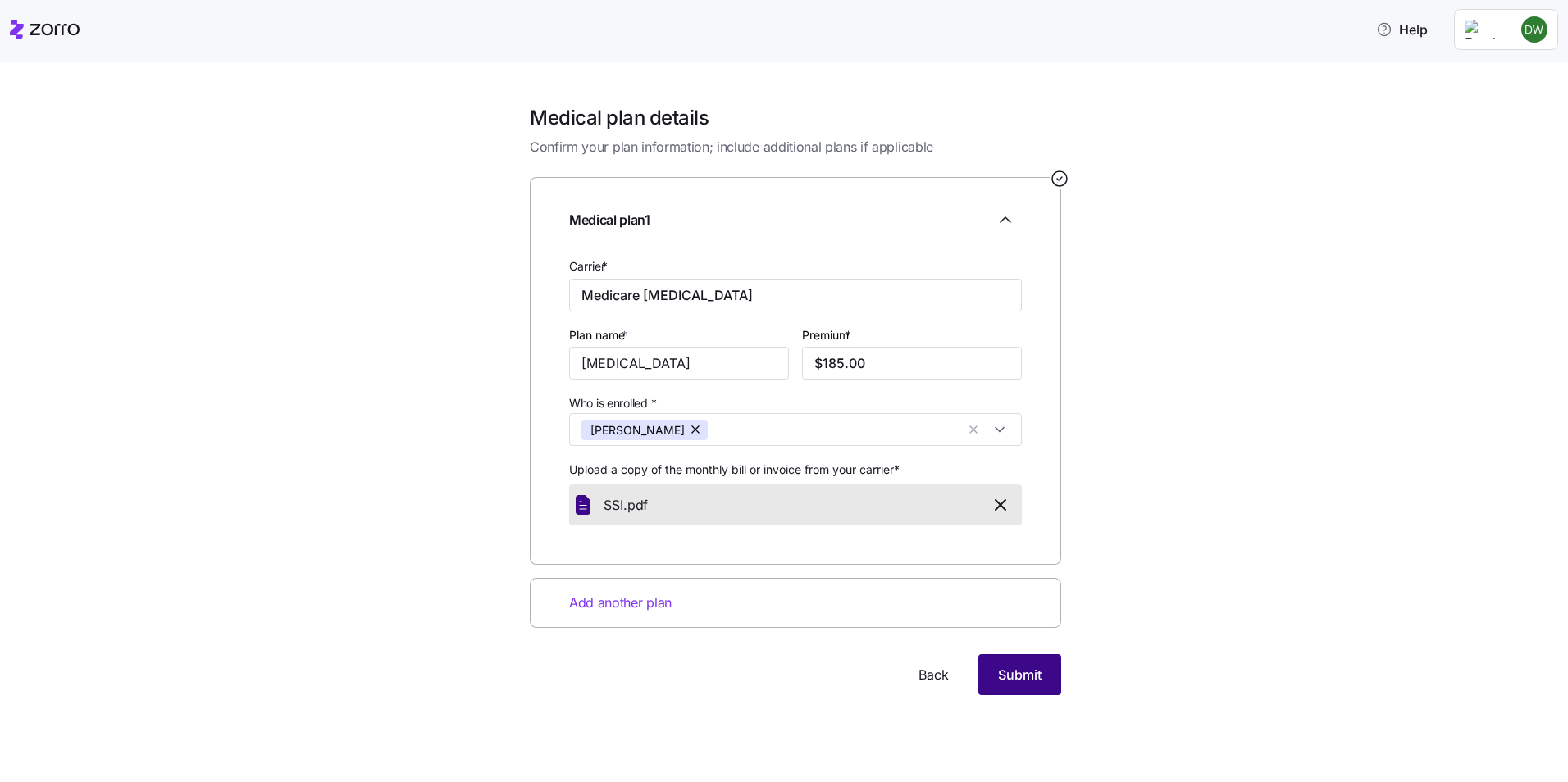
click at [1042, 672] on button "Submit" at bounding box center [1020, 675] width 83 height 41
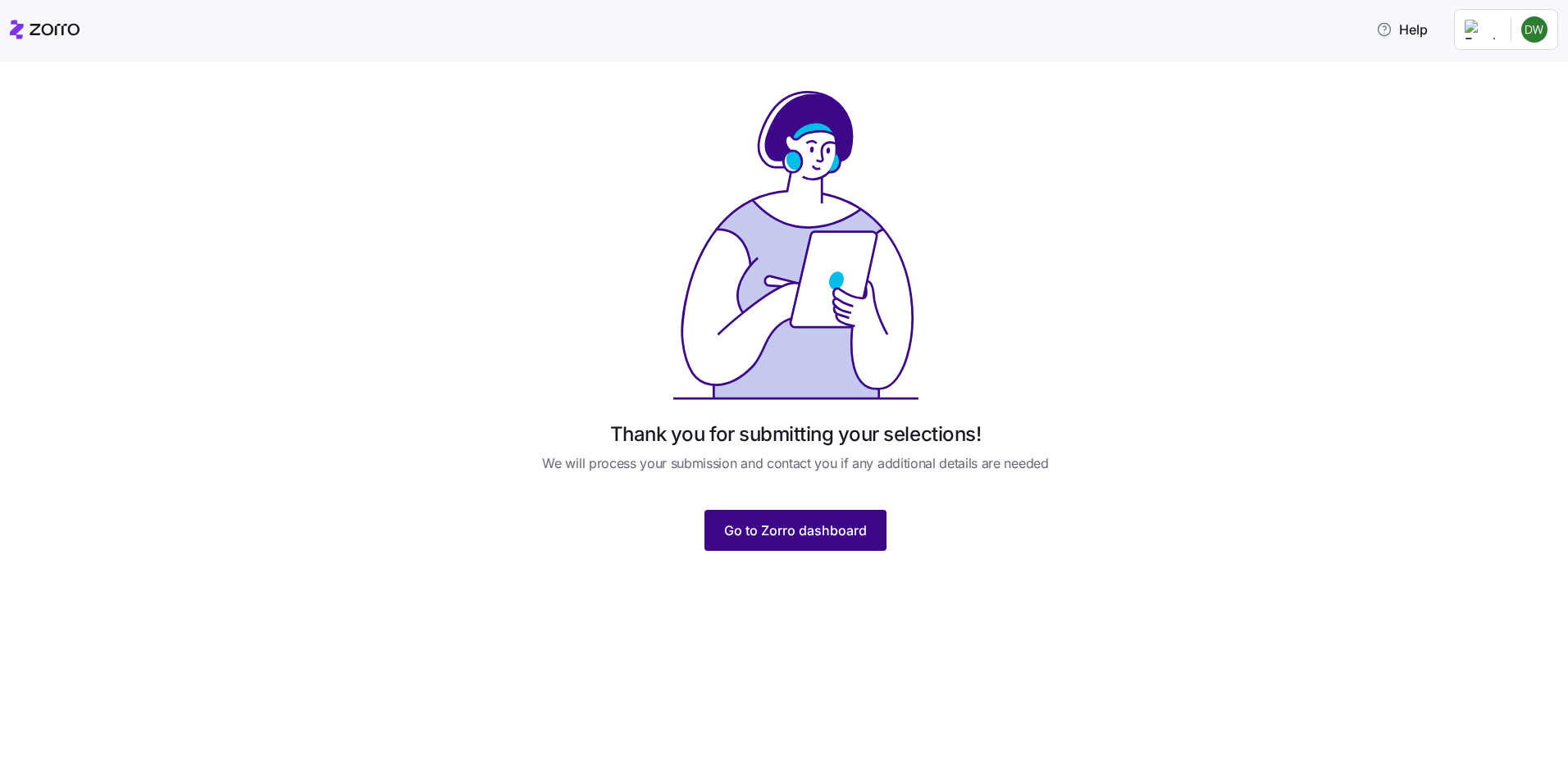
click at [793, 534] on span "Go to Zorro dashboard" at bounding box center [796, 530] width 143 height 20
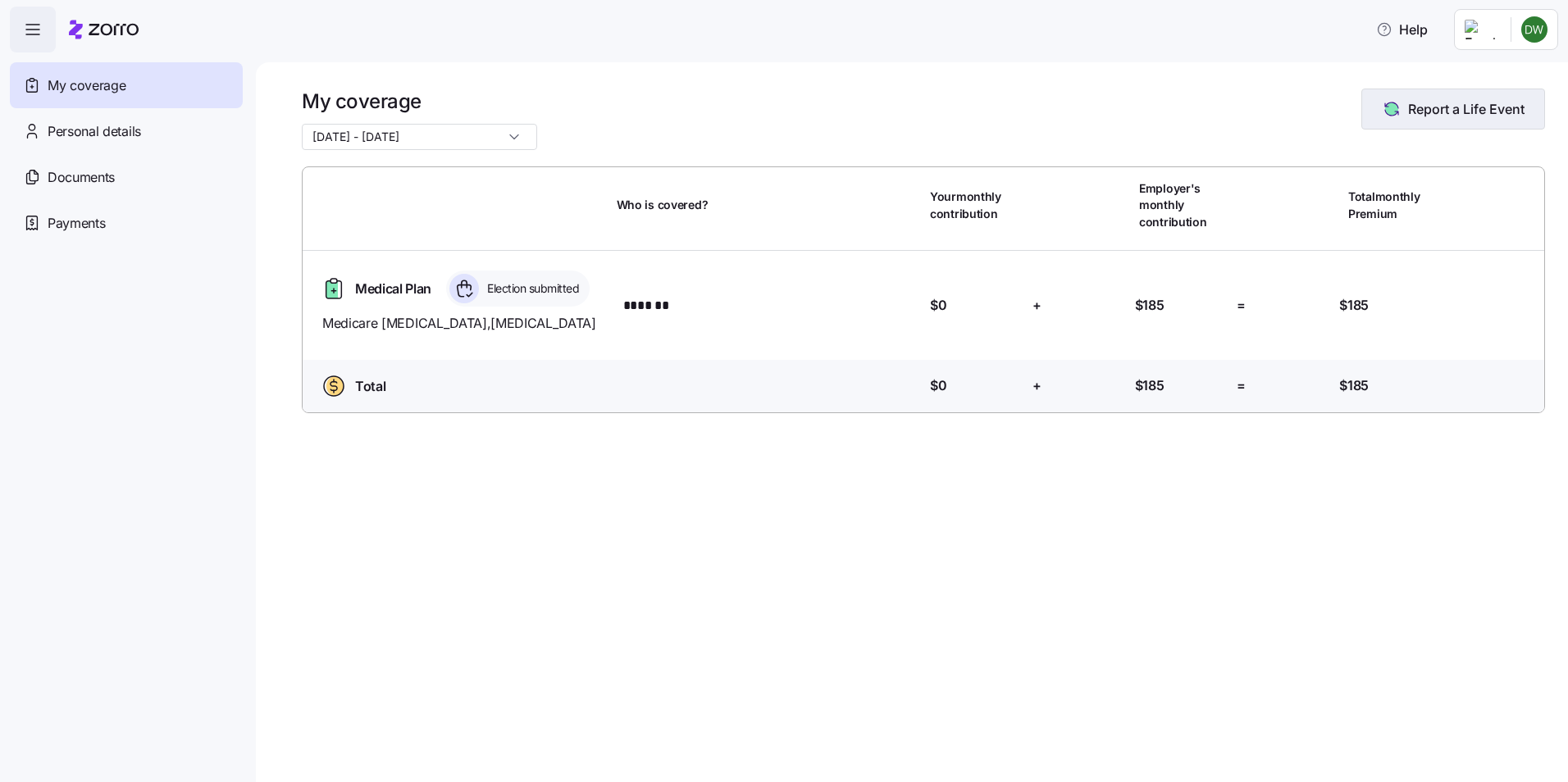
click at [1455, 112] on span "Report a Life Event" at bounding box center [1466, 109] width 116 height 20
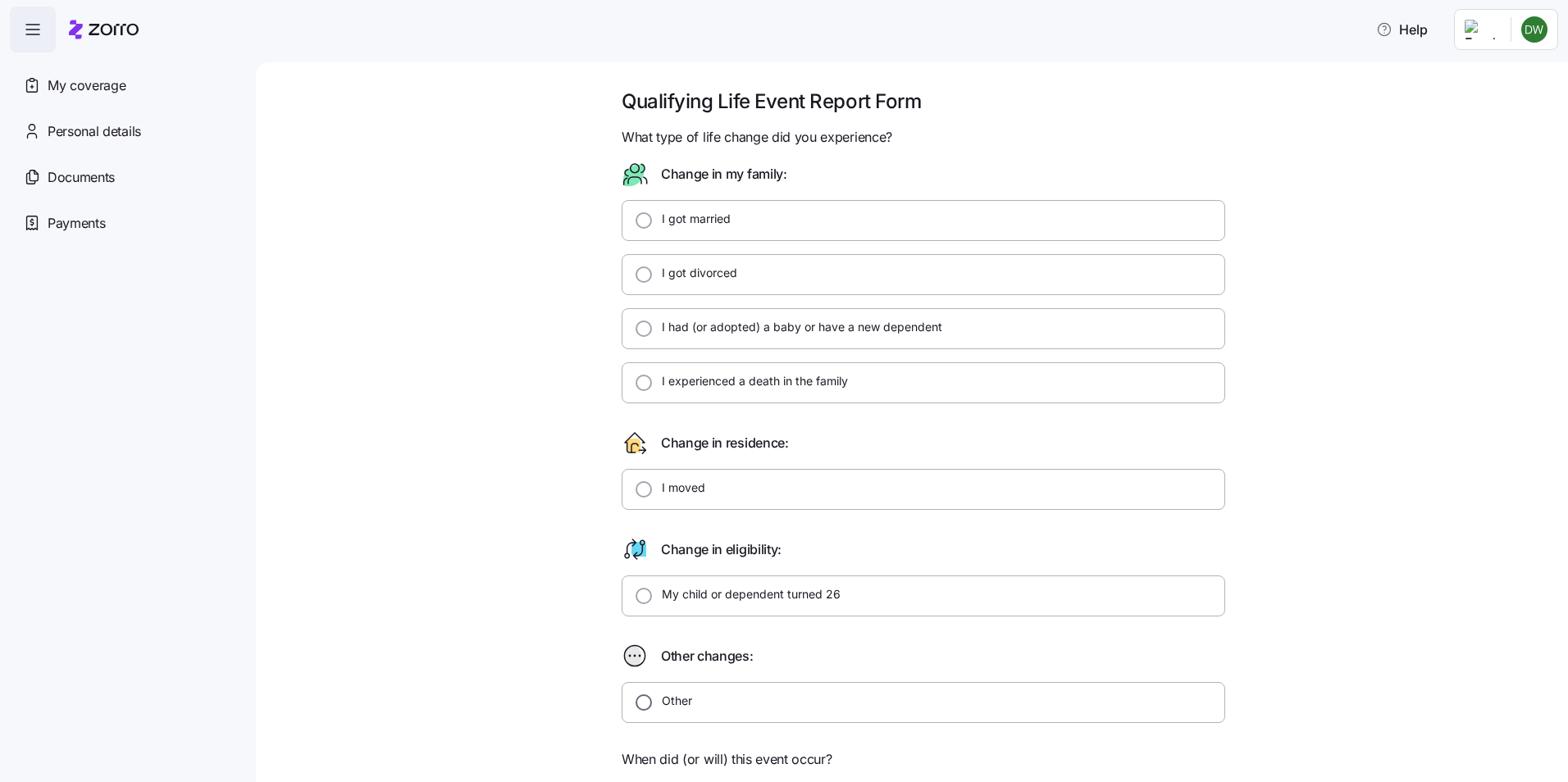
click at [638, 705] on input "Other" at bounding box center [644, 703] width 16 height 16
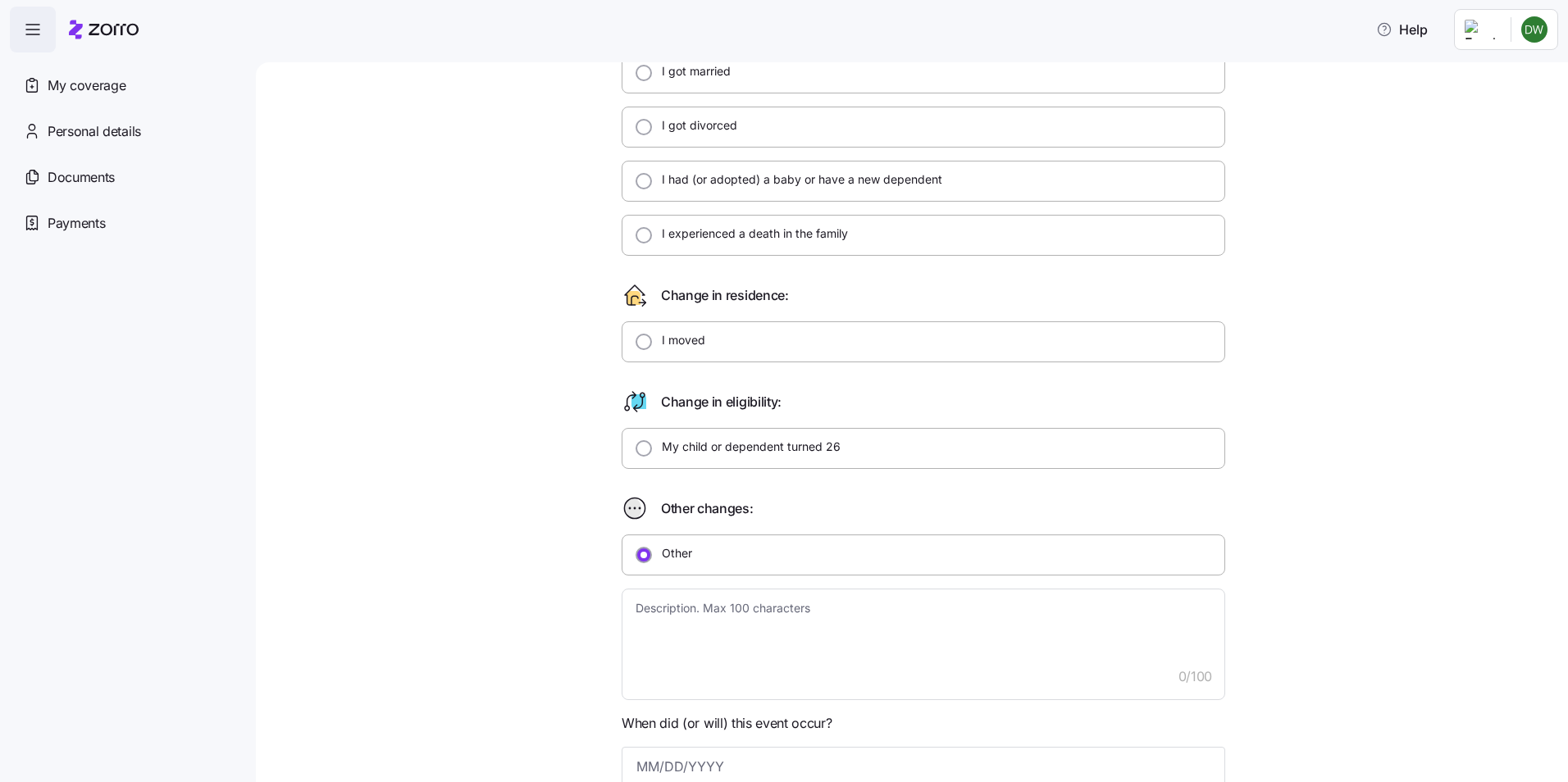
scroll to position [164, 0]
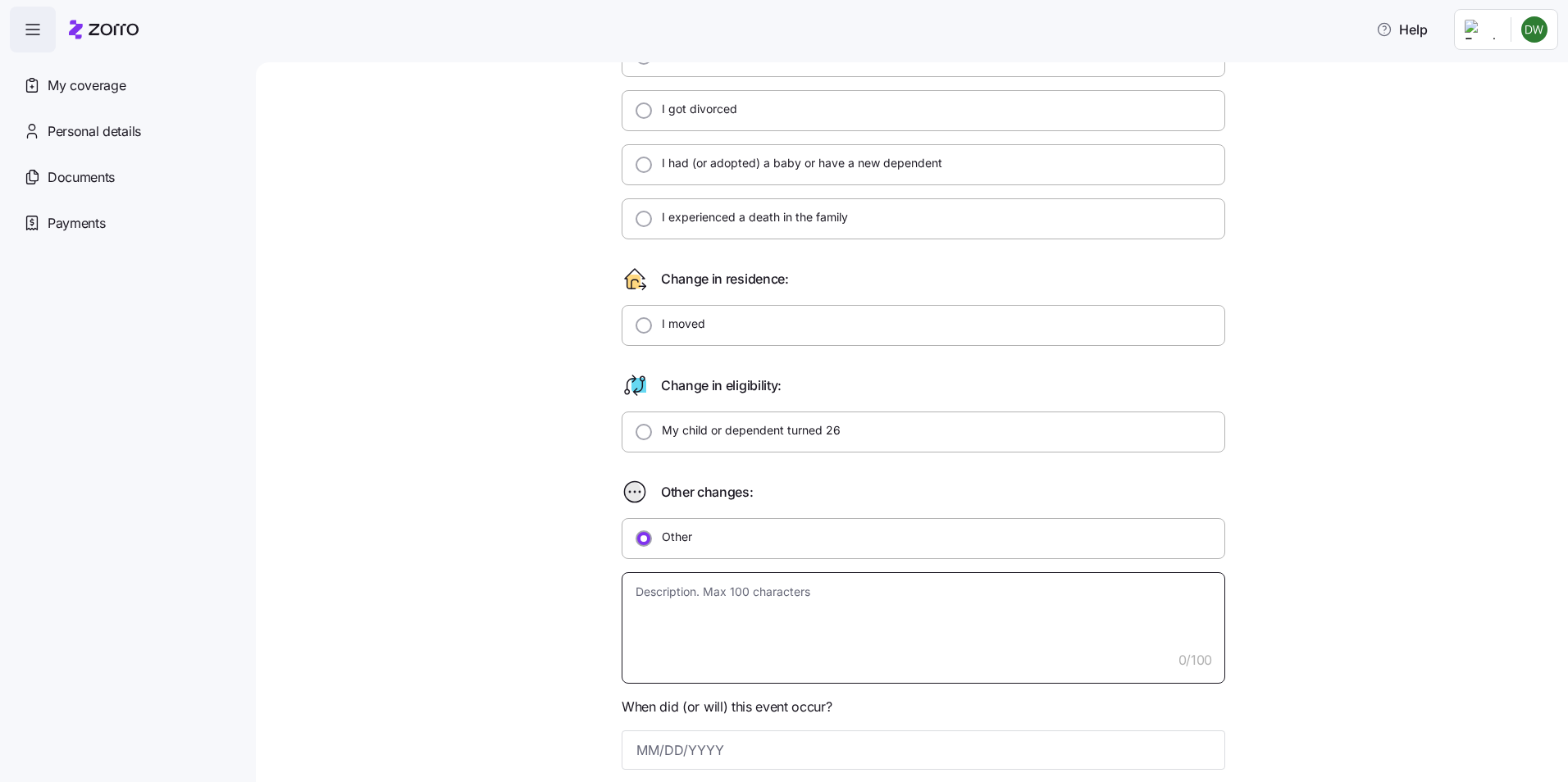
click at [658, 599] on textarea at bounding box center [923, 628] width 604 height 112
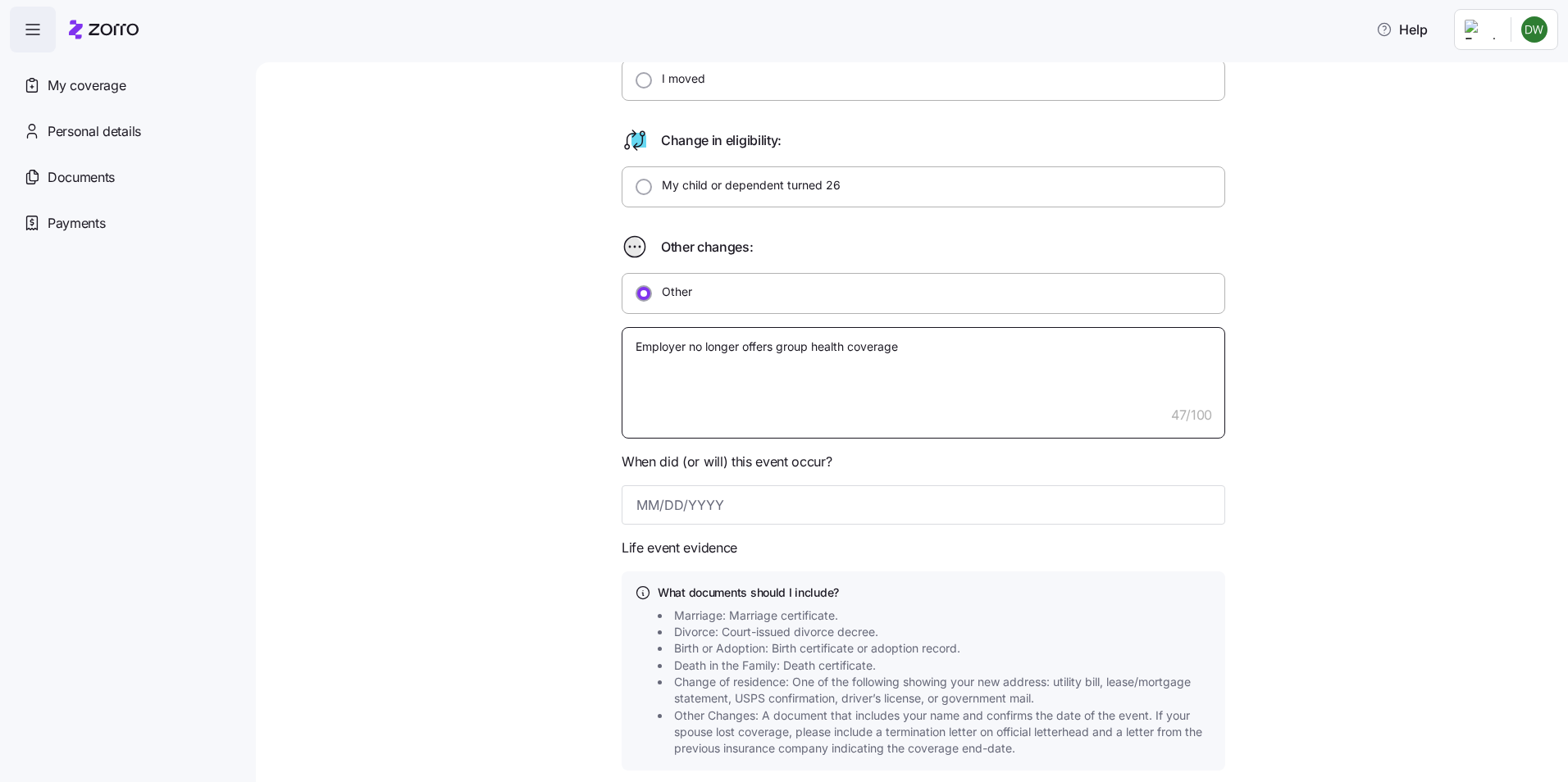
scroll to position [410, 0]
click at [691, 505] on input at bounding box center [923, 504] width 604 height 39
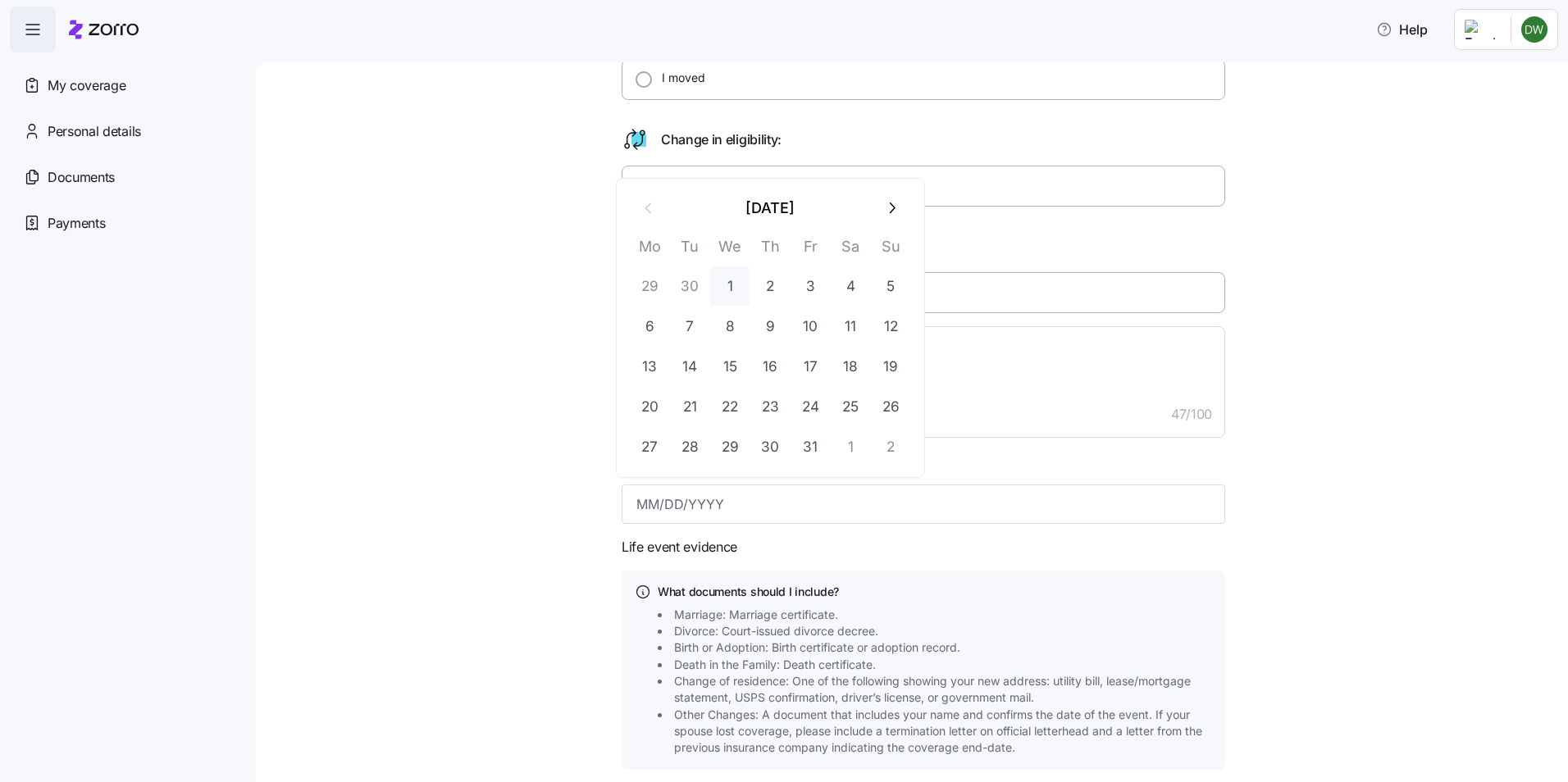
click at [730, 284] on button "1" at bounding box center [730, 287] width 39 height 39
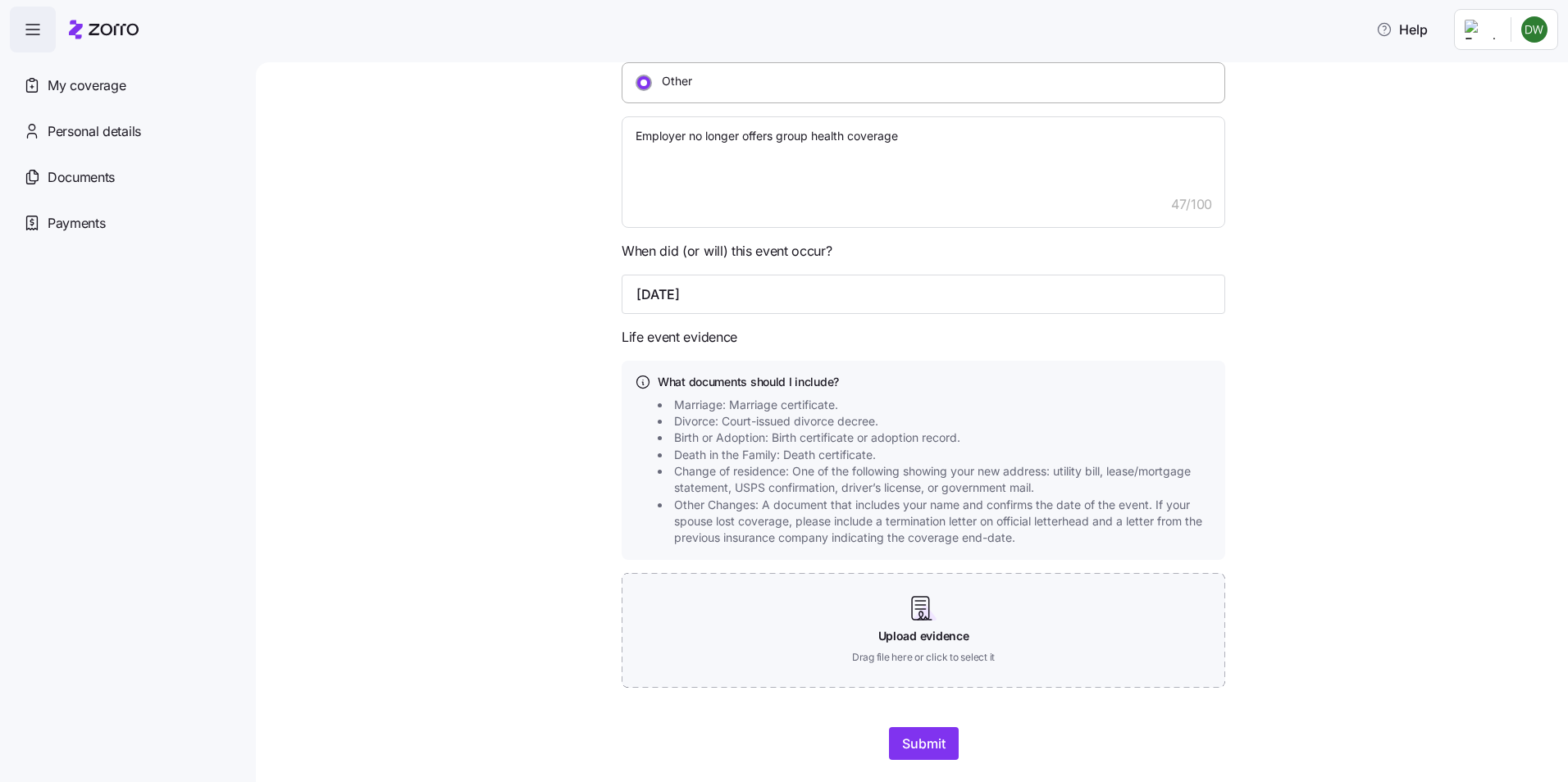
scroll to position [657, 0]
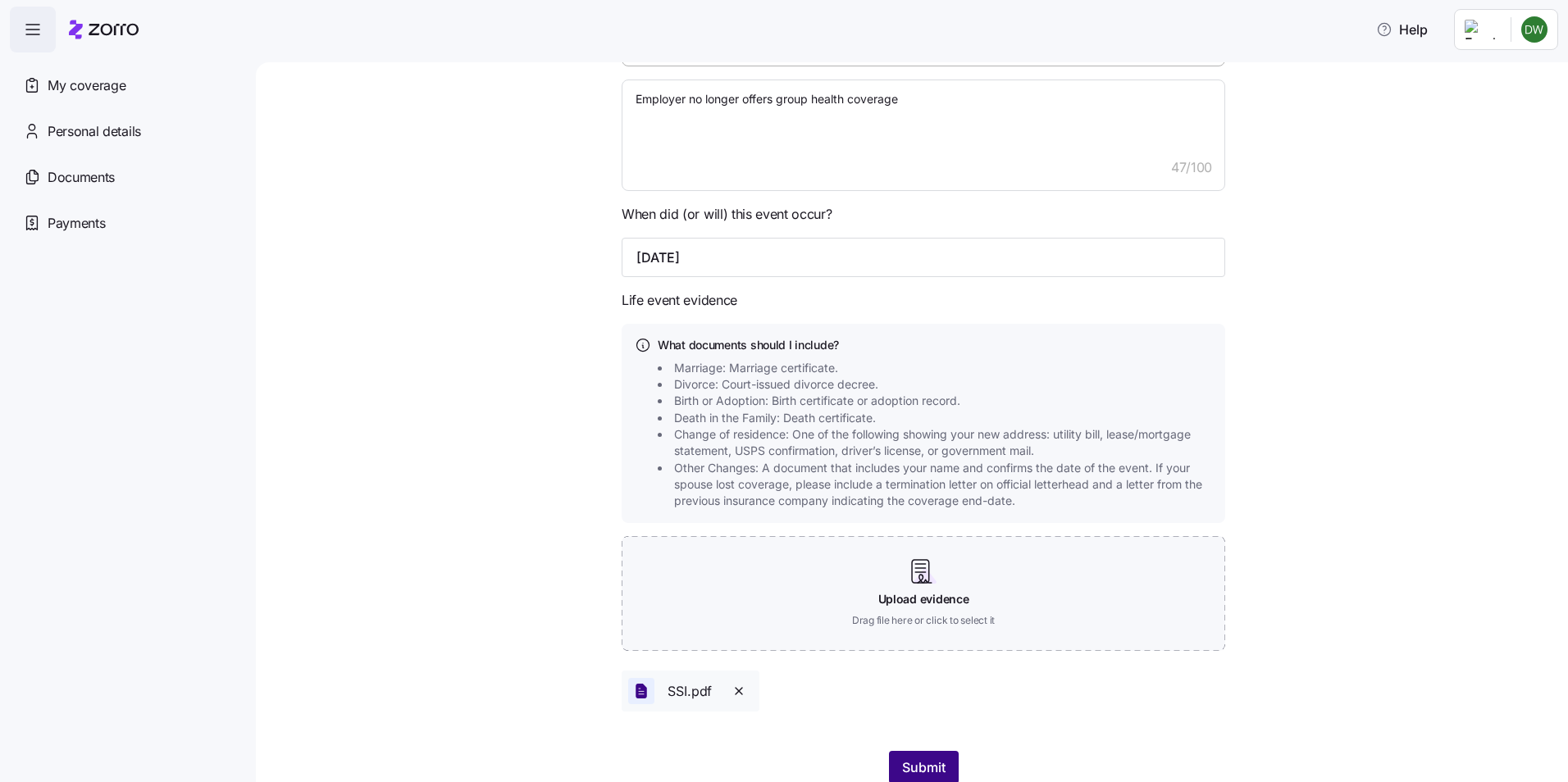
click at [904, 769] on span "Submit" at bounding box center [923, 768] width 44 height 20
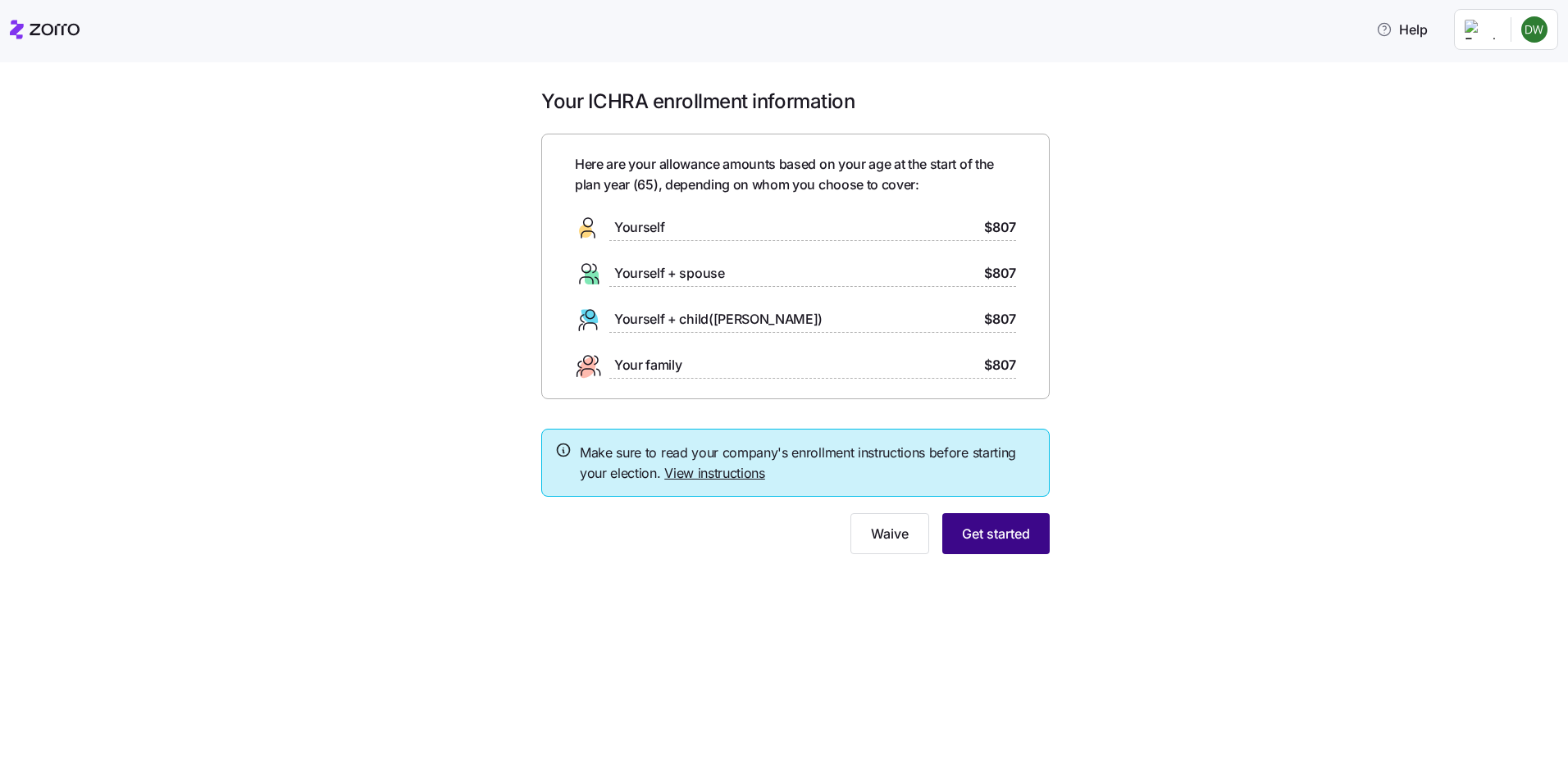
click at [987, 537] on span "Get started" at bounding box center [996, 534] width 68 height 20
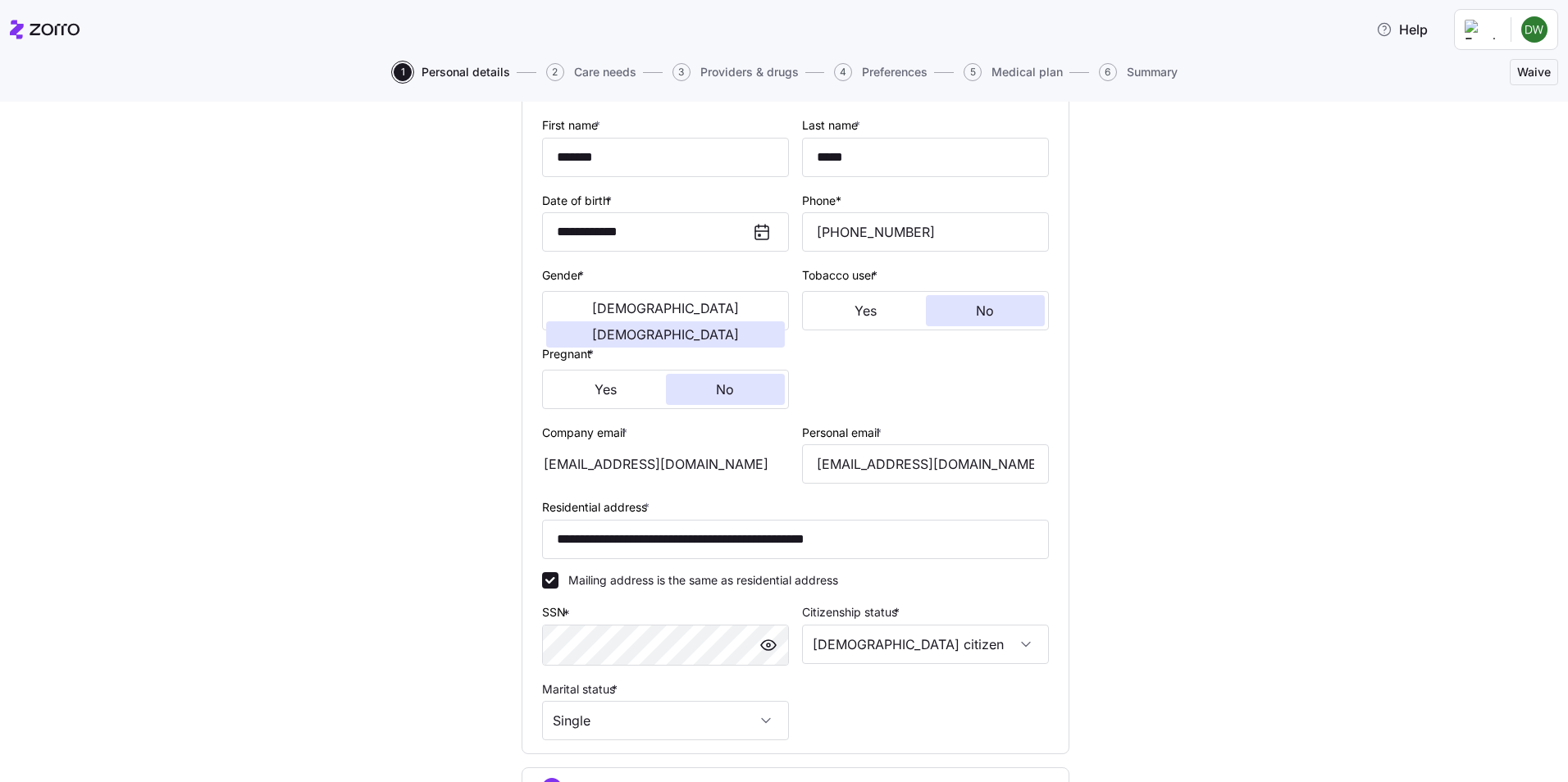
scroll to position [351, 0]
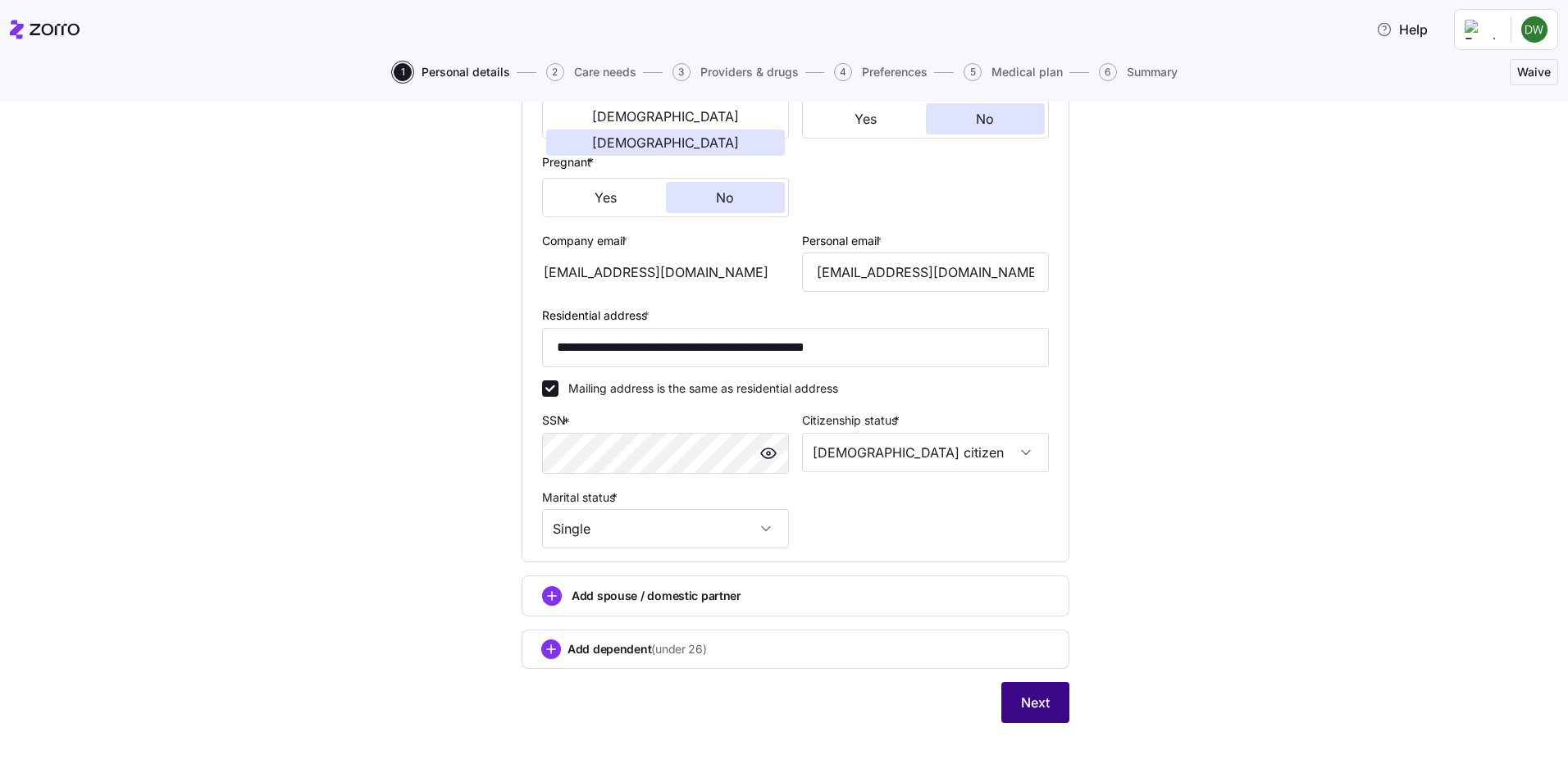
click at [1032, 701] on span "Next" at bounding box center [1036, 703] width 29 height 20
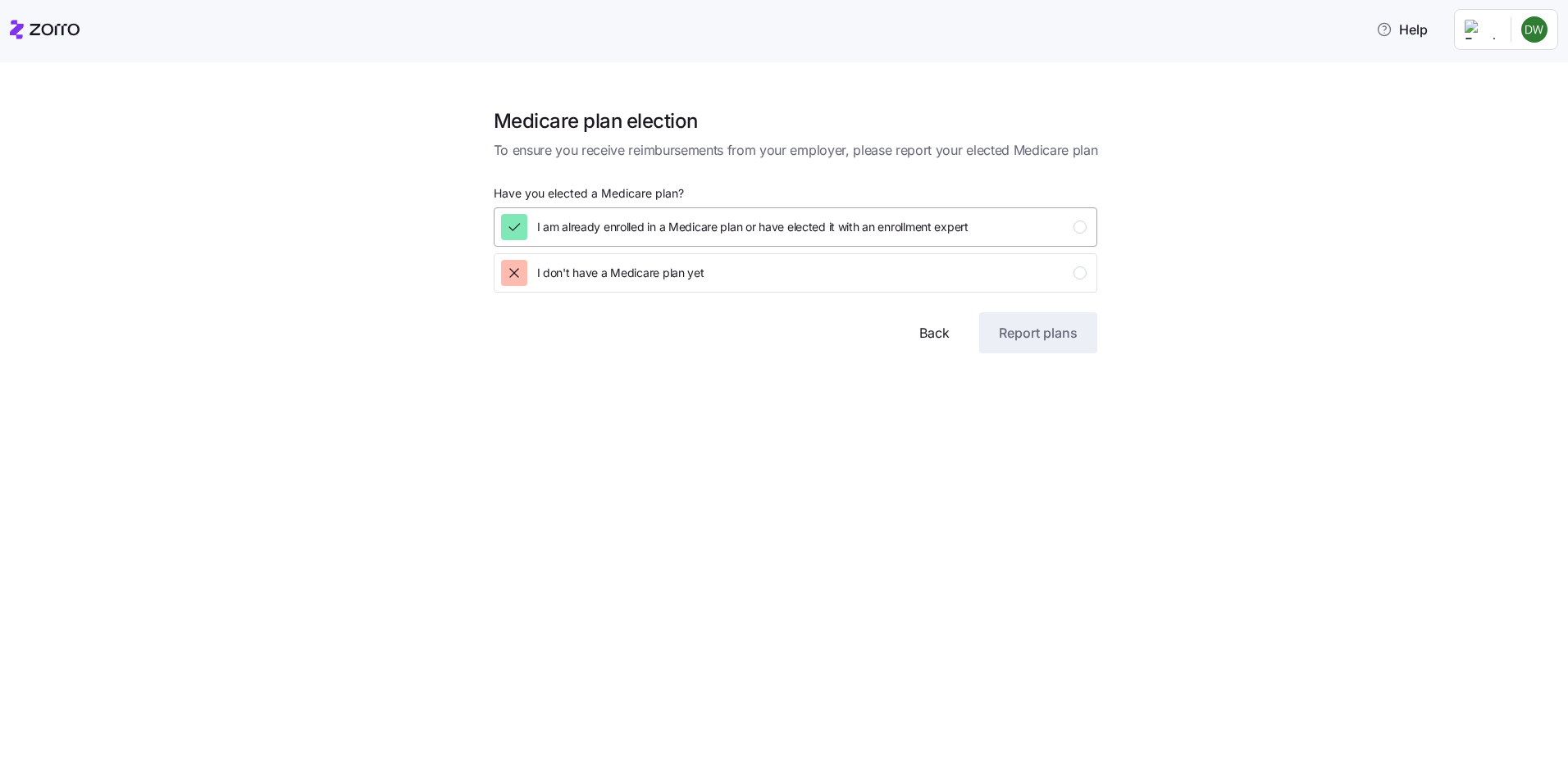
click at [515, 220] on icon "button" at bounding box center [514, 227] width 16 height 16
click at [1042, 327] on span "Report plans" at bounding box center [1038, 333] width 79 height 20
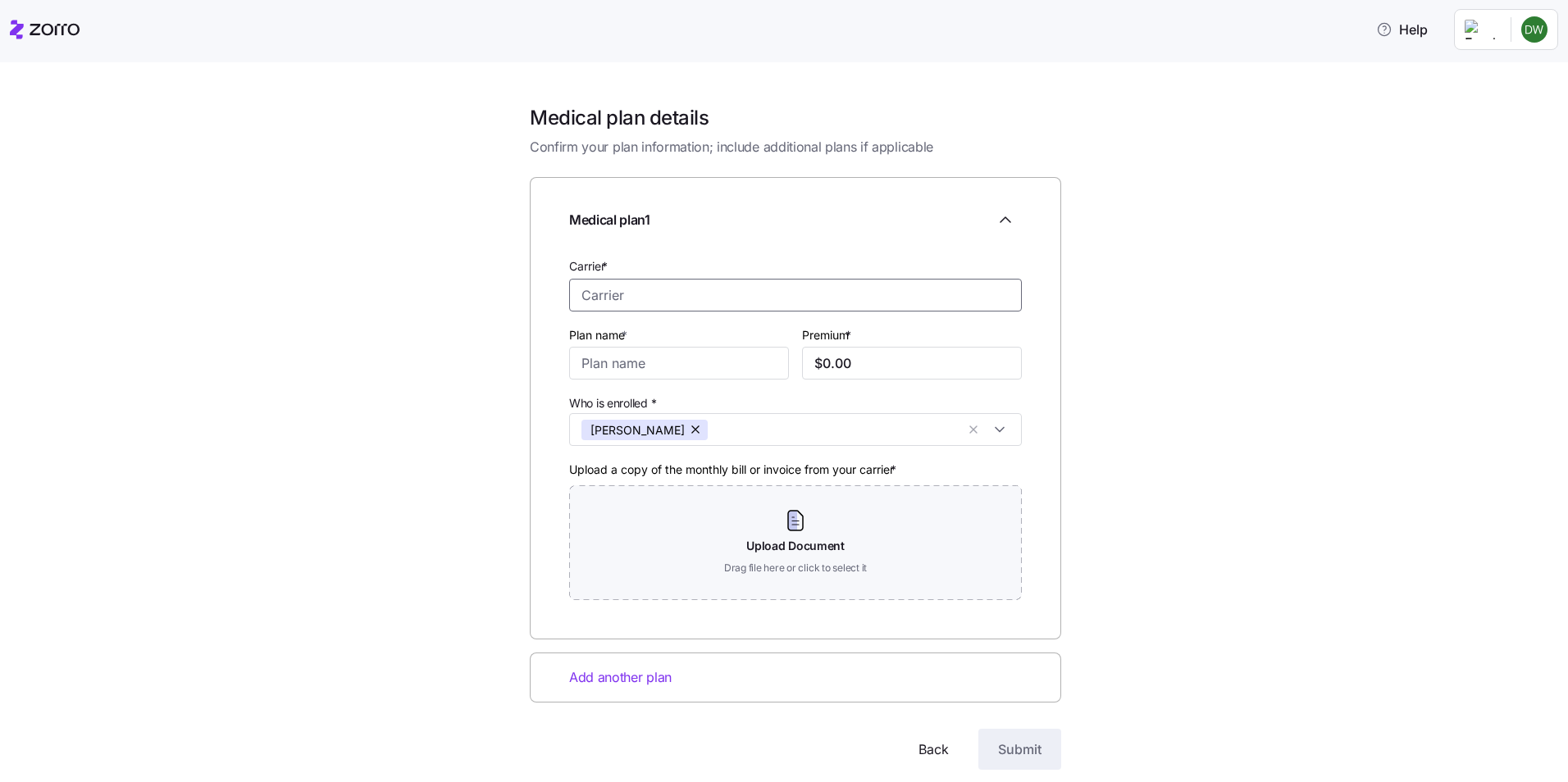
click at [631, 298] on input "Carrier *" at bounding box center [795, 295] width 453 height 33
click at [656, 363] on input "Plan name *" at bounding box center [679, 363] width 220 height 33
click at [855, 362] on input "$0.00" at bounding box center [912, 363] width 220 height 33
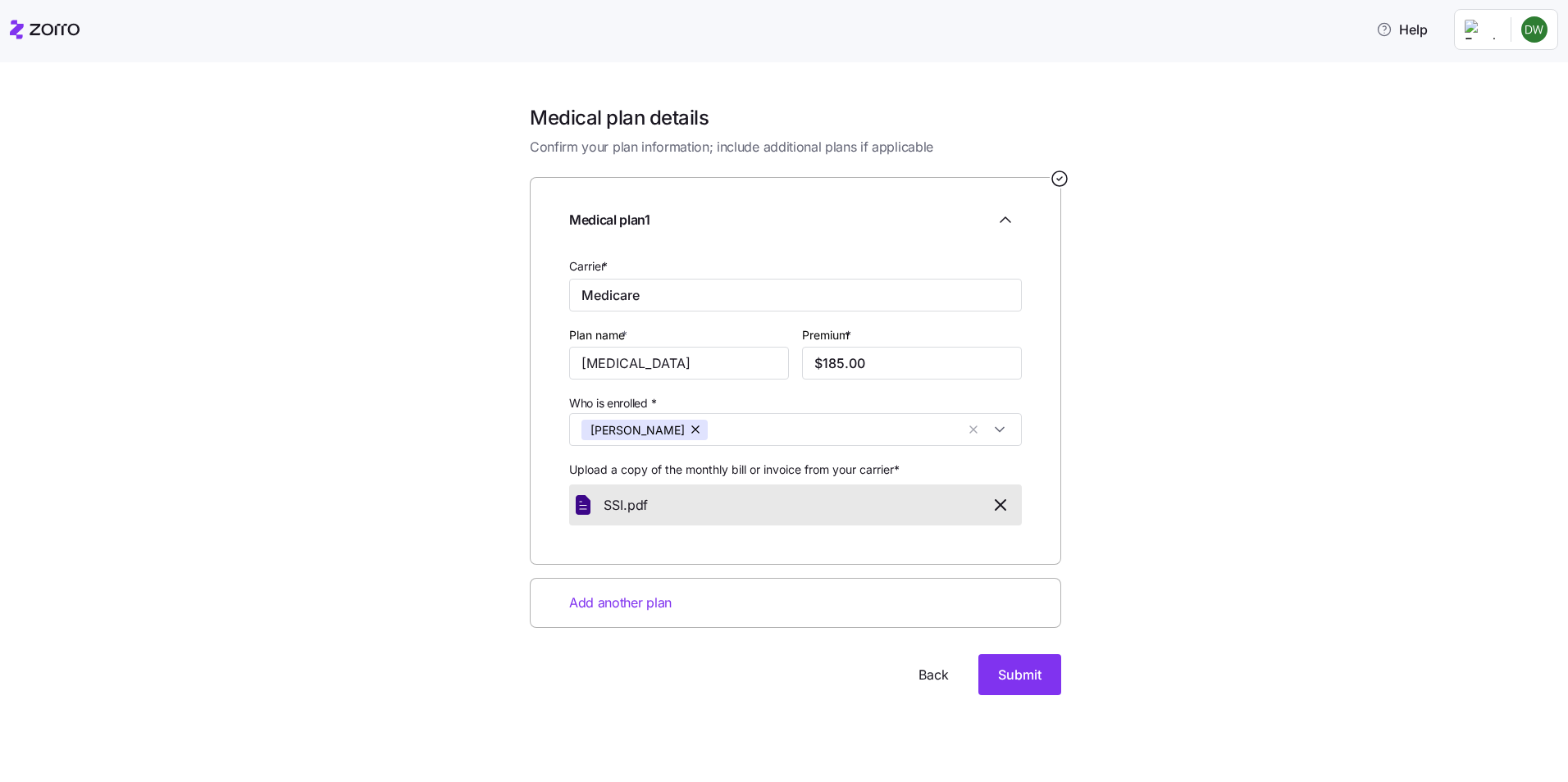
click at [668, 603] on span "Add another plan" at bounding box center [620, 603] width 103 height 21
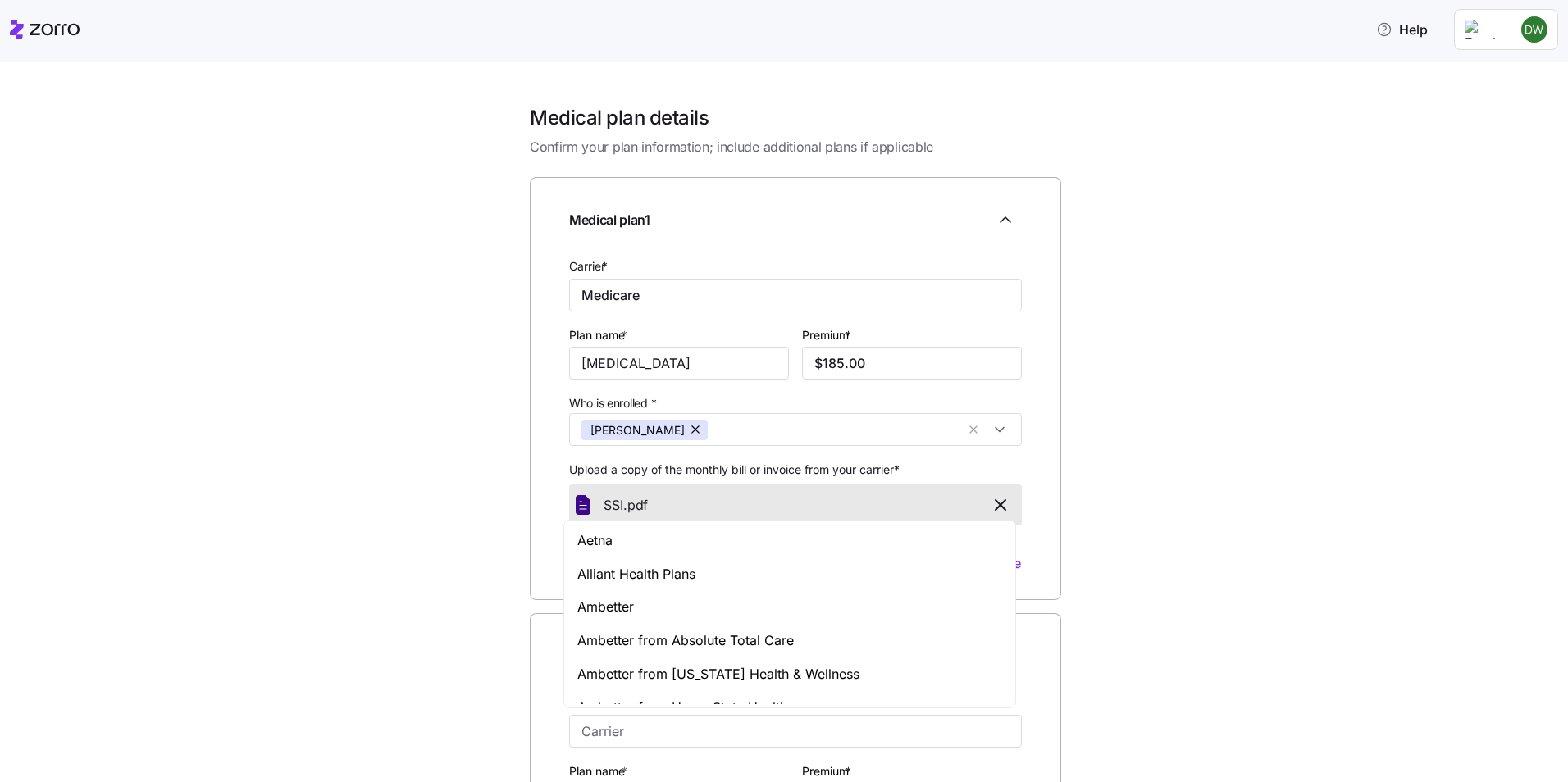
click at [613, 541] on div "Aetna" at bounding box center [790, 541] width 445 height 34
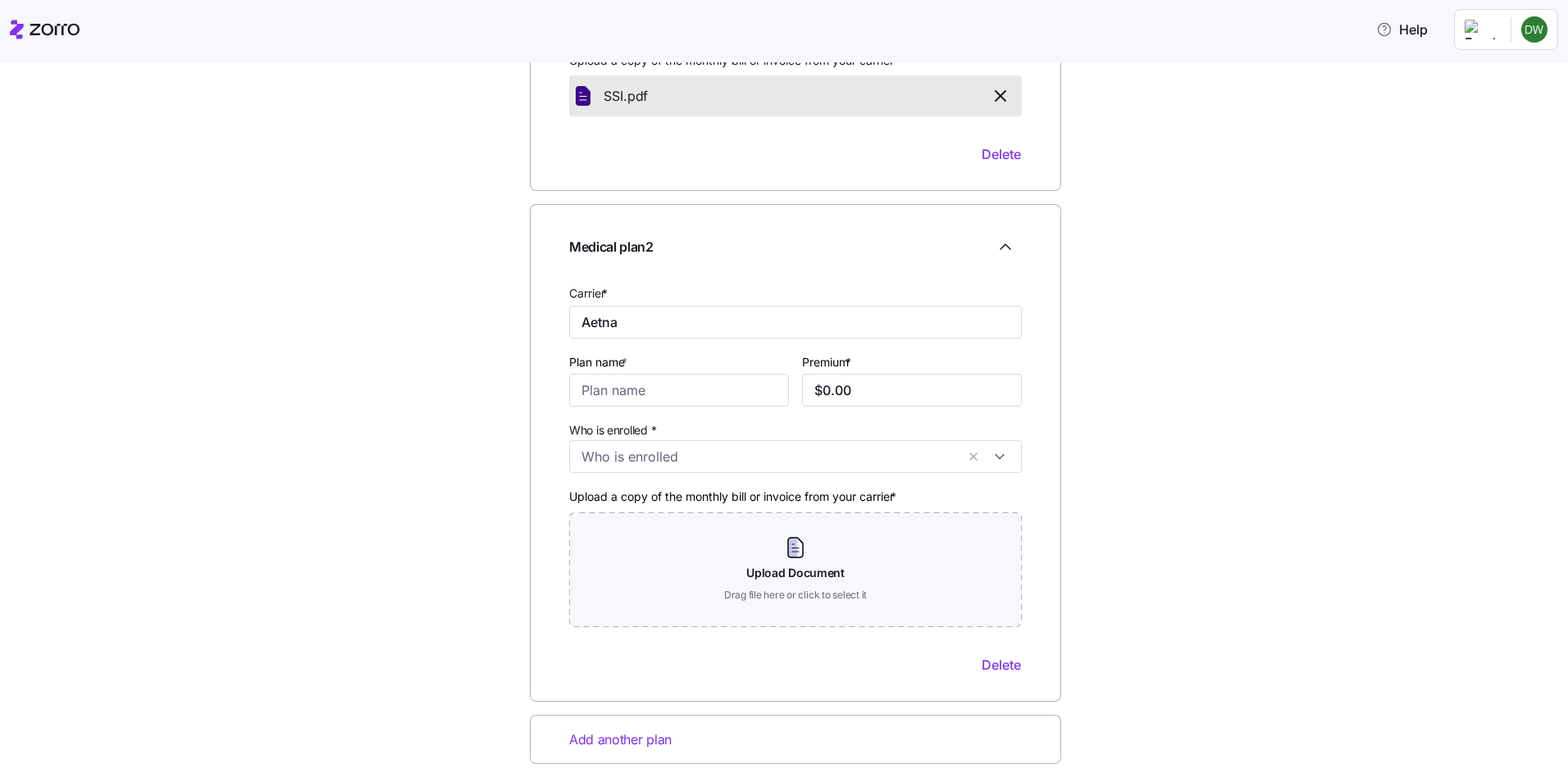
scroll to position [410, 0]
click at [655, 388] on input "Plan name *" at bounding box center [679, 389] width 220 height 33
click at [851, 386] on input "$0.00" at bounding box center [912, 389] width 220 height 33
click at [656, 456] on input "Who is enrolled *" at bounding box center [768, 456] width 374 height 21
click at [583, 496] on icon at bounding box center [586, 498] width 20 height 20
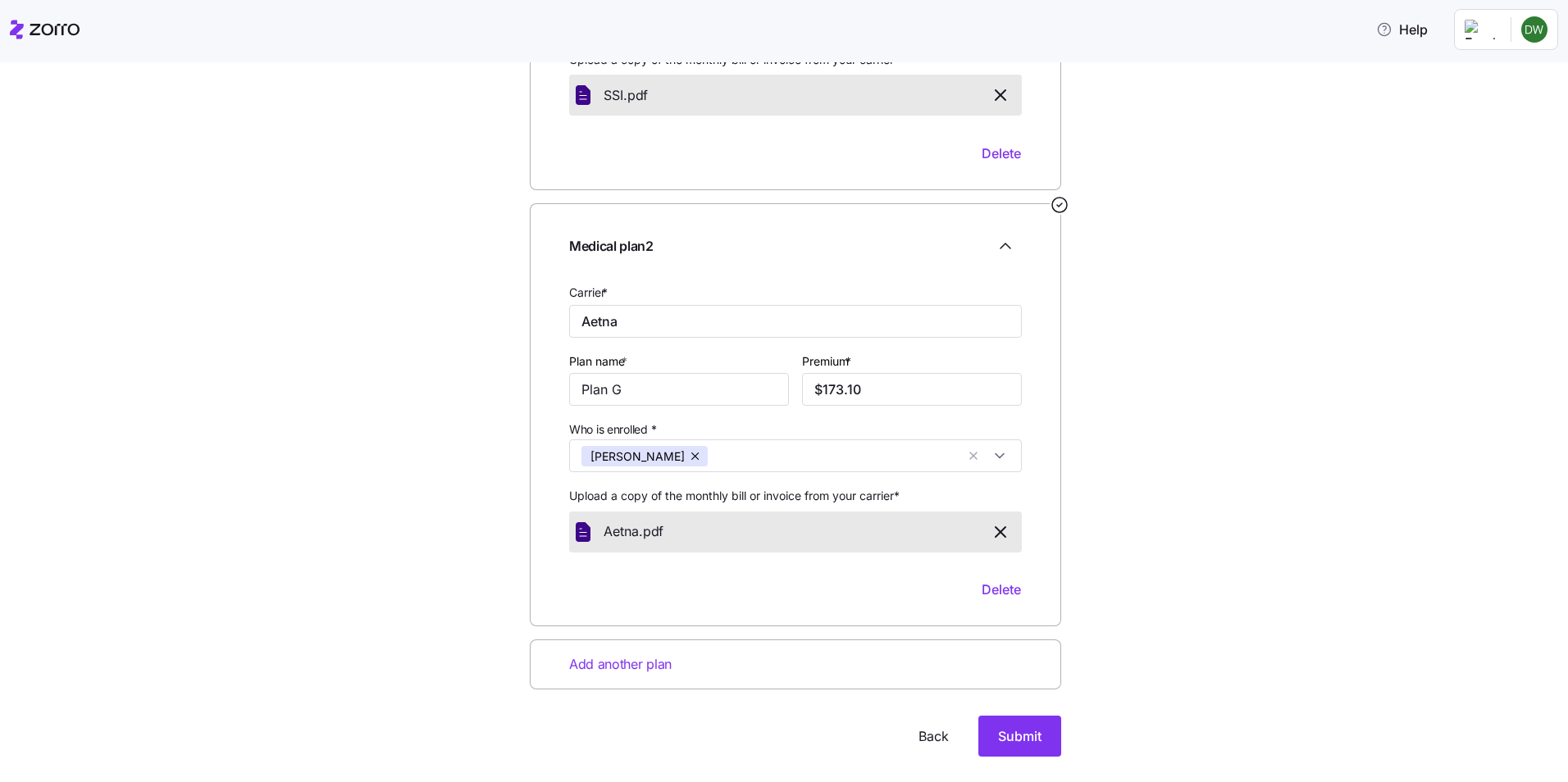
click at [685, 669] on div "Add another plan" at bounding box center [795, 664] width 531 height 50
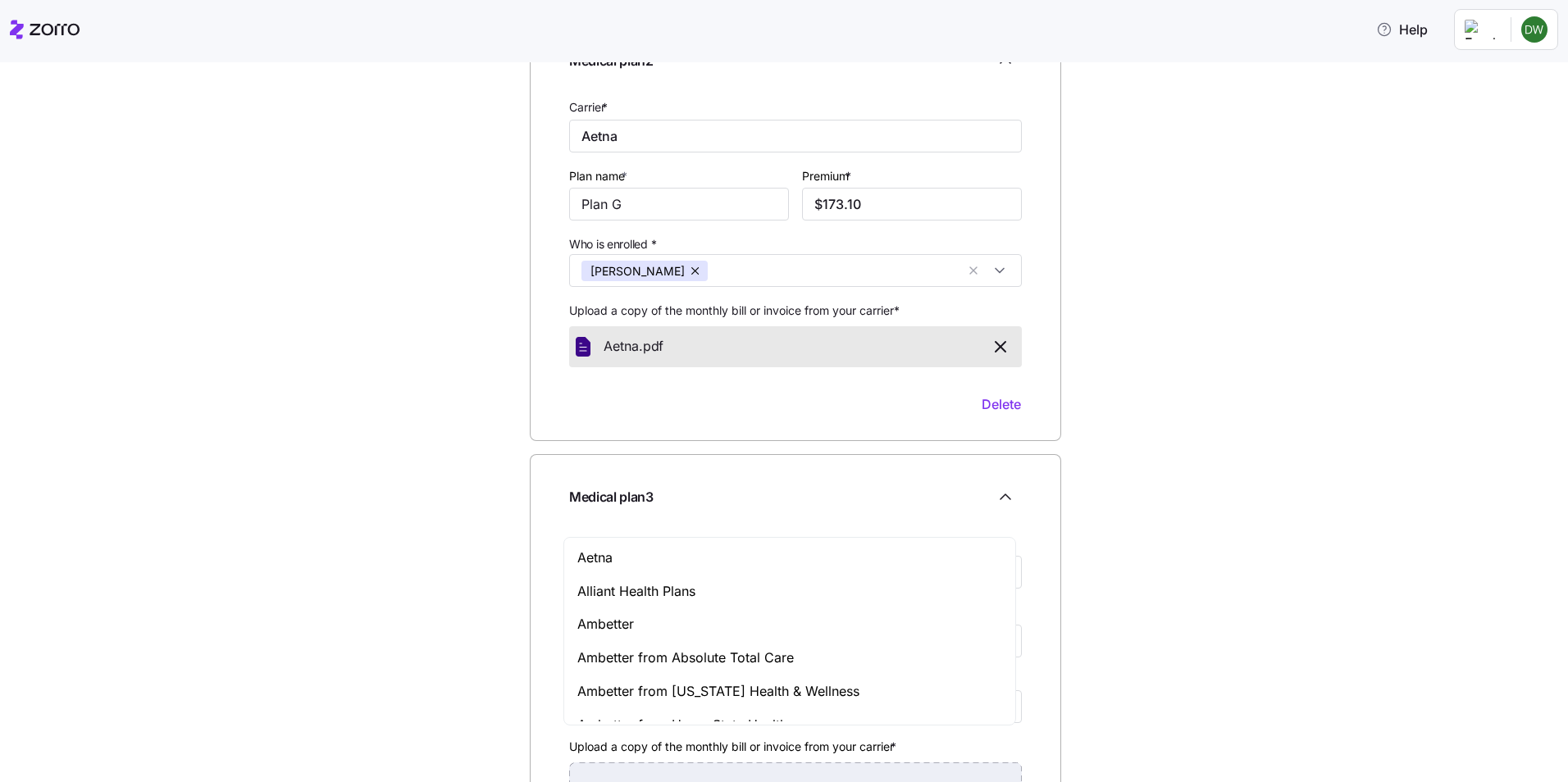
scroll to position [656, 0]
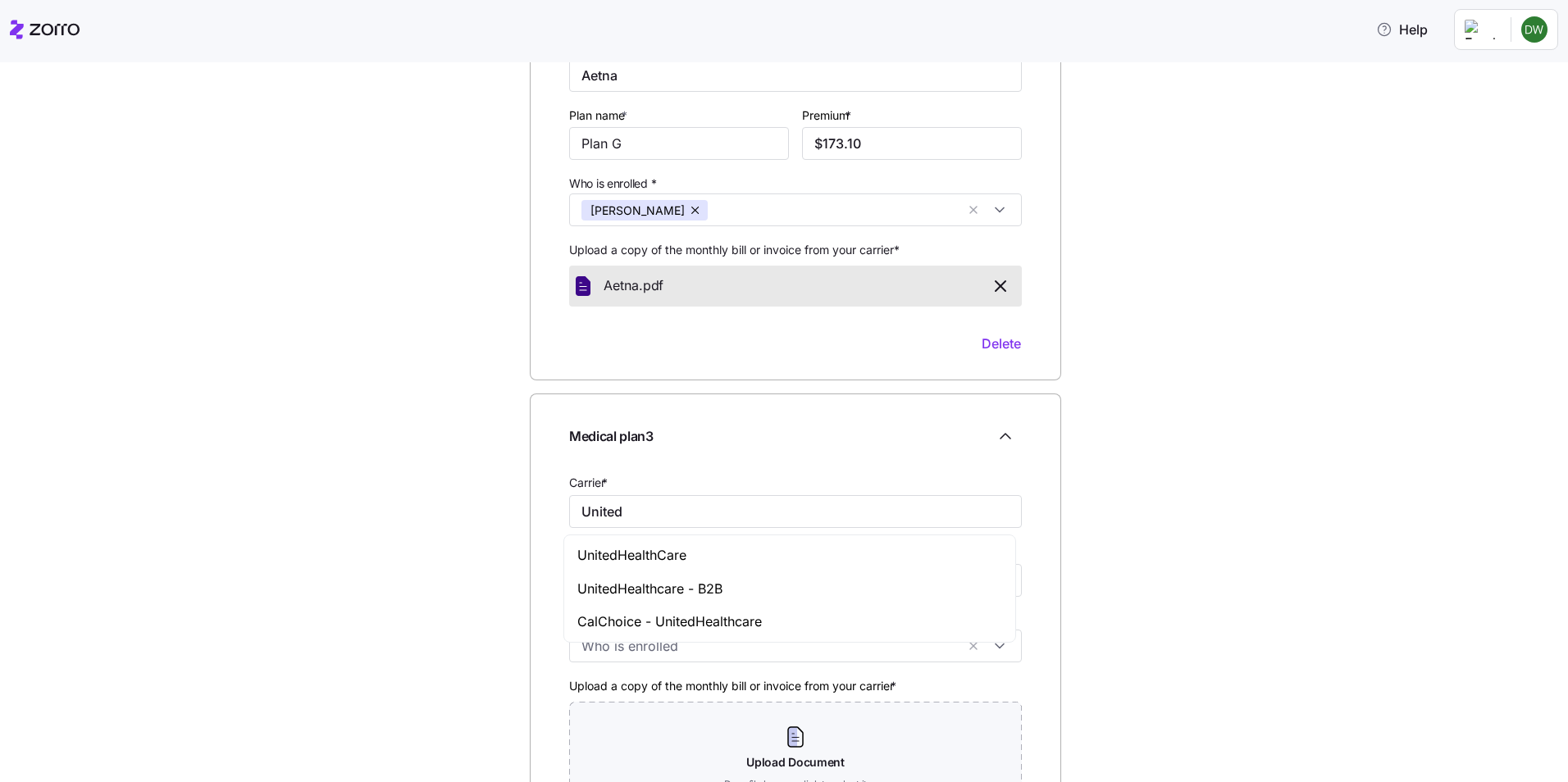
click at [638, 559] on span "UnitedHealthCare" at bounding box center [632, 555] width 109 height 21
click at [644, 578] on input "Plan name *" at bounding box center [679, 580] width 220 height 33
click at [847, 585] on input "$0.00" at bounding box center [912, 580] width 220 height 33
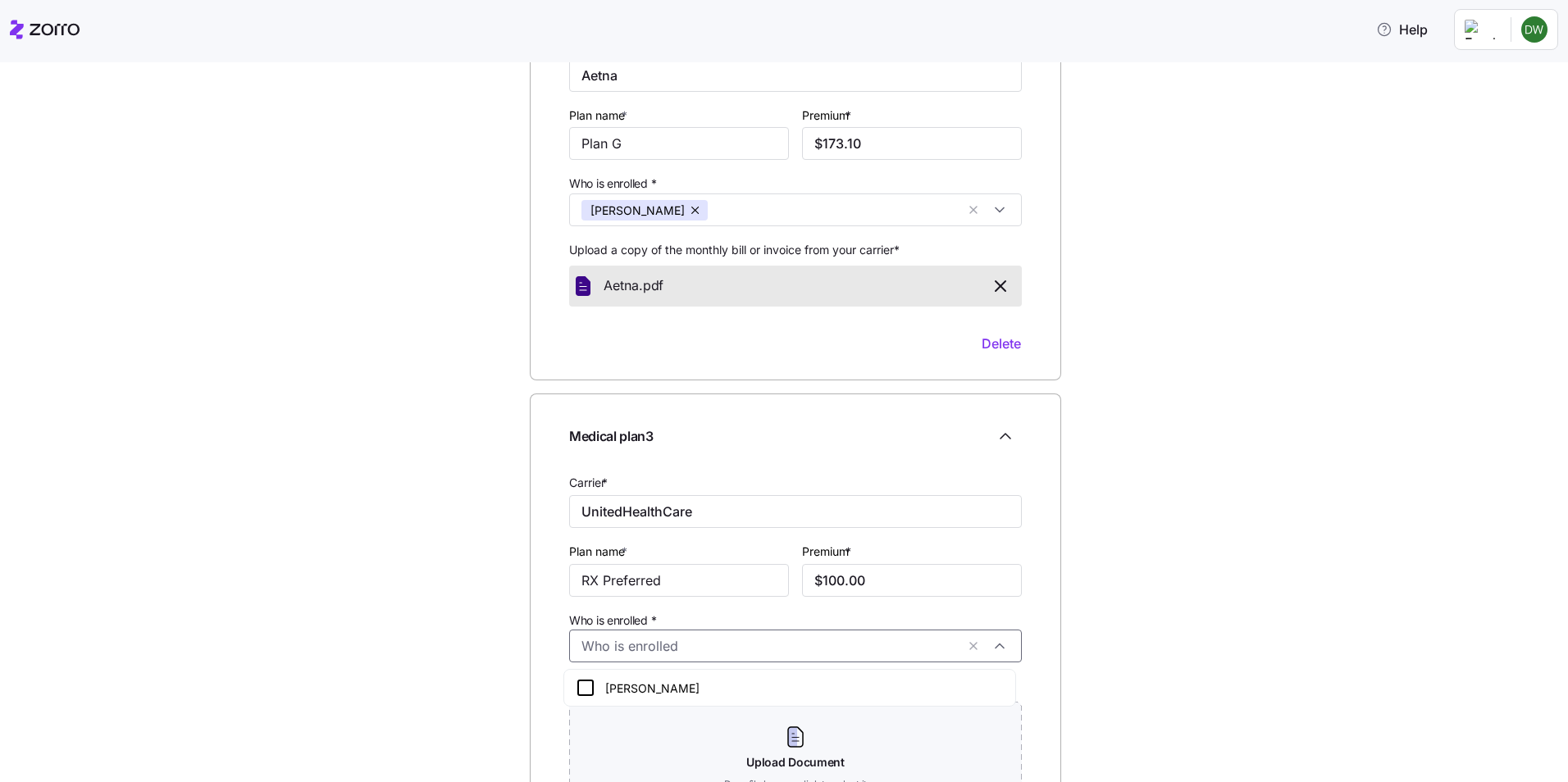
click at [596, 649] on input "Who is enrolled *" at bounding box center [768, 647] width 374 height 21
click at [588, 684] on icon at bounding box center [586, 688] width 20 height 20
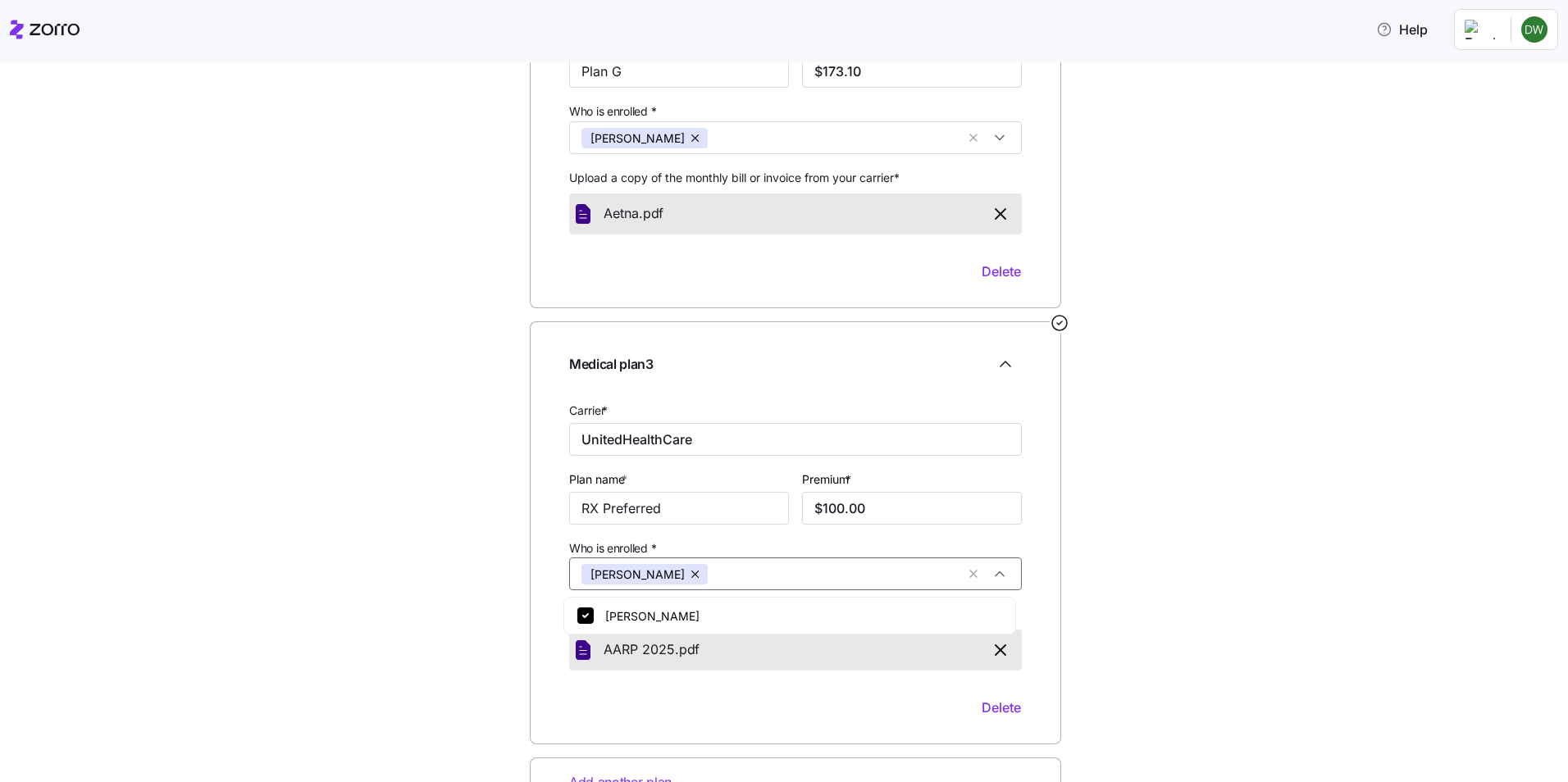
scroll to position [880, 0]
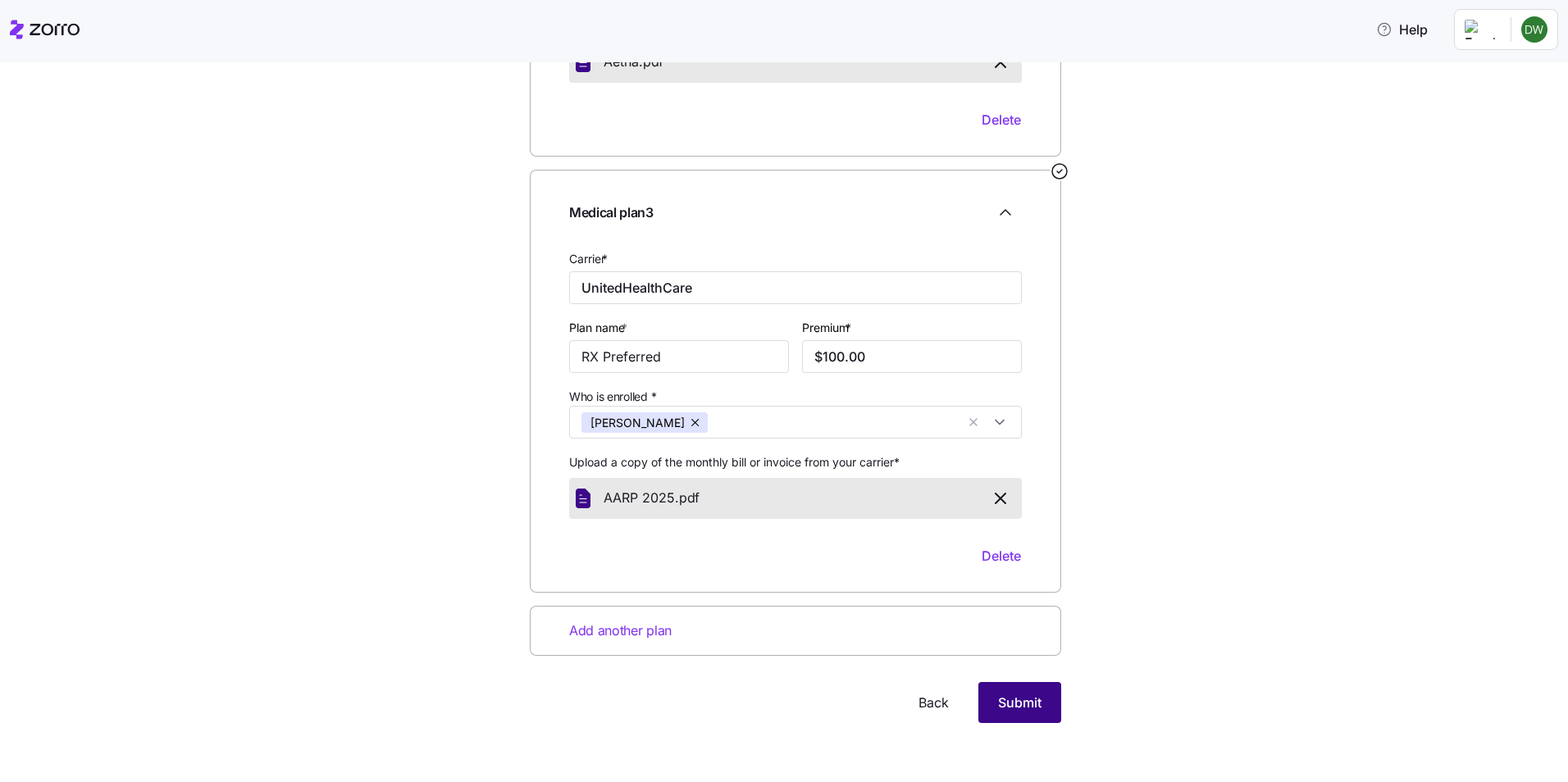
click at [1018, 704] on span "Submit" at bounding box center [1020, 703] width 44 height 20
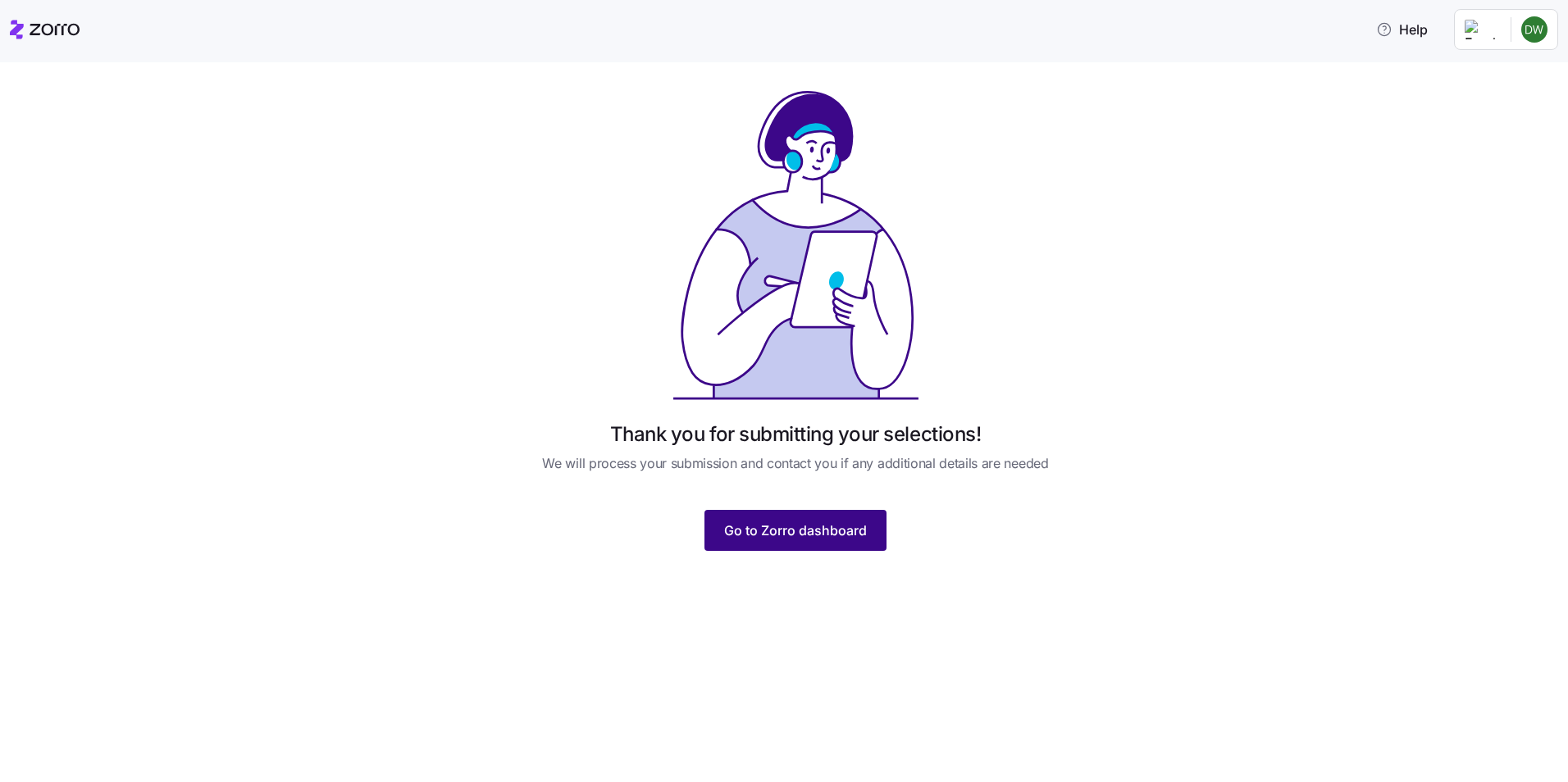
click at [806, 529] on span "Go to Zorro dashboard" at bounding box center [796, 530] width 143 height 20
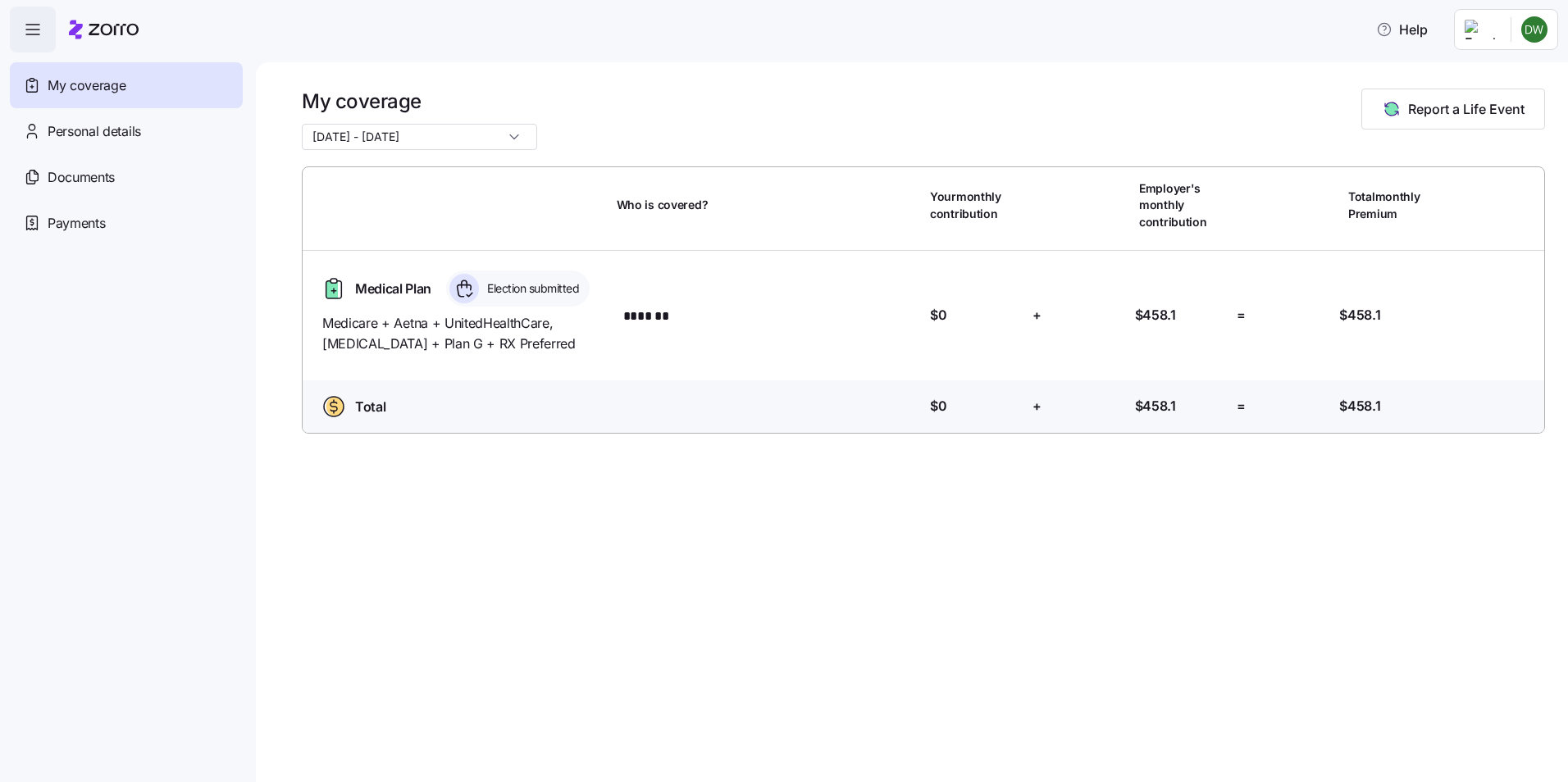
click at [1540, 27] on html "Help My coverage Personal details Documents Partners hub Payments My coverage 1…" at bounding box center [784, 386] width 1568 height 772
click at [1493, 96] on div "Log out" at bounding box center [1491, 100] width 64 height 18
